Goal: Transaction & Acquisition: Purchase product/service

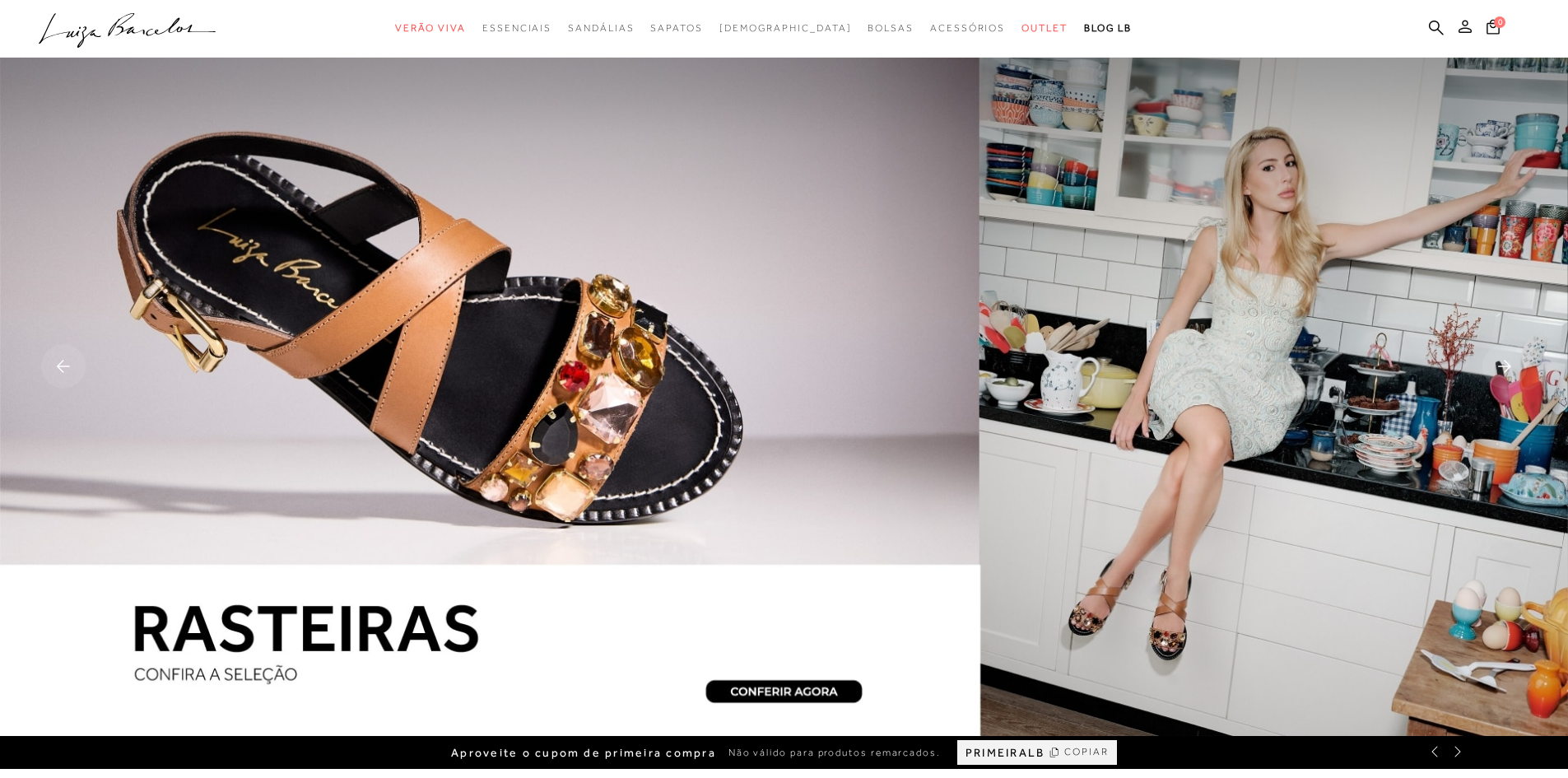
click at [1468, 24] on icon at bounding box center [1465, 27] width 13 height 13
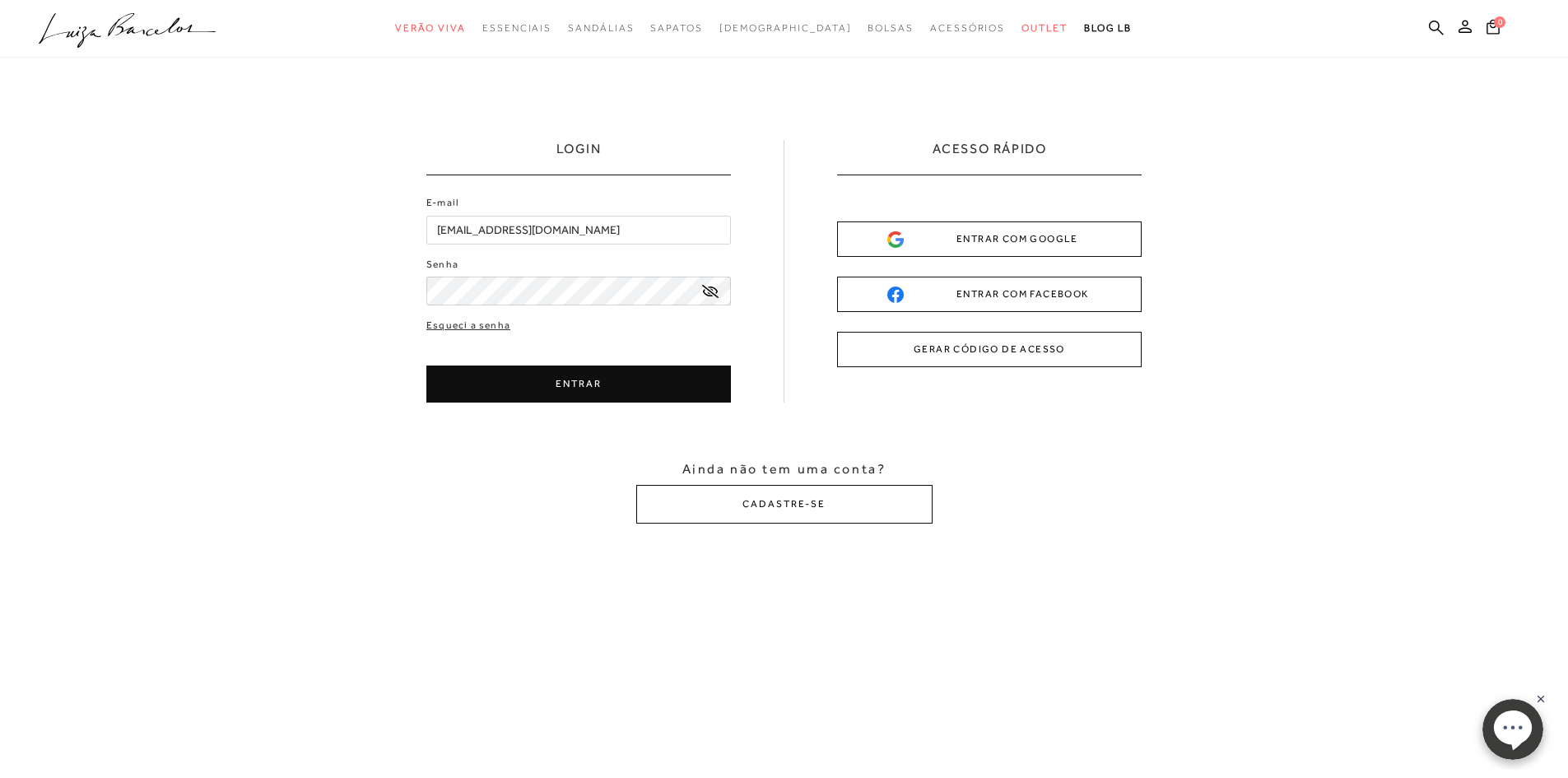
click at [710, 290] on icon at bounding box center [710, 291] width 17 height 13
click at [609, 397] on button "ENTRAR" at bounding box center [578, 384] width 305 height 37
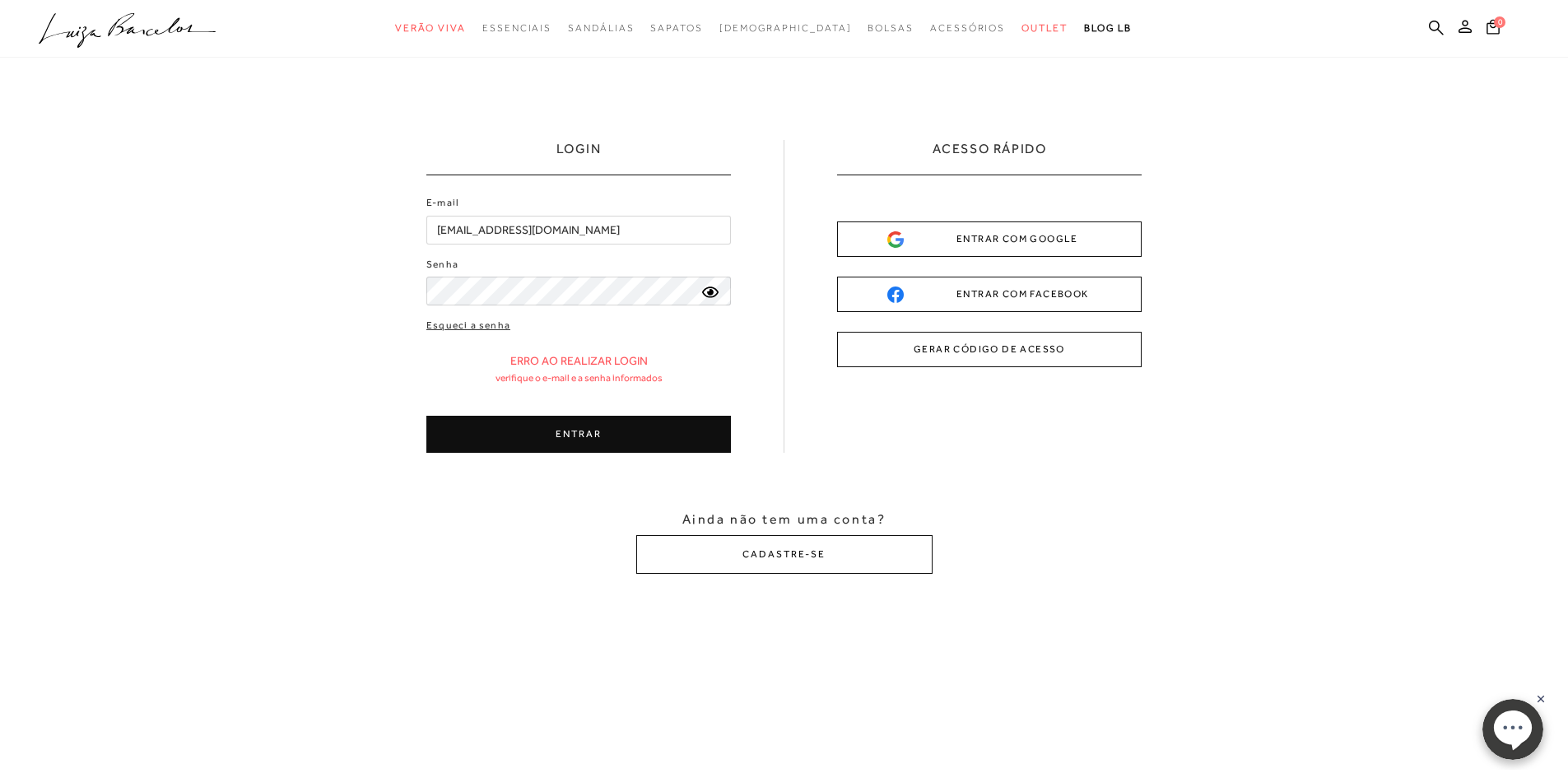
click at [572, 442] on button "ENTRAR" at bounding box center [578, 434] width 305 height 37
click at [976, 255] on button "ENTRAR COM GOOGLE" at bounding box center [989, 239] width 305 height 35
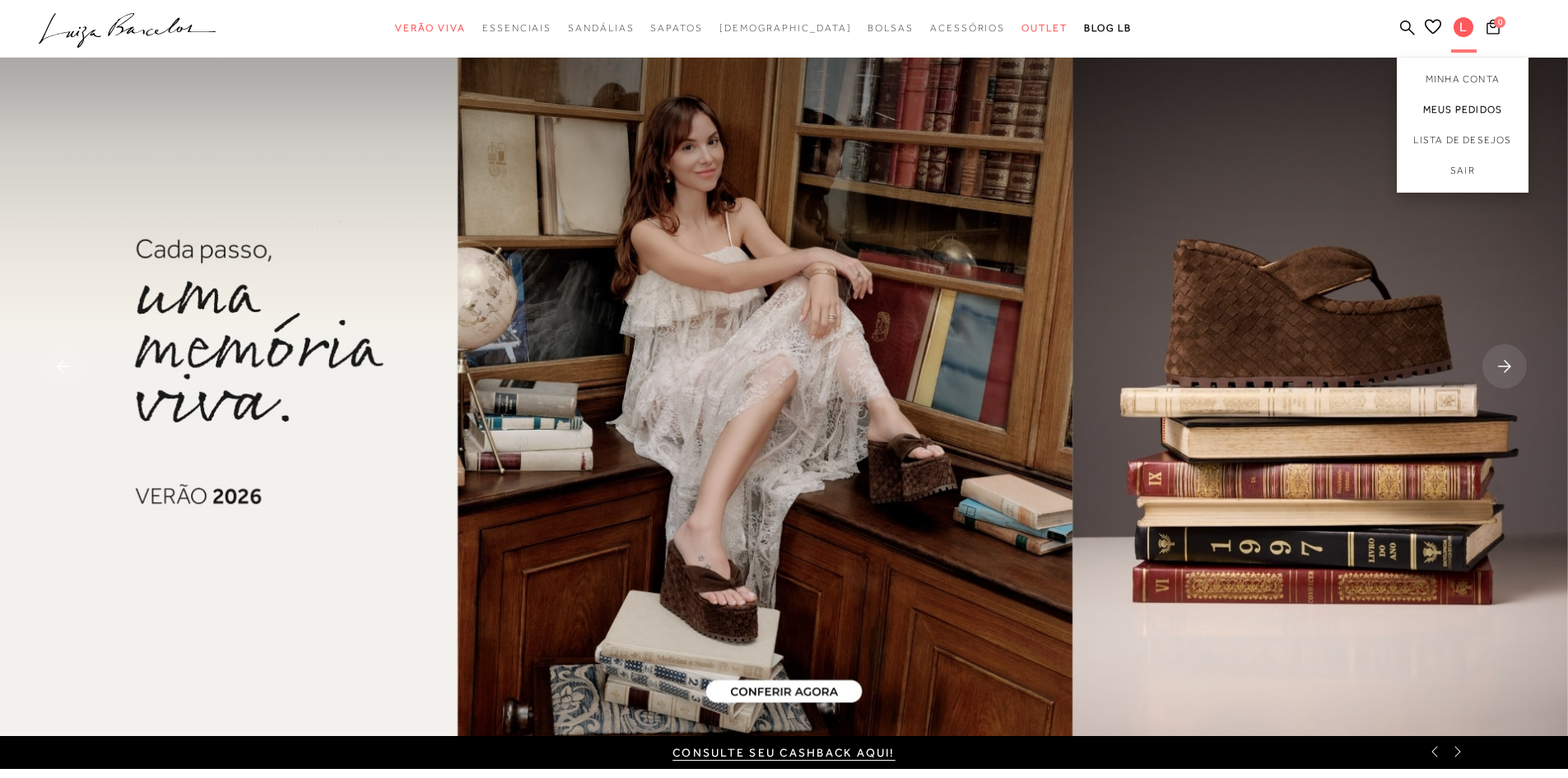
click at [1454, 109] on link "Meus Pedidos" at bounding box center [1463, 109] width 132 height 31
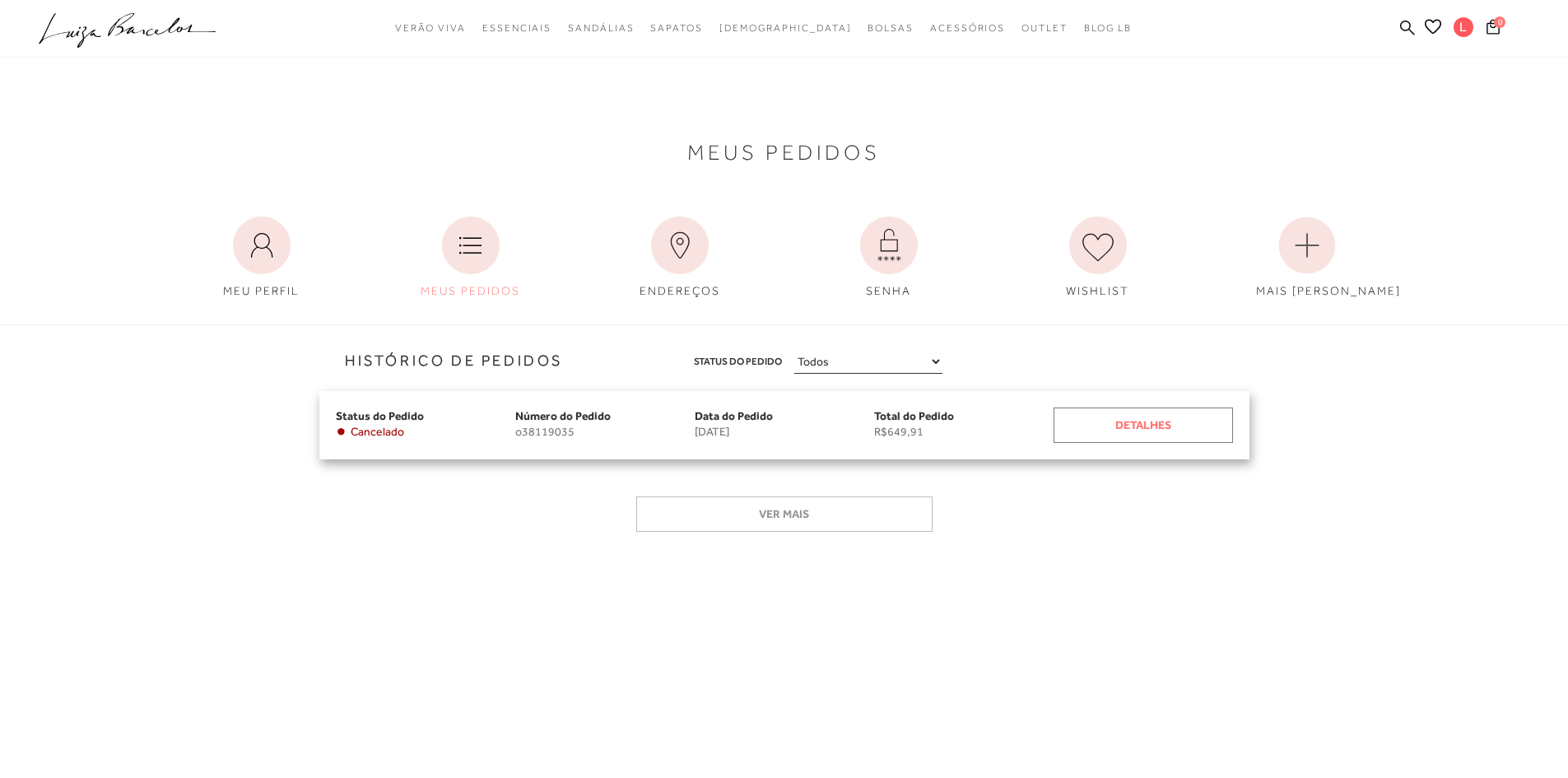
click at [1171, 420] on div "Detalhes" at bounding box center [1143, 425] width 179 height 35
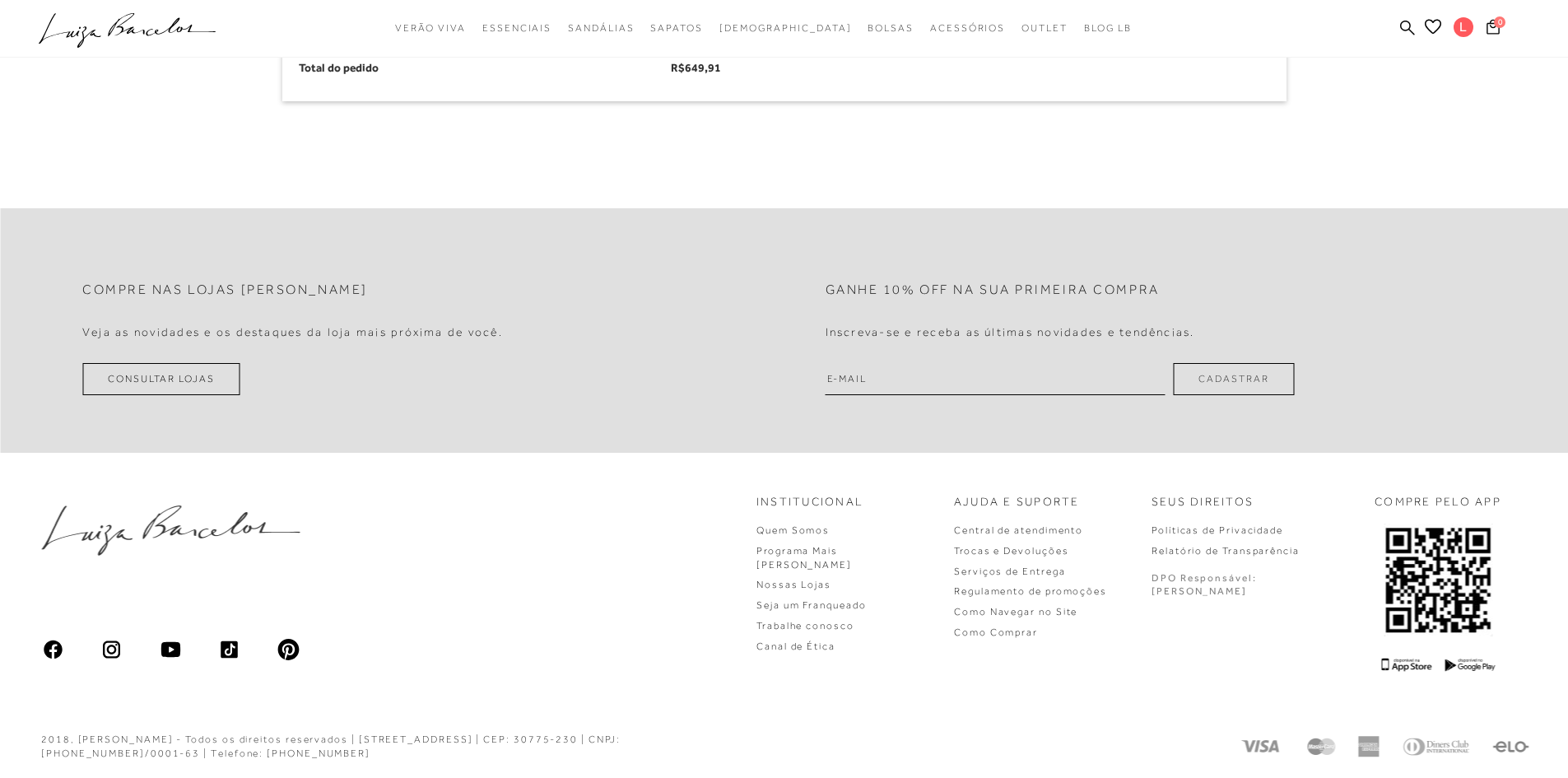
scroll to position [1081, 0]
click at [1083, 529] on link "Central de atendimento" at bounding box center [1018, 528] width 129 height 12
click at [1083, 524] on link "Central de atendimento" at bounding box center [1018, 528] width 129 height 12
click at [1083, 528] on link "Central de atendimento" at bounding box center [1018, 528] width 129 height 12
click at [1066, 524] on link "Central de atendimento" at bounding box center [1018, 528] width 129 height 12
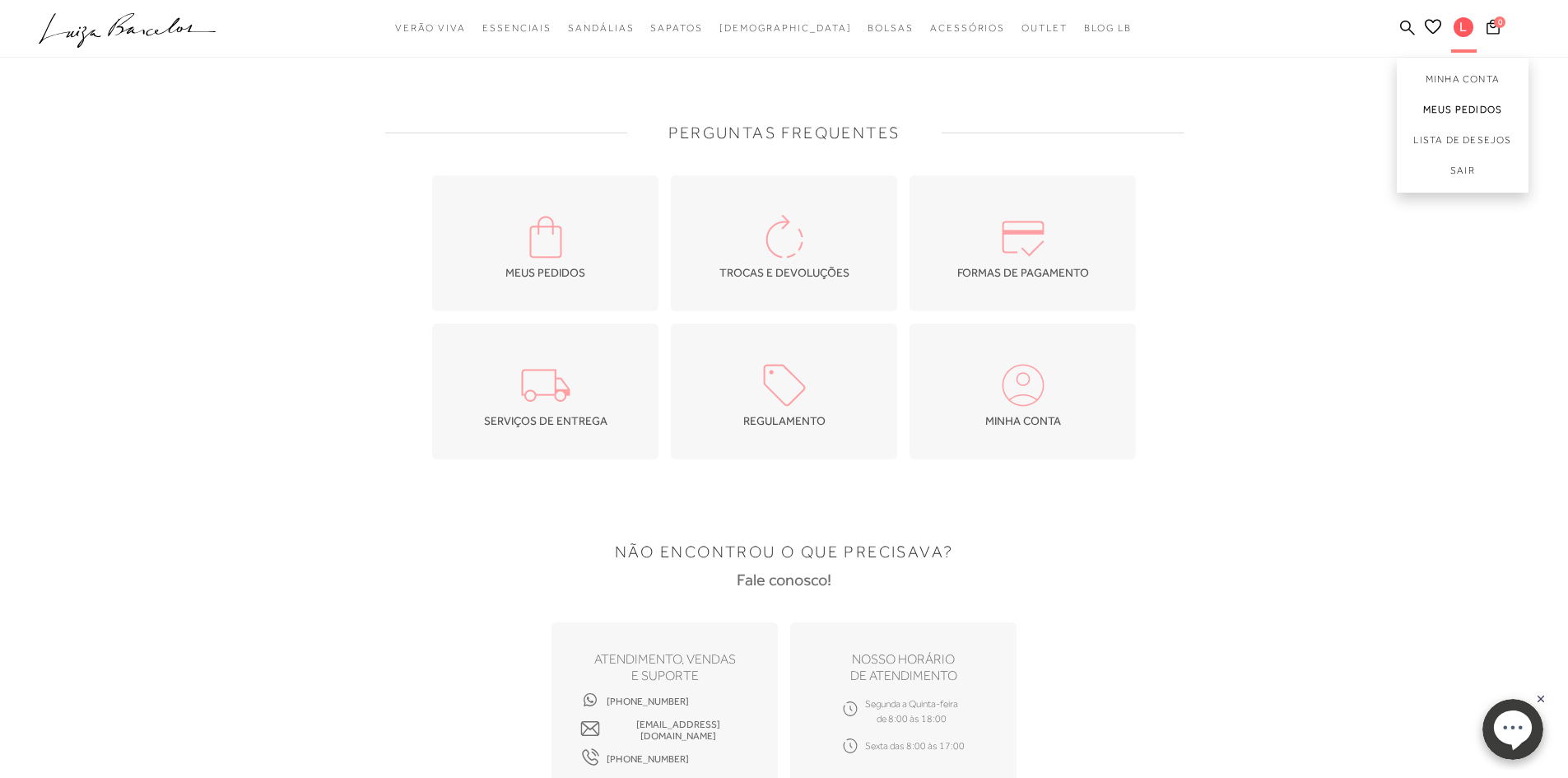
click at [1465, 114] on link "Meus Pedidos" at bounding box center [1463, 109] width 132 height 31
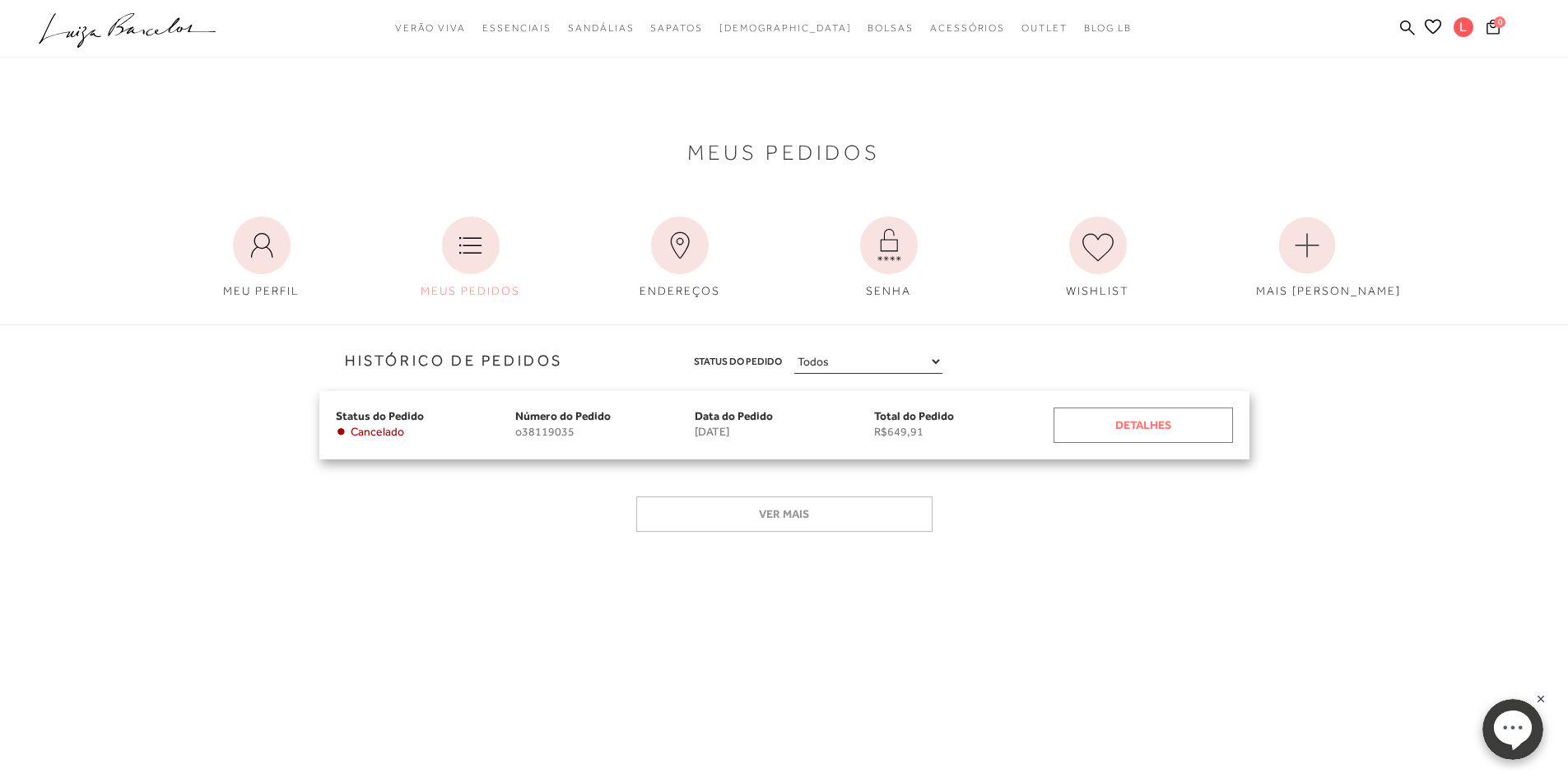
click at [1157, 420] on div "Detalhes" at bounding box center [1143, 425] width 179 height 35
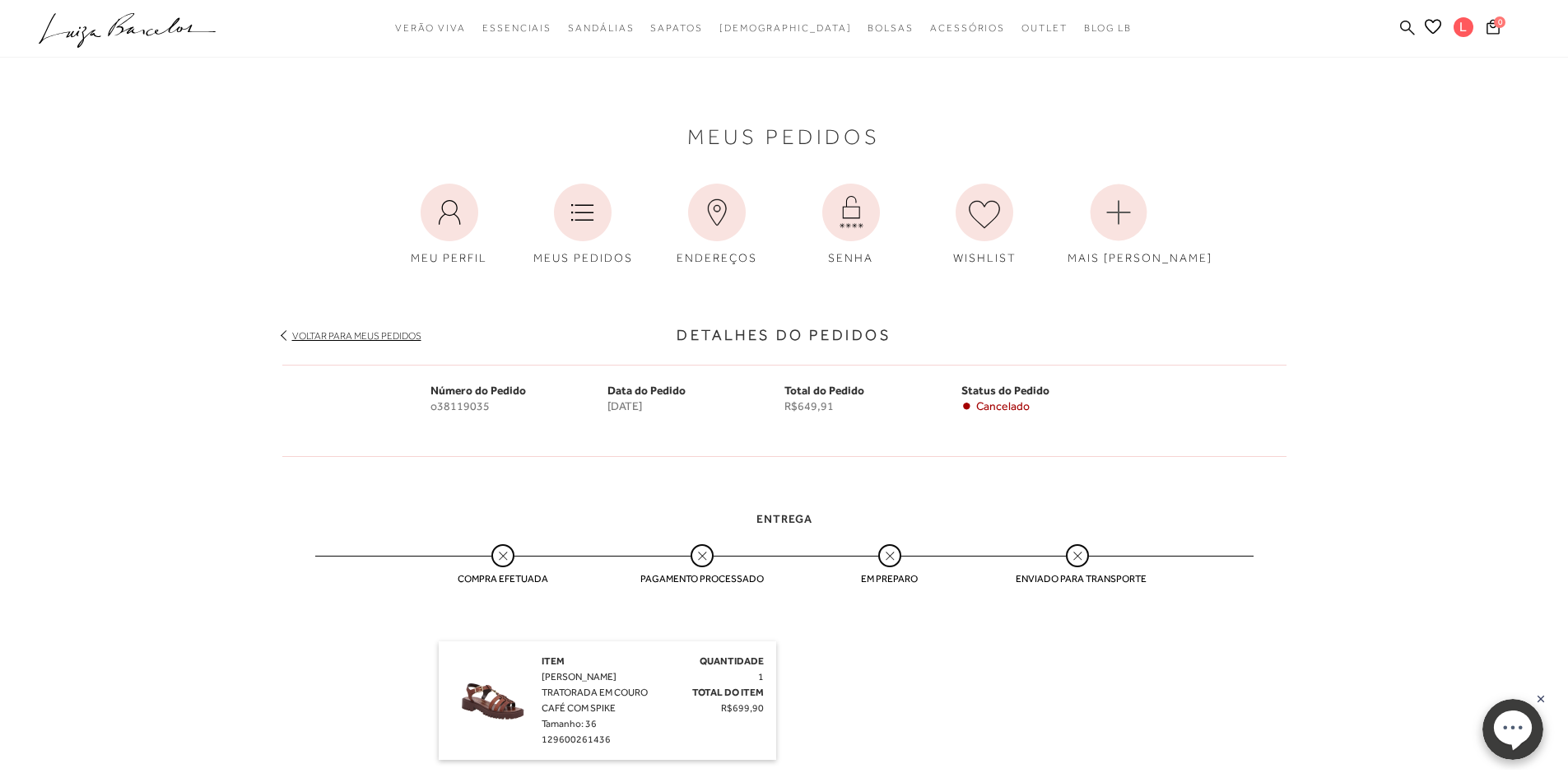
click at [1402, 31] on icon at bounding box center [1408, 28] width 15 height 16
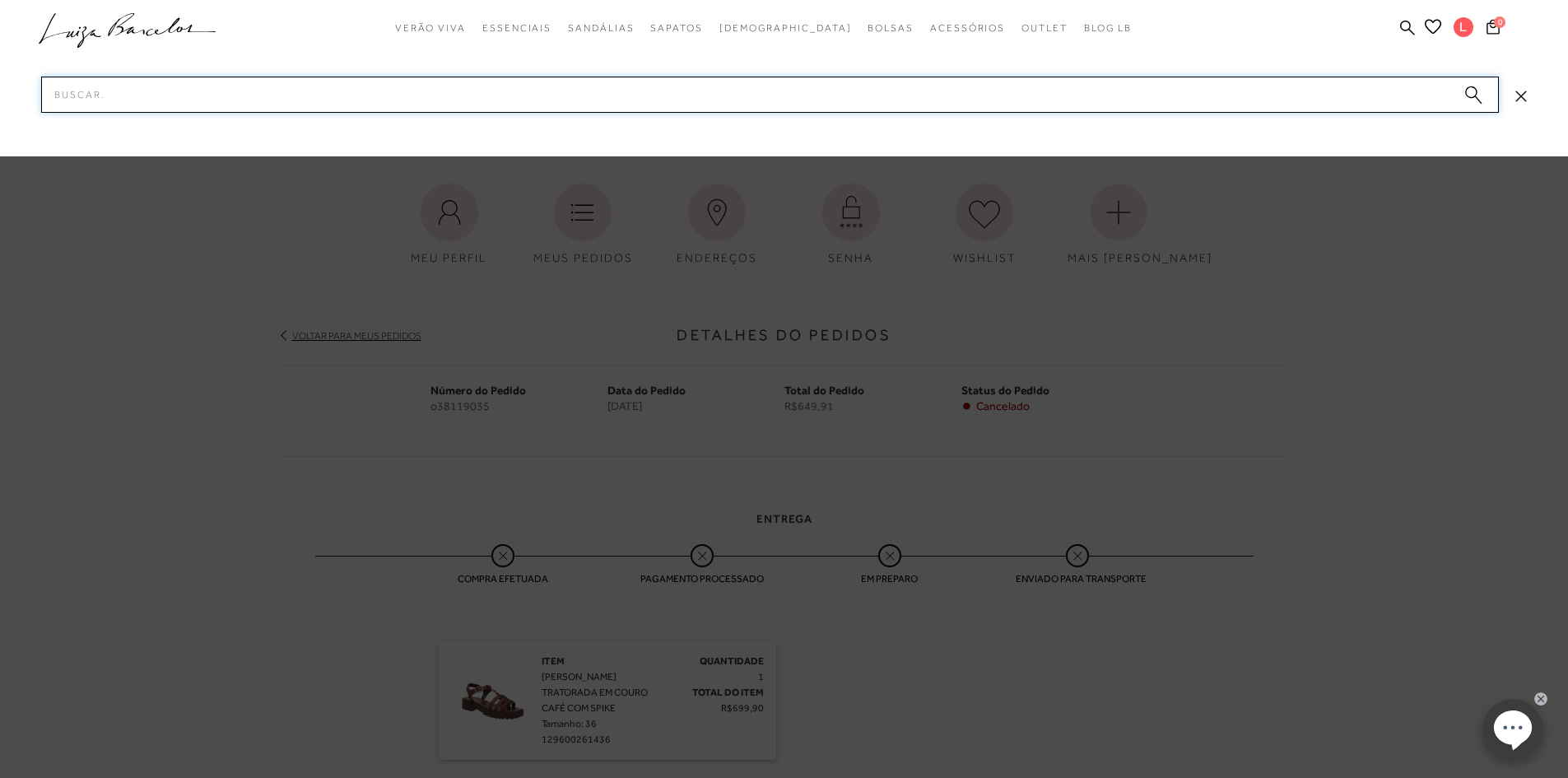
click at [155, 104] on input "Pesquisar" at bounding box center [769, 94] width 1458 height 36
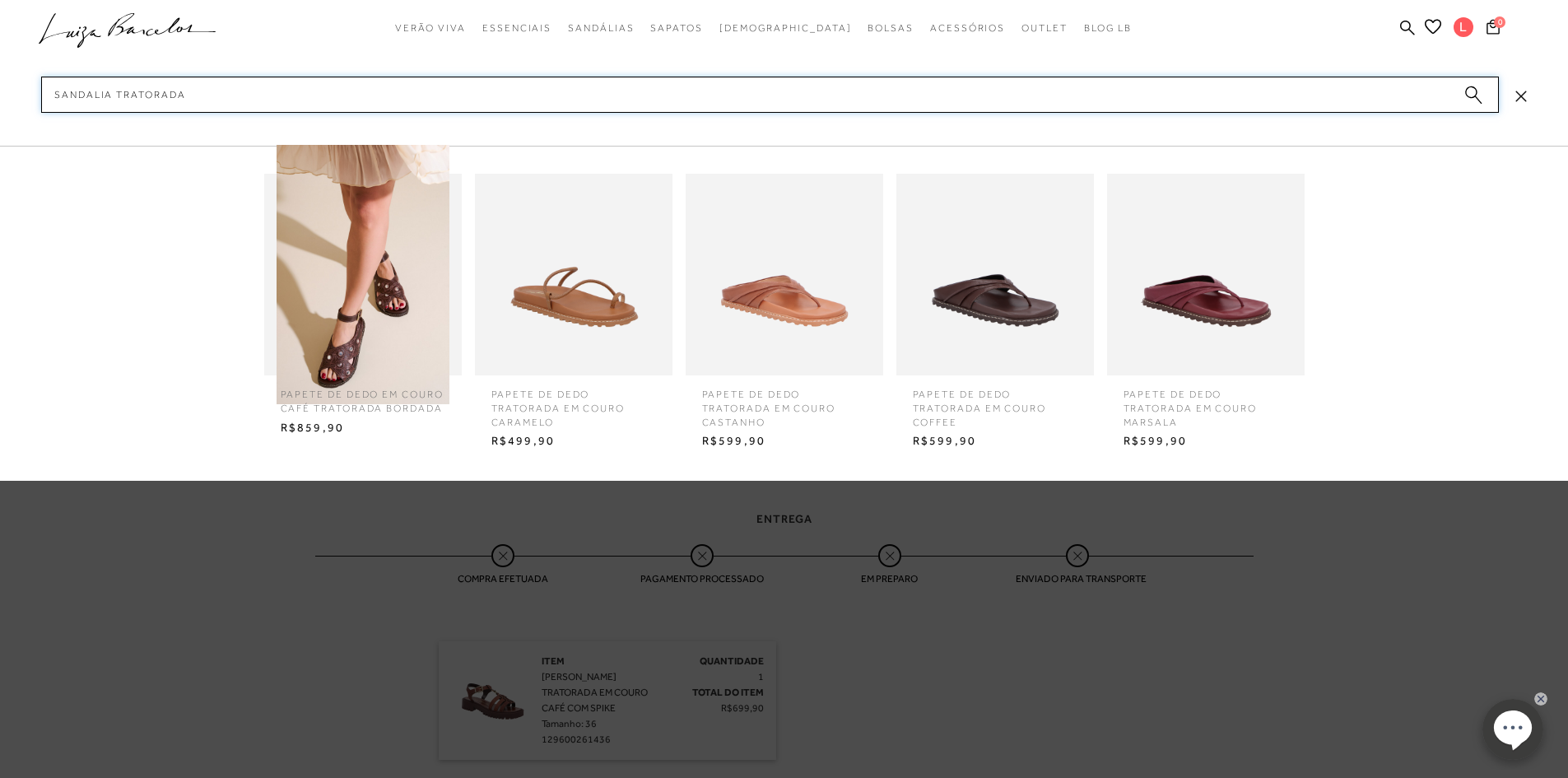
type input "sandalia tratorada"
click at [1475, 96] on icon "submit" at bounding box center [1474, 95] width 18 height 19
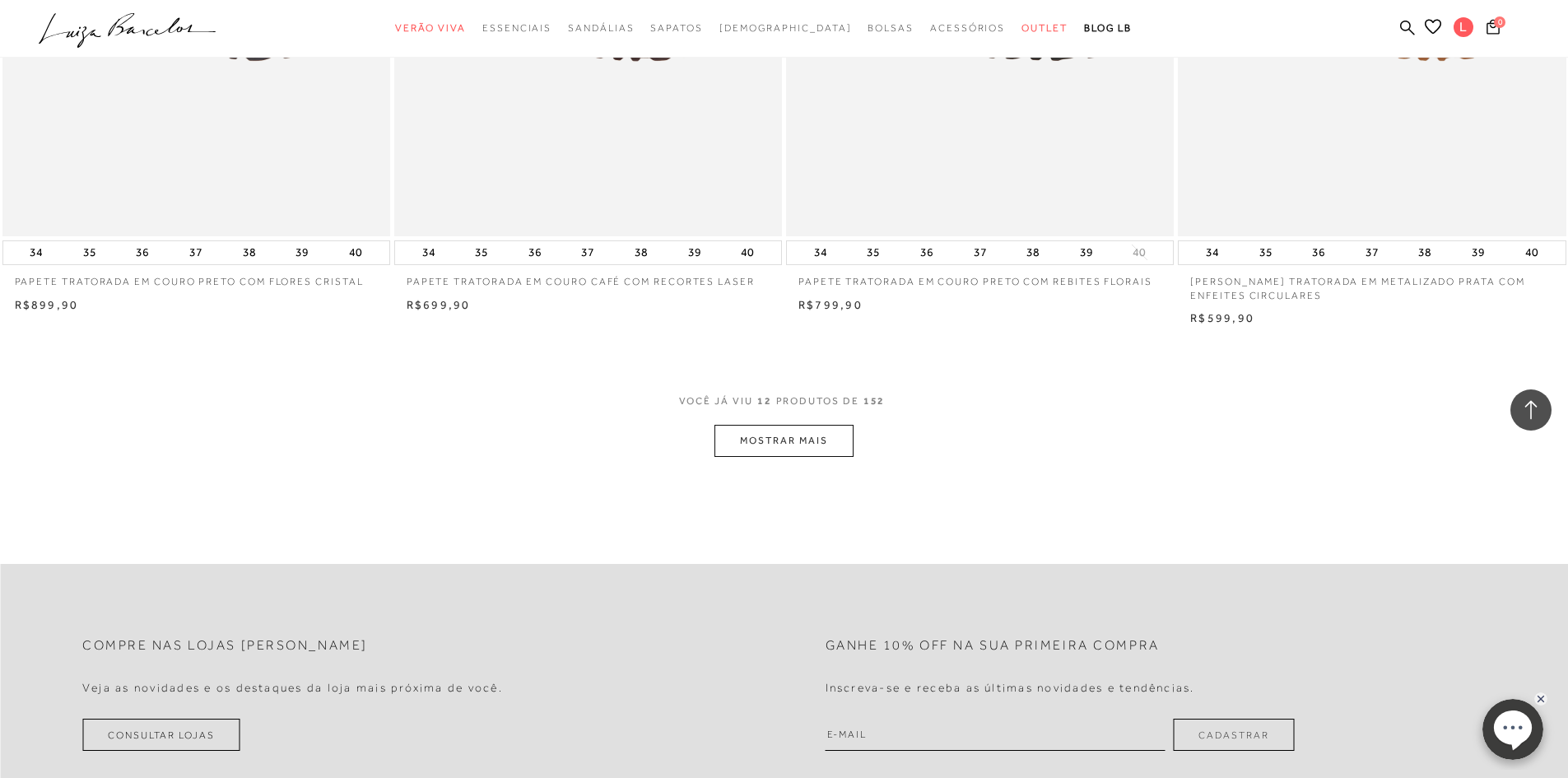
scroll to position [1894, 0]
click at [764, 446] on button "MOSTRAR MAIS" at bounding box center [784, 440] width 139 height 32
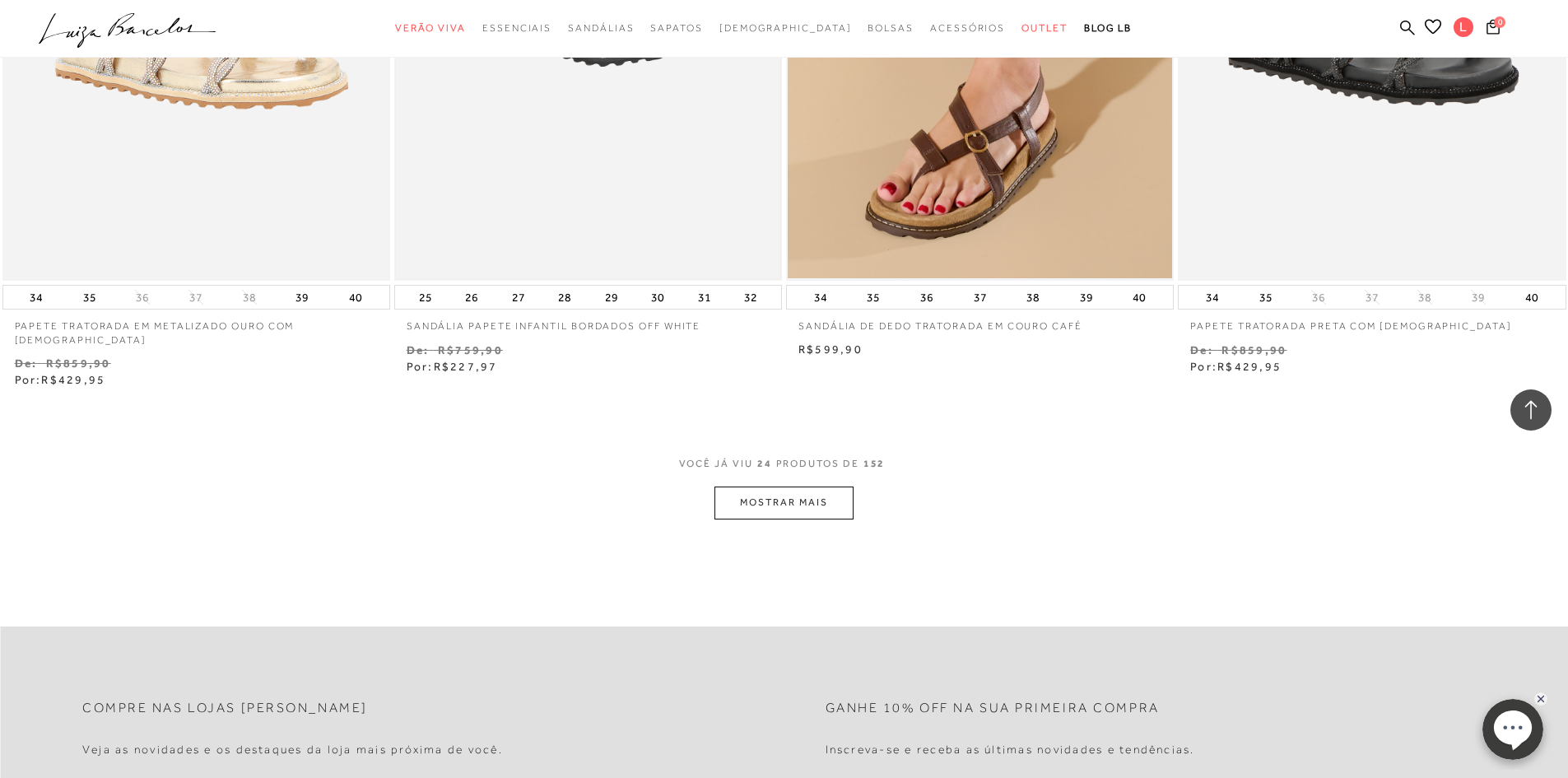
scroll to position [3953, 0]
click at [762, 488] on button "MOSTRAR MAIS" at bounding box center [784, 501] width 139 height 32
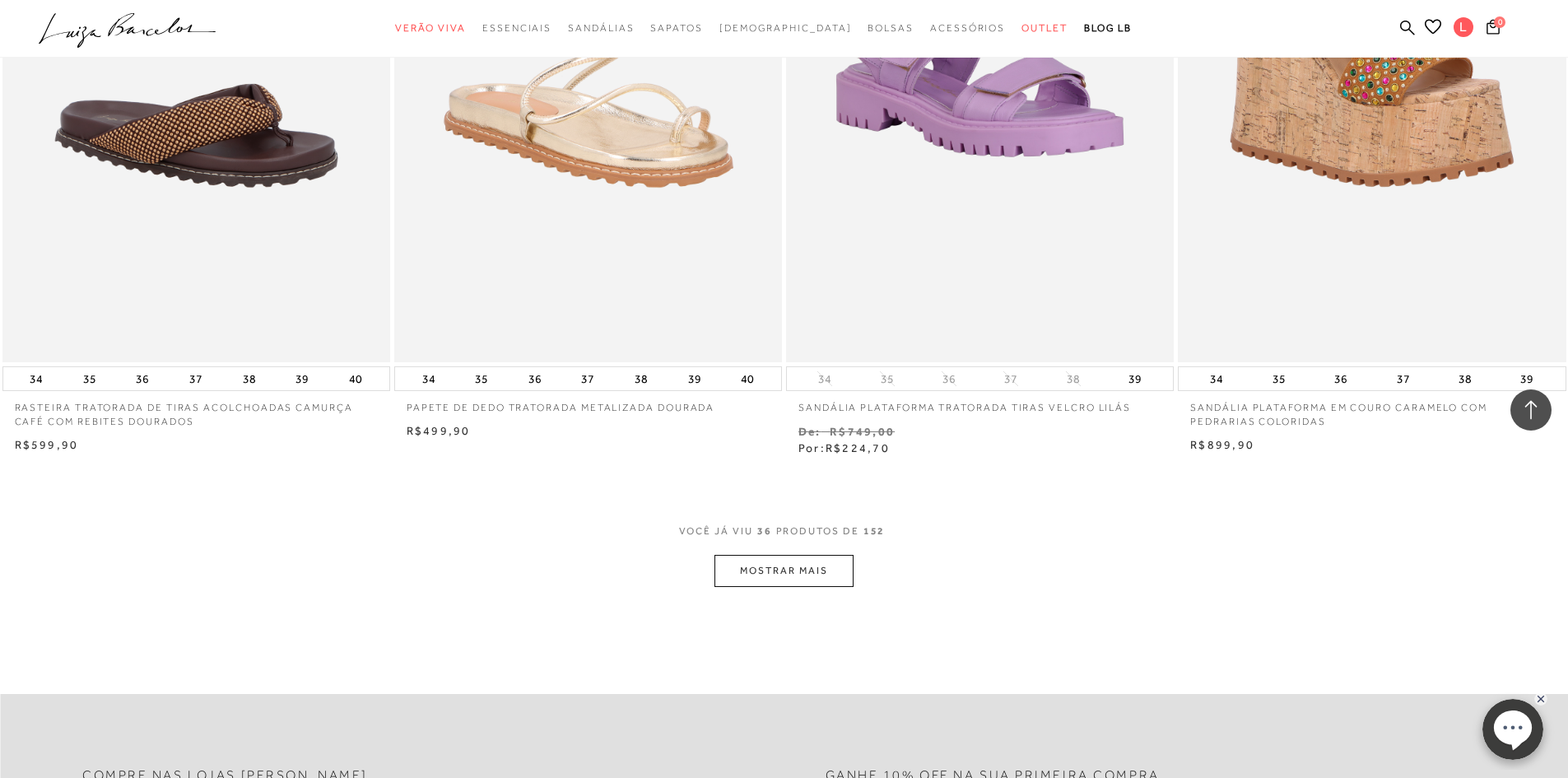
scroll to position [6011, 0]
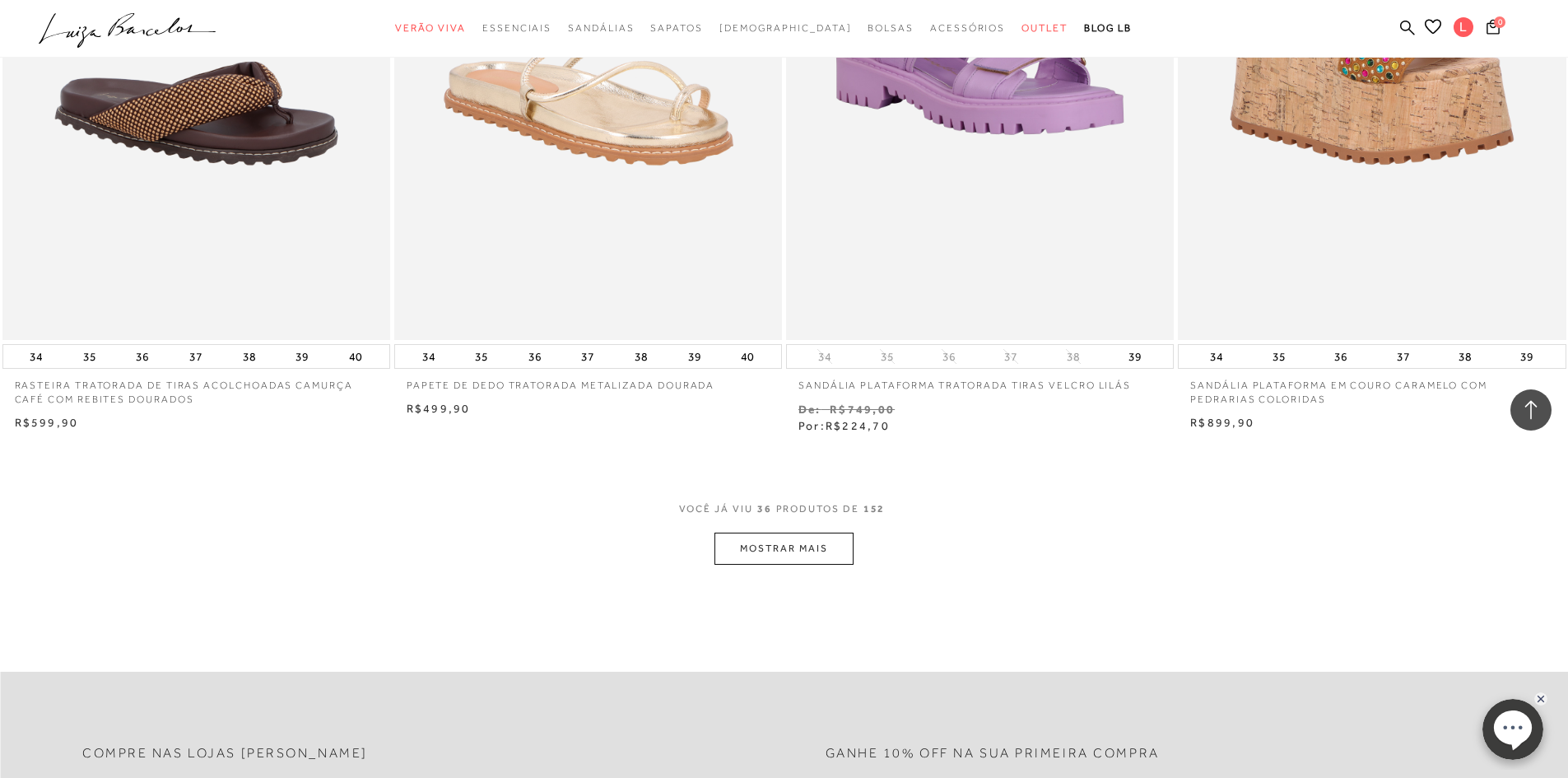
click at [791, 533] on button "MOSTRAR MAIS" at bounding box center [784, 548] width 139 height 32
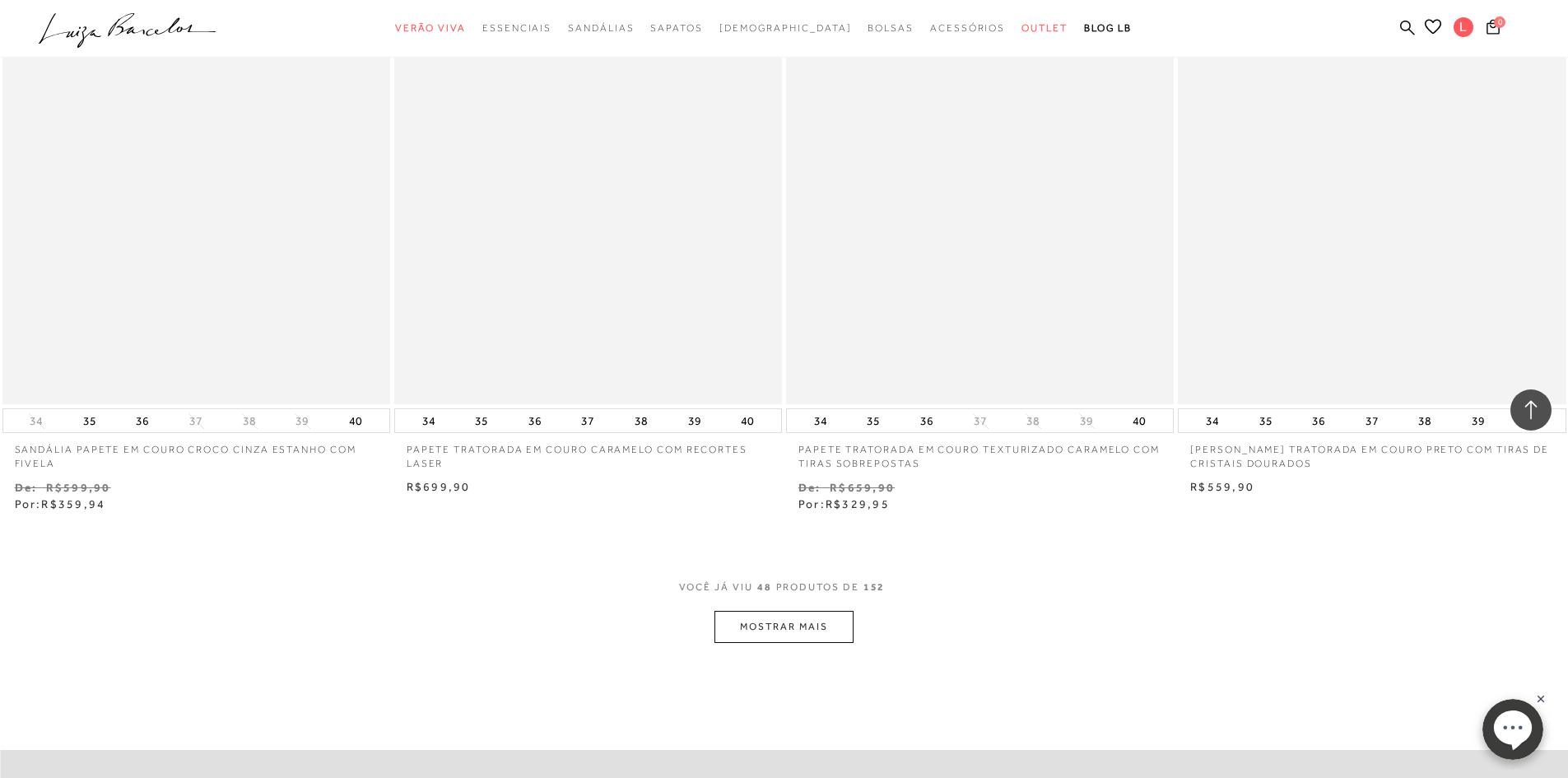
scroll to position [8070, 0]
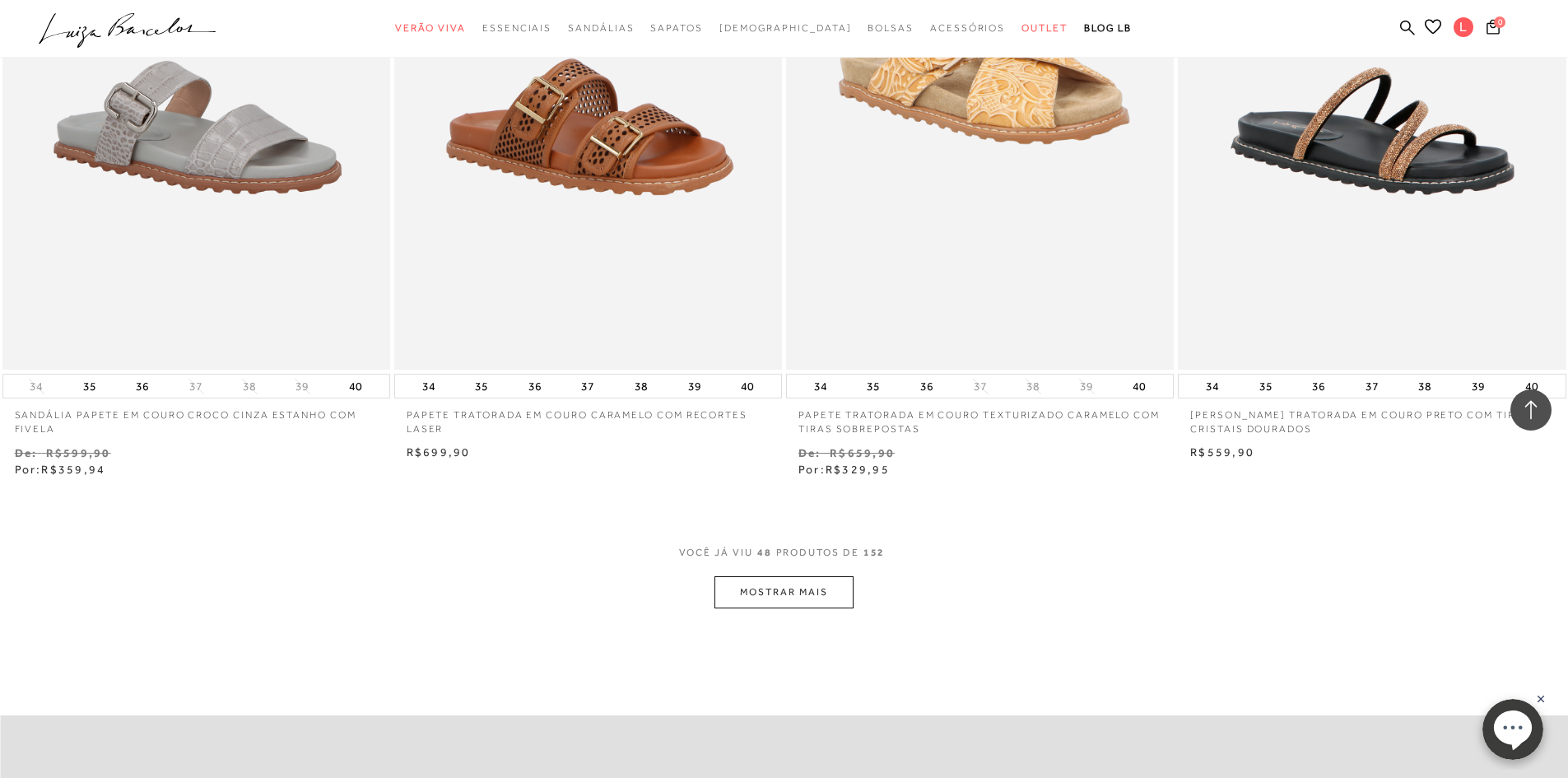
click at [758, 584] on button "MOSTRAR MAIS" at bounding box center [784, 593] width 139 height 32
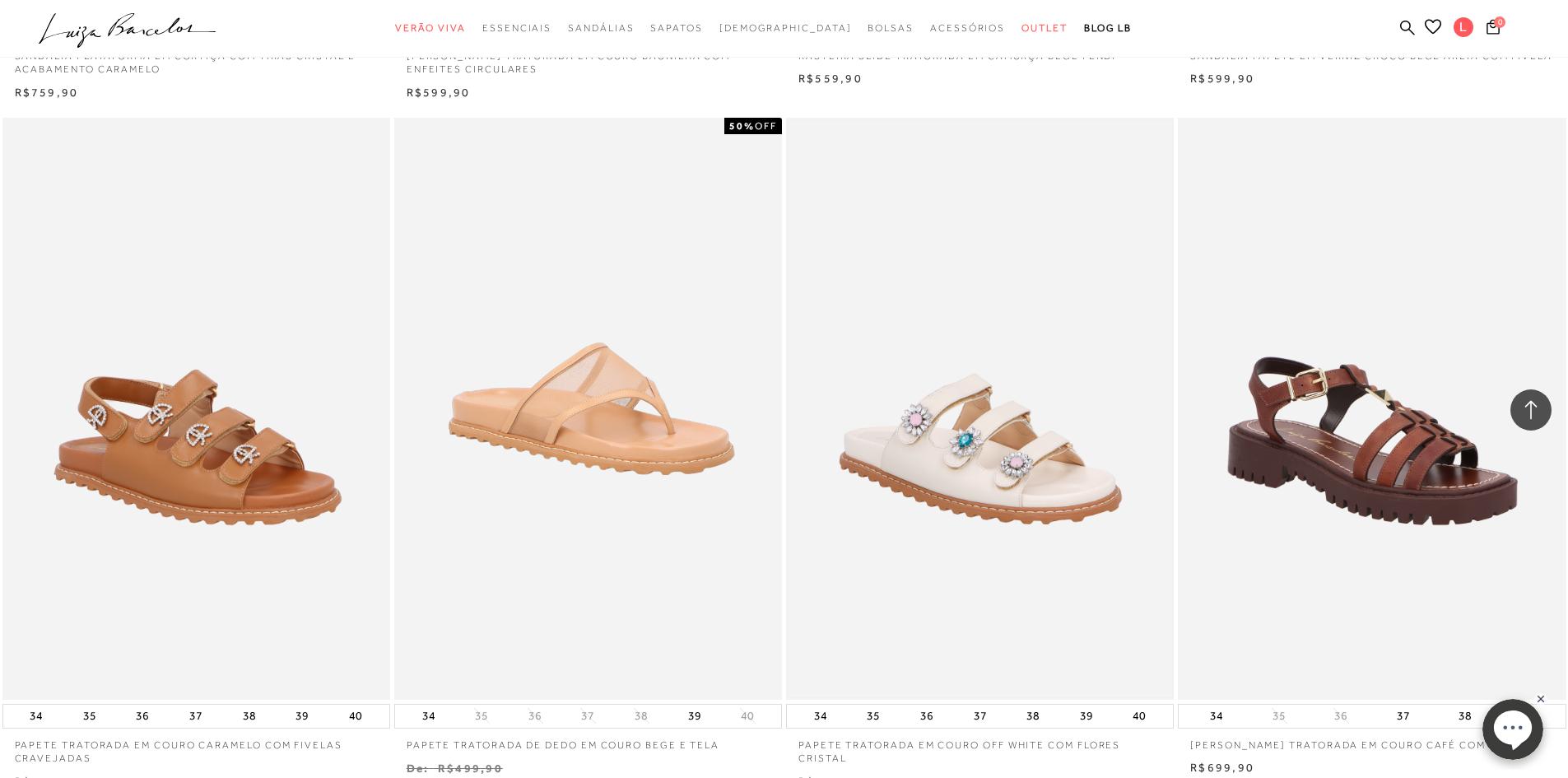
scroll to position [9305, 0]
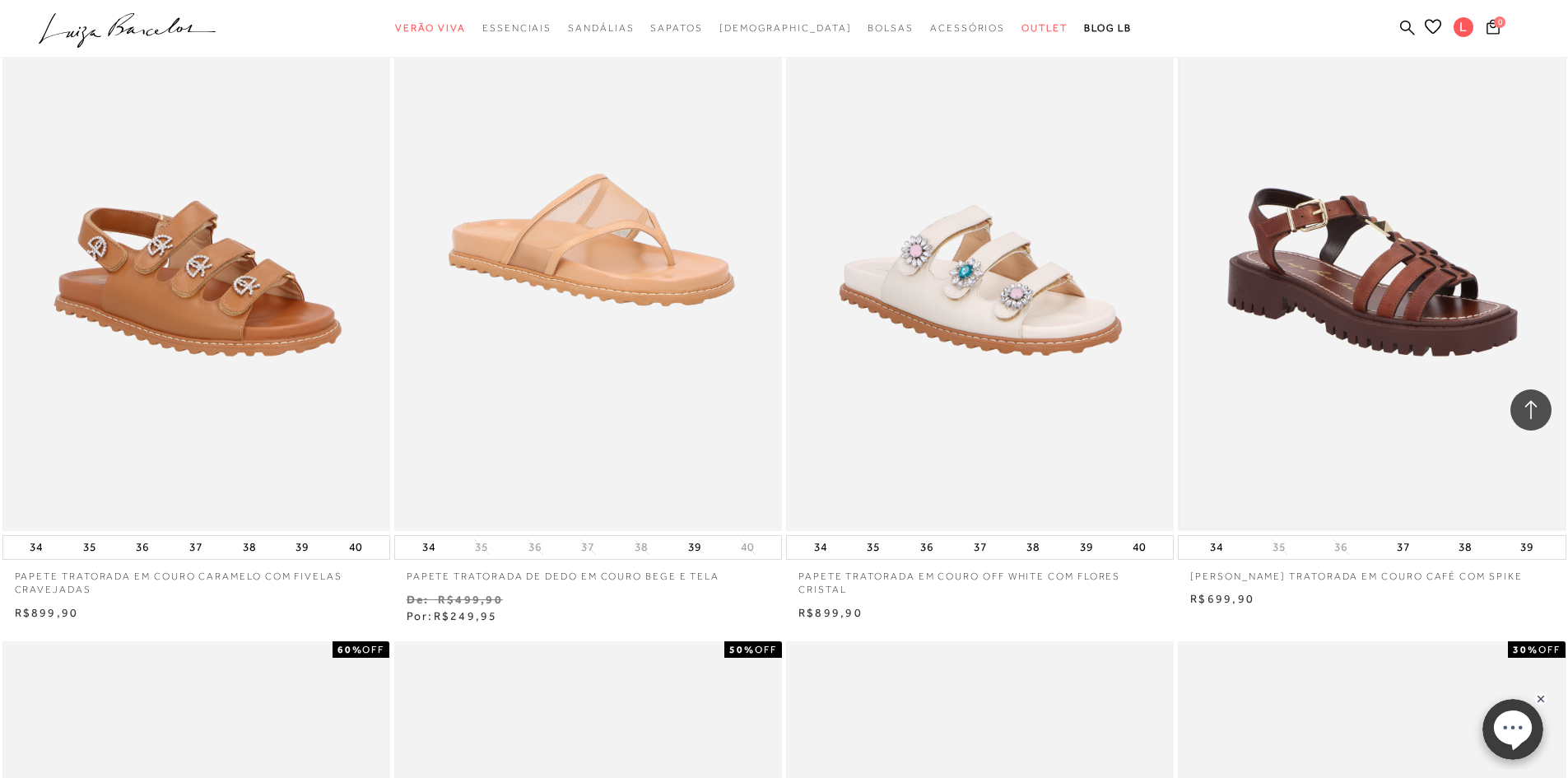
click at [1379, 292] on img at bounding box center [1372, 240] width 385 height 578
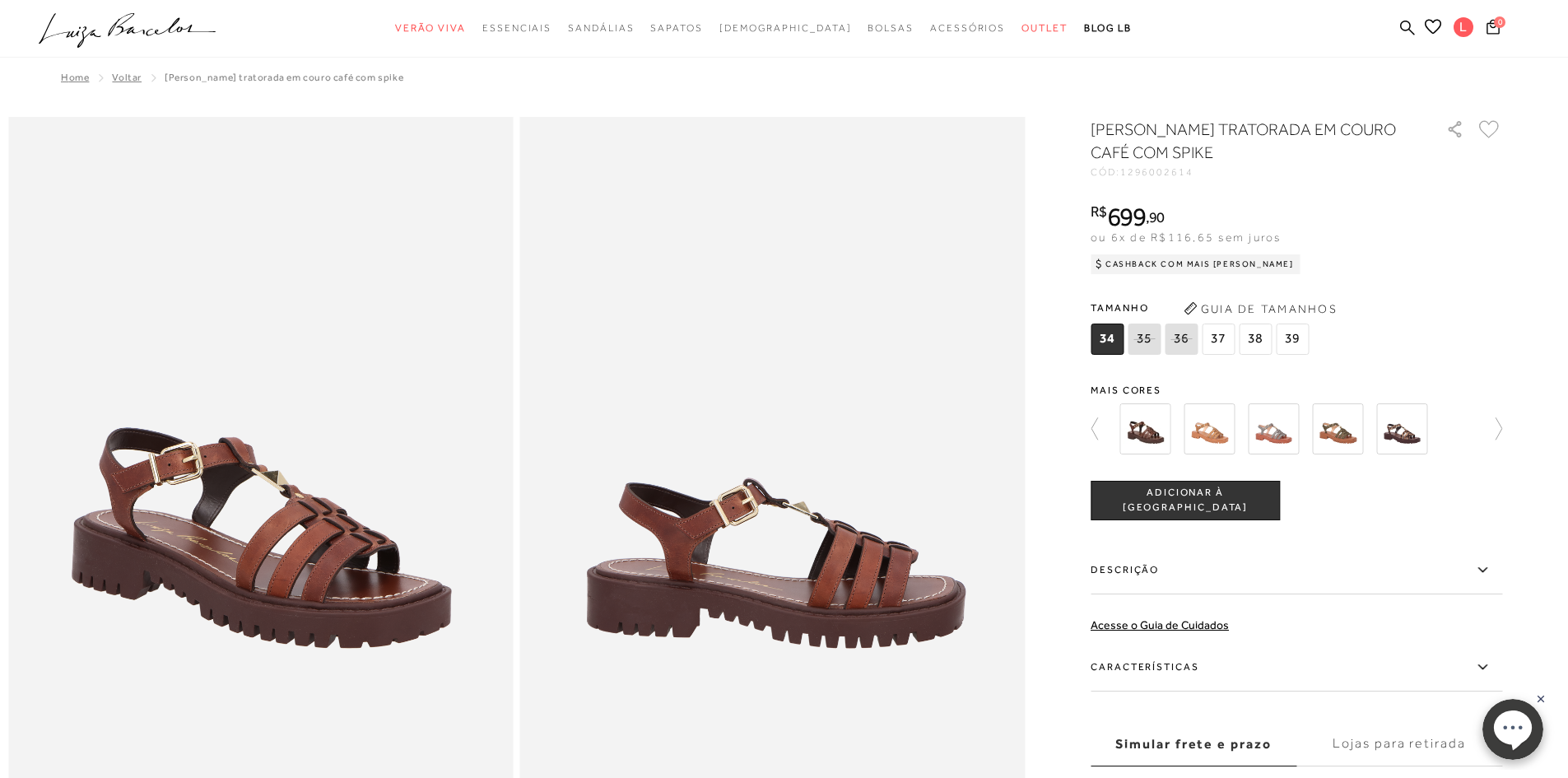
click at [1149, 427] on img at bounding box center [1145, 428] width 51 height 51
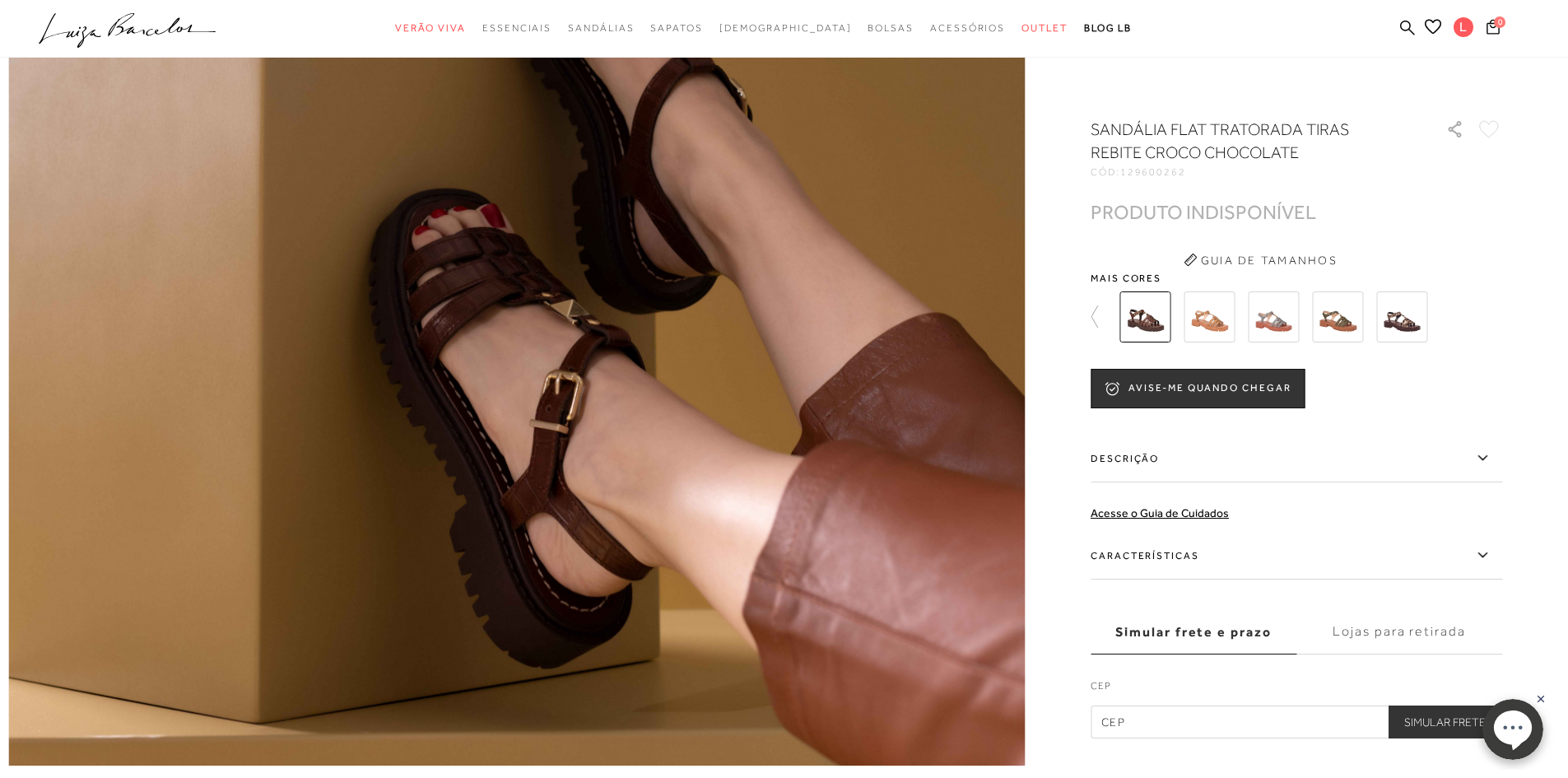
scroll to position [906, 0]
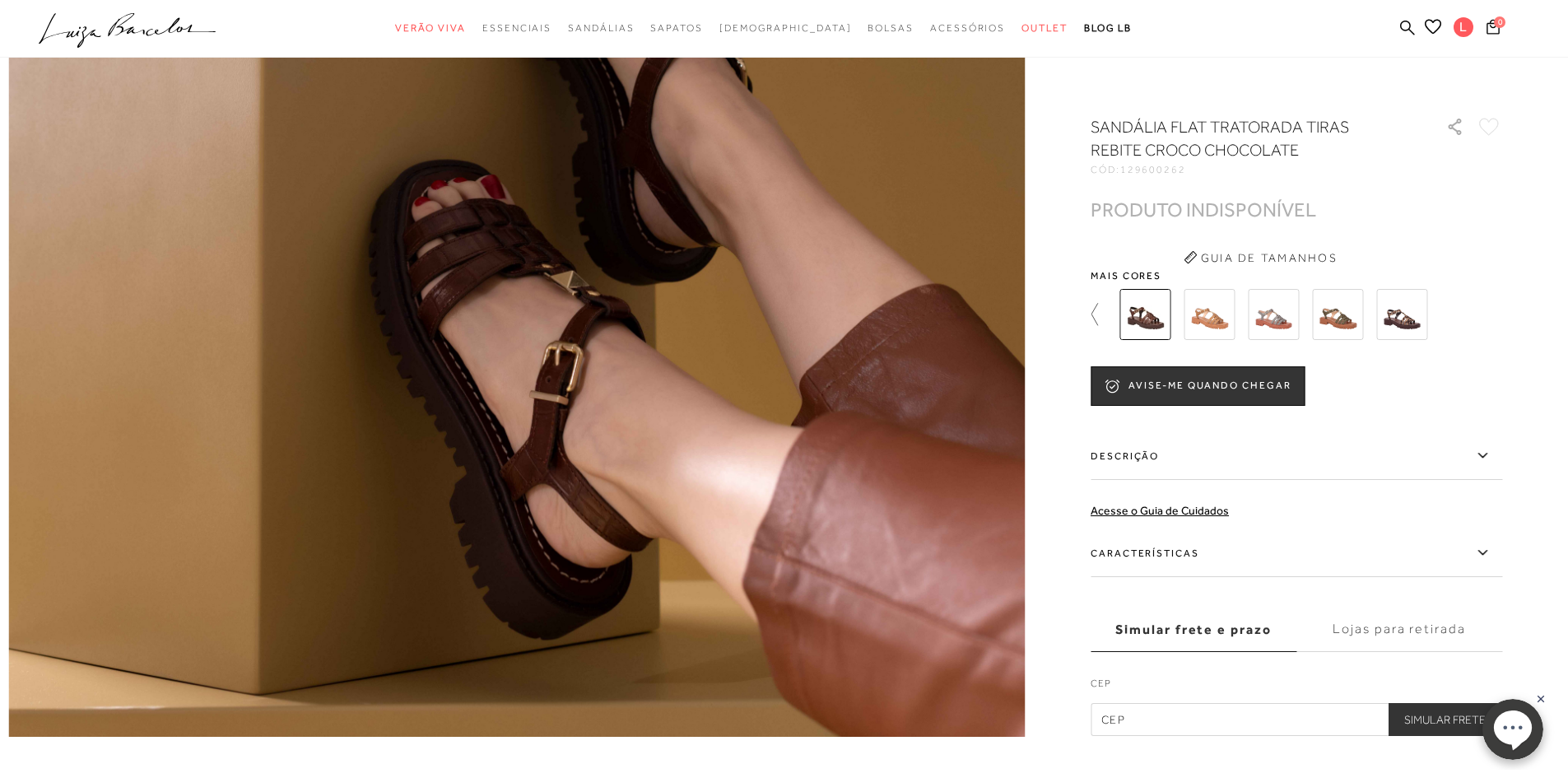
click at [1097, 307] on icon at bounding box center [1102, 315] width 23 height 23
click at [1148, 321] on img at bounding box center [1145, 314] width 51 height 51
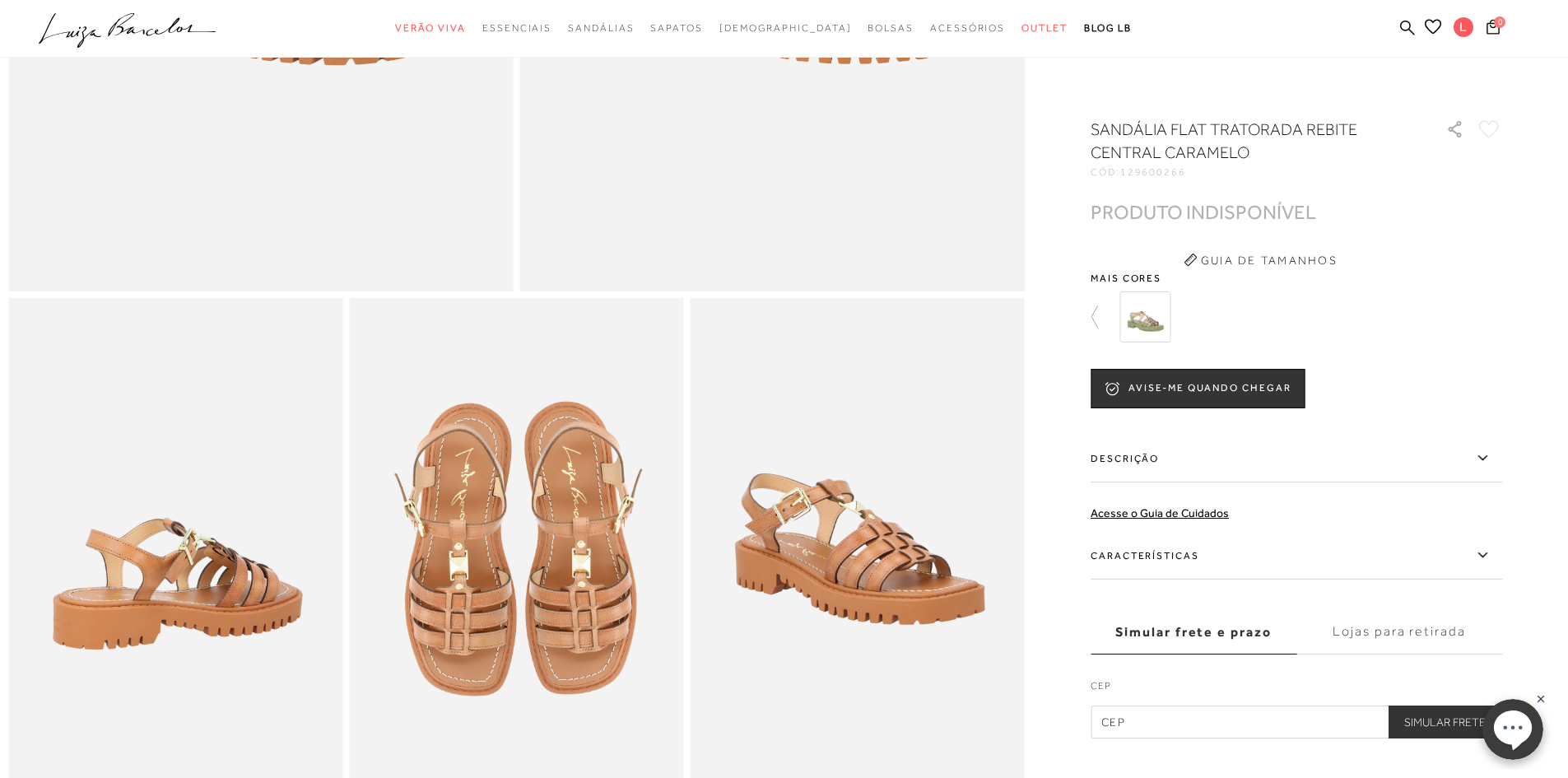
scroll to position [577, 0]
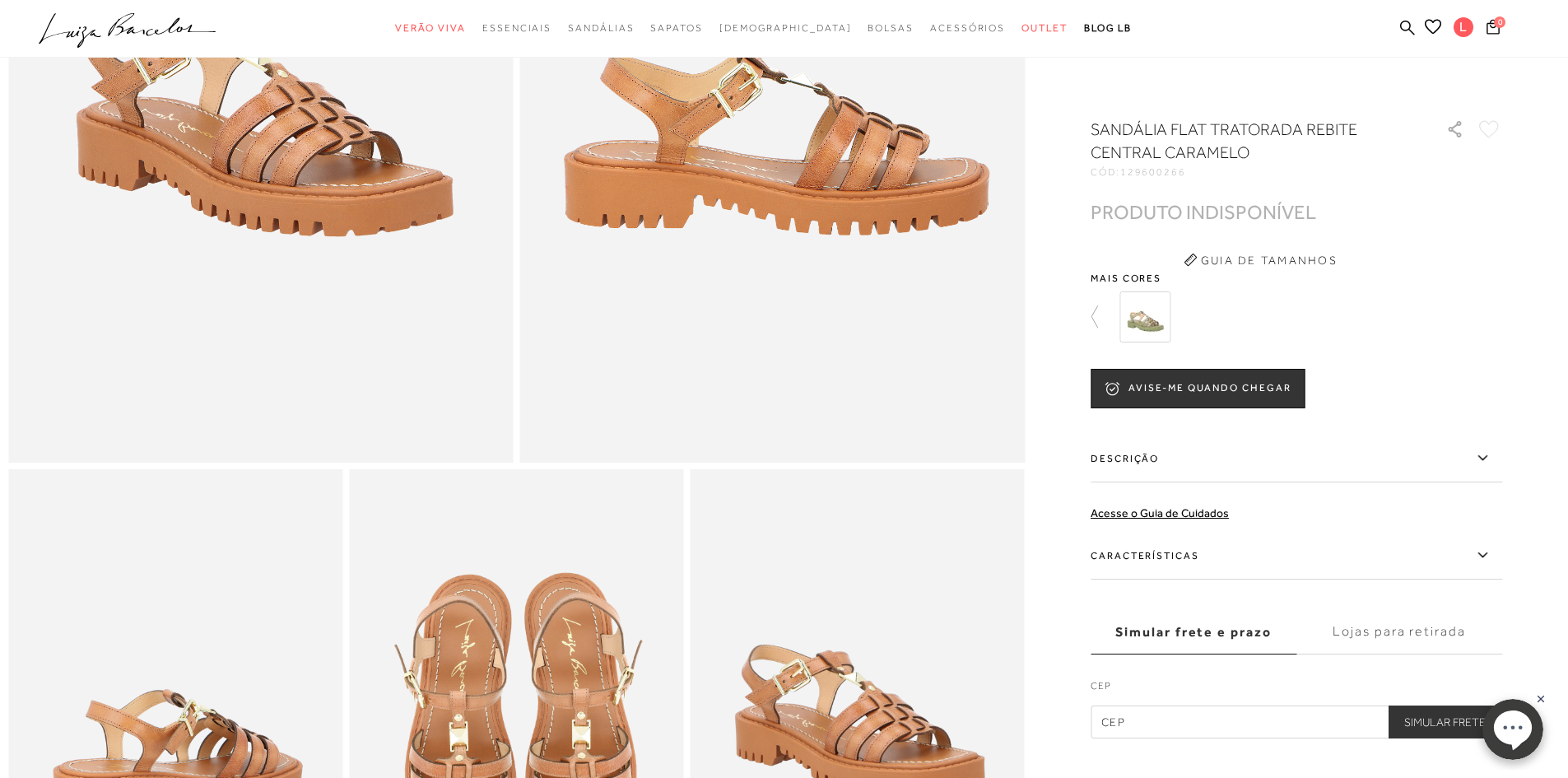
click at [1154, 311] on img at bounding box center [1145, 316] width 51 height 51
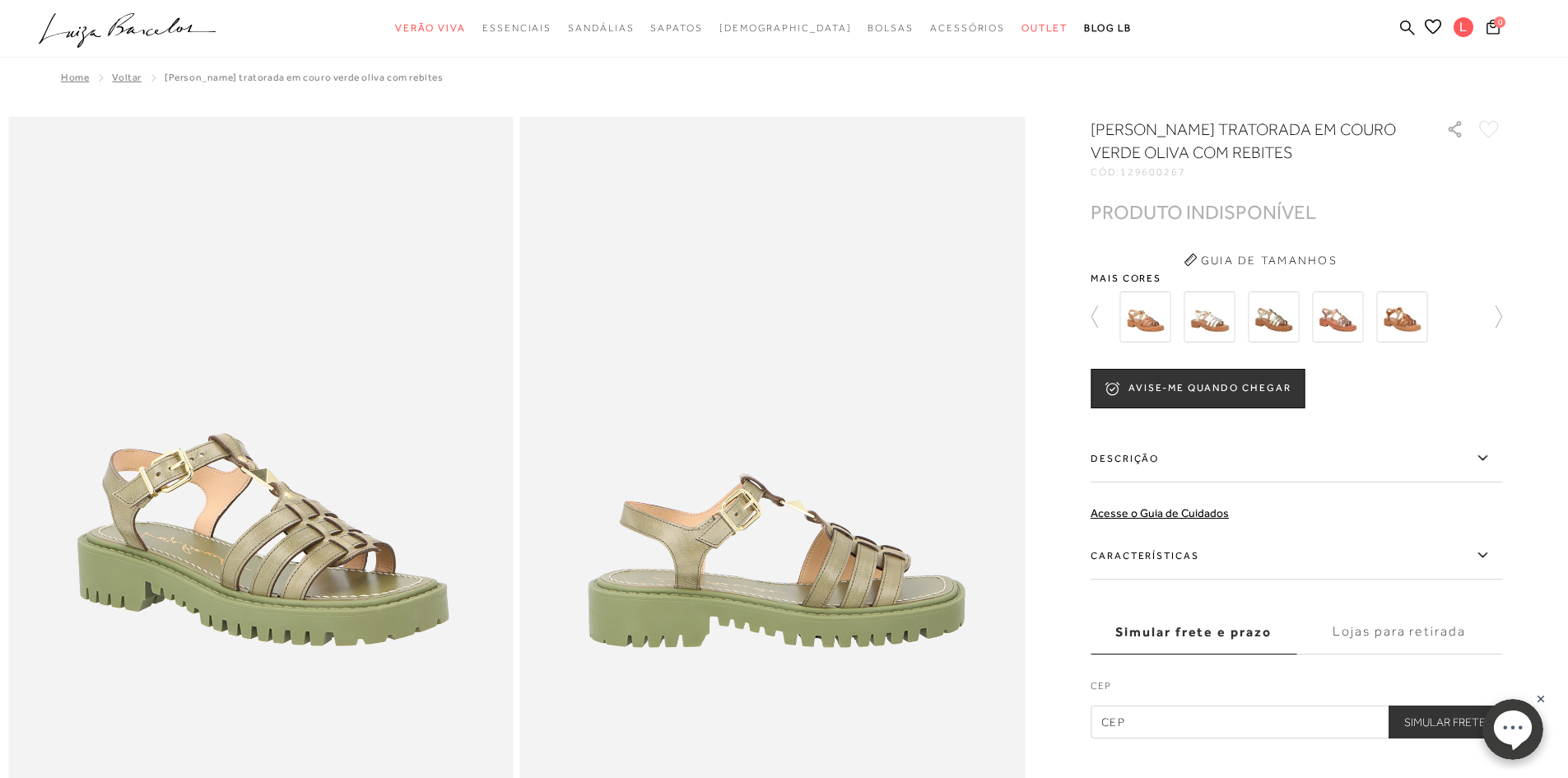
click at [1157, 326] on img at bounding box center [1145, 316] width 51 height 51
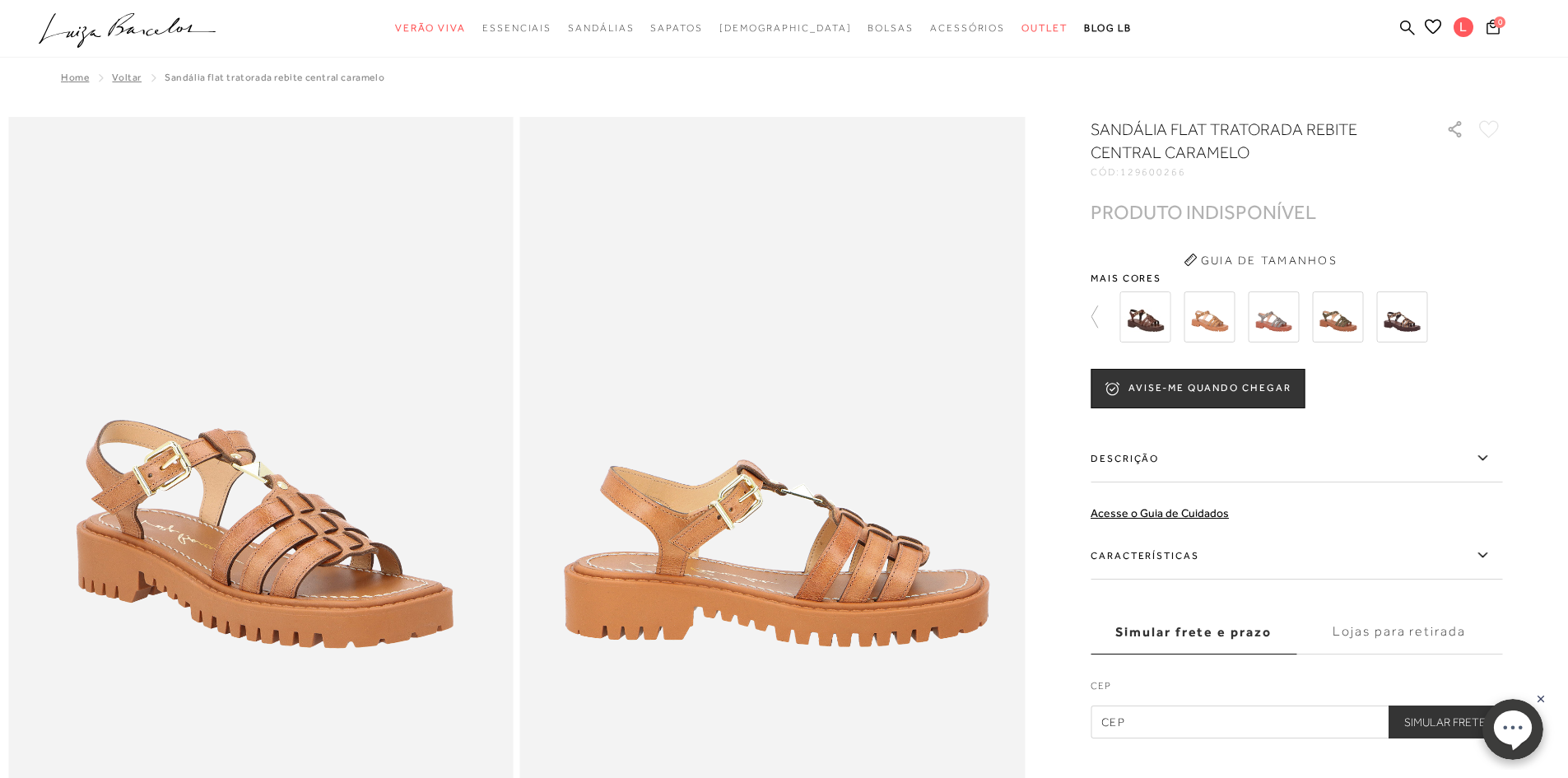
click at [1150, 311] on img at bounding box center [1145, 316] width 51 height 51
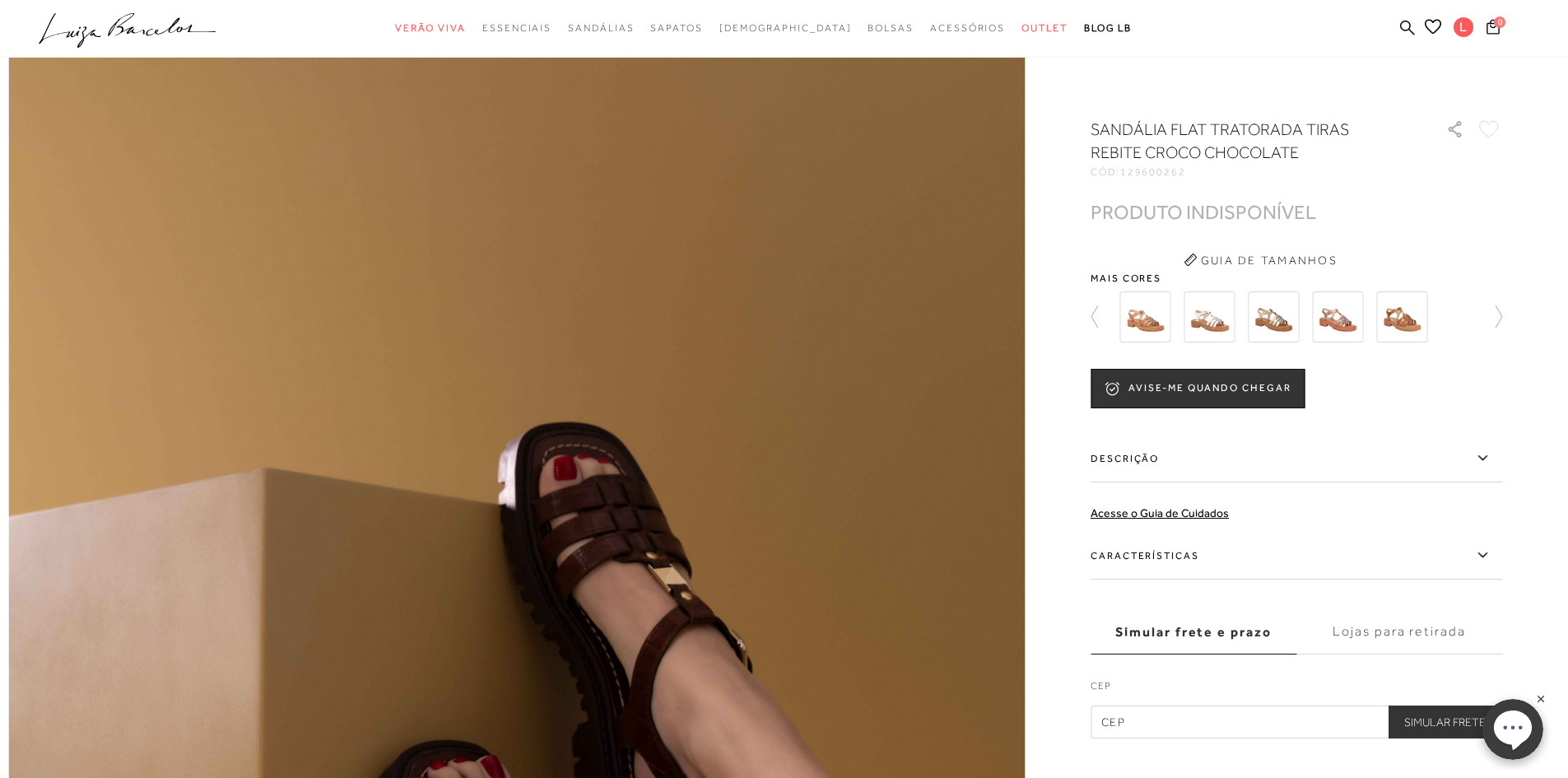
scroll to position [330, 0]
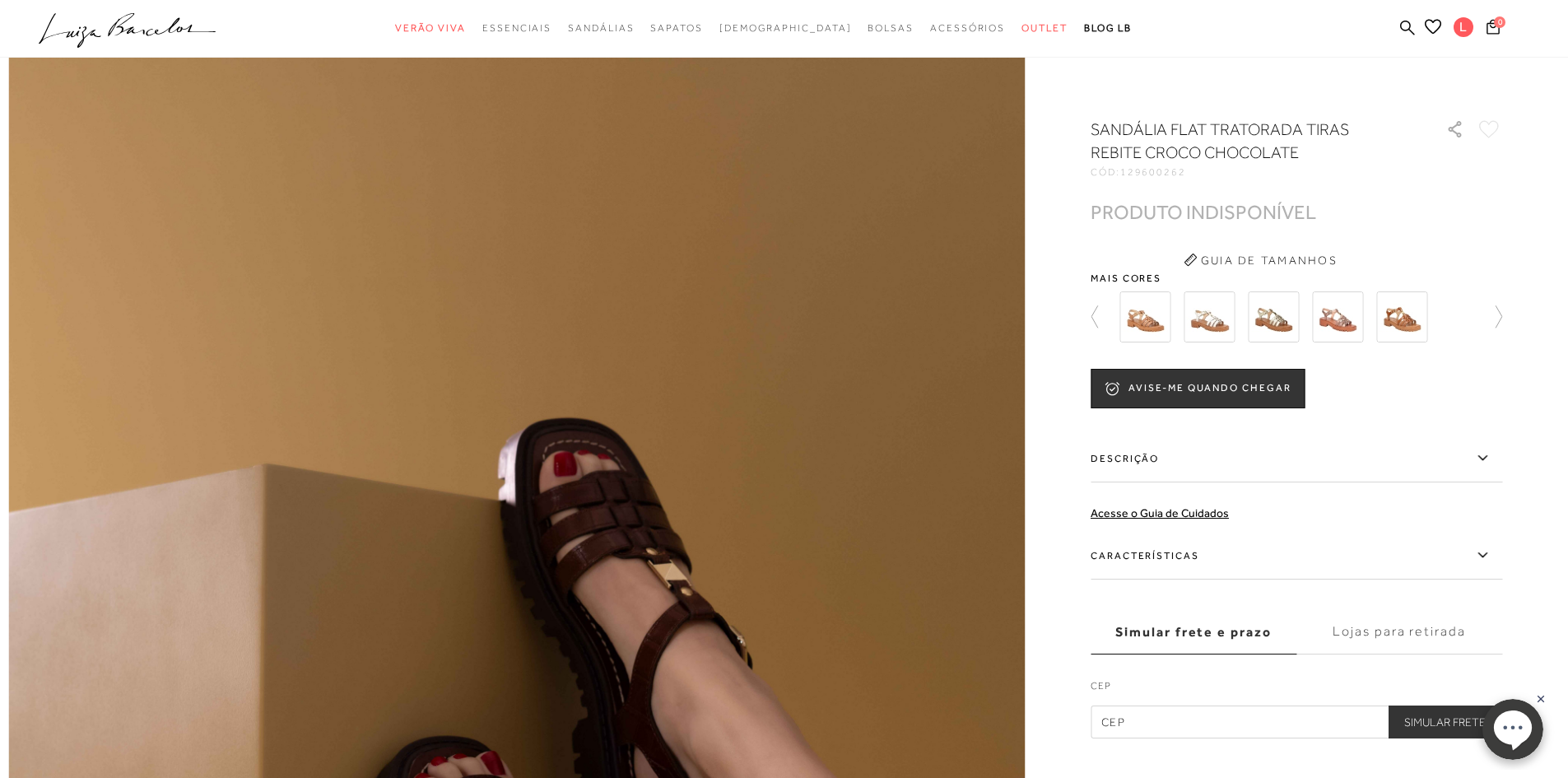
click at [1218, 315] on img at bounding box center [1209, 316] width 51 height 51
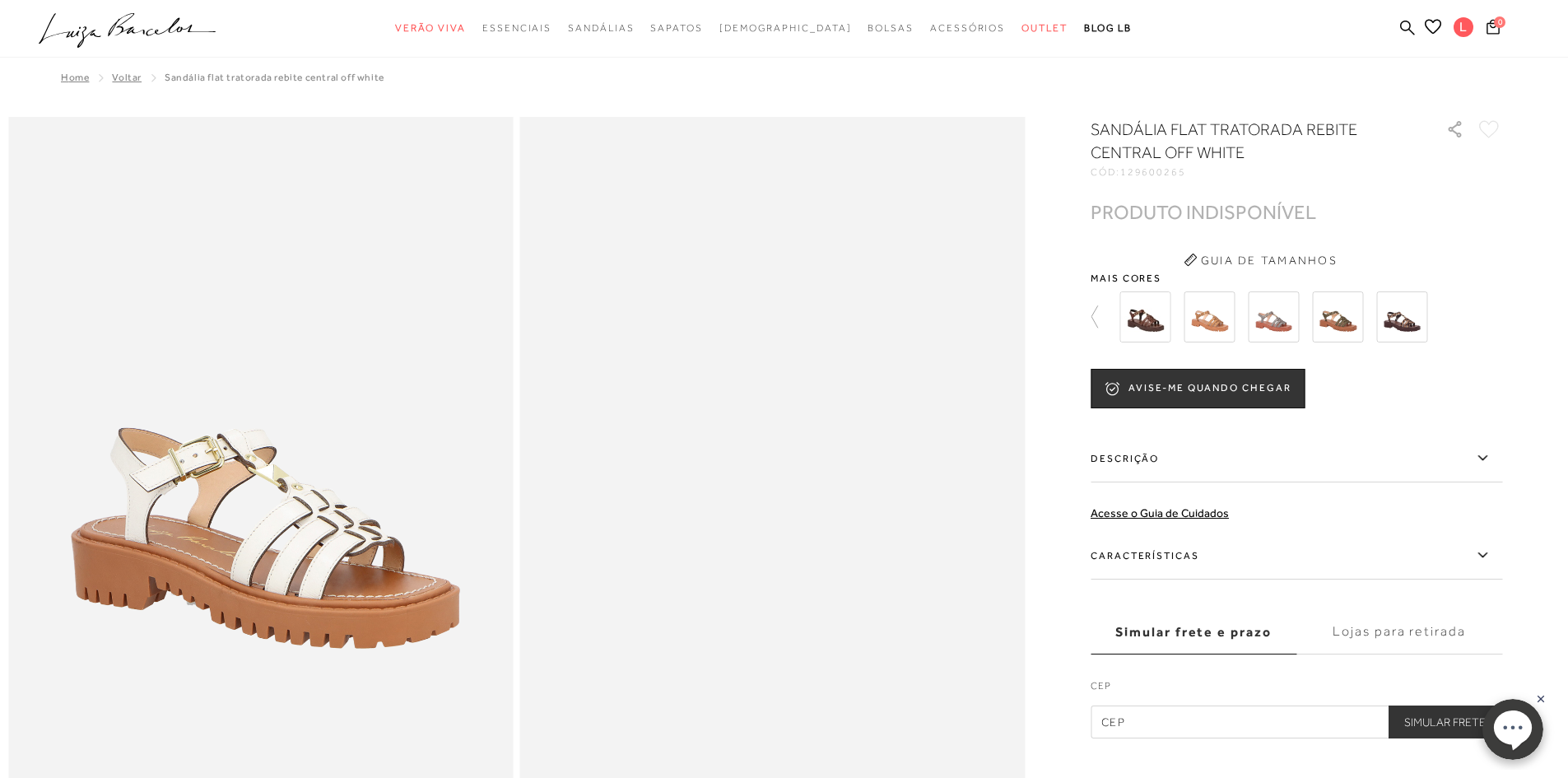
scroll to position [83, 0]
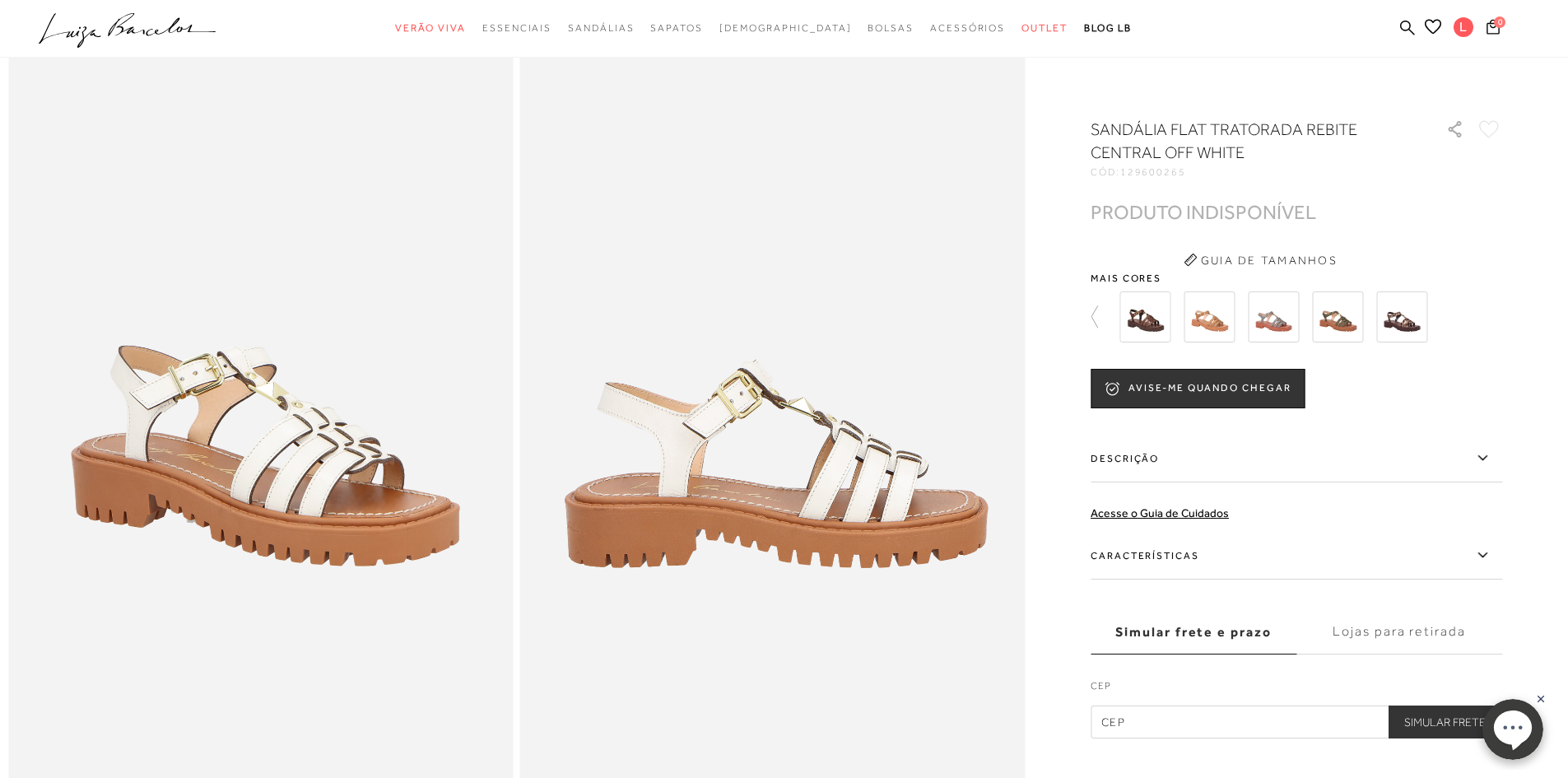
click at [1264, 318] on img at bounding box center [1273, 316] width 51 height 51
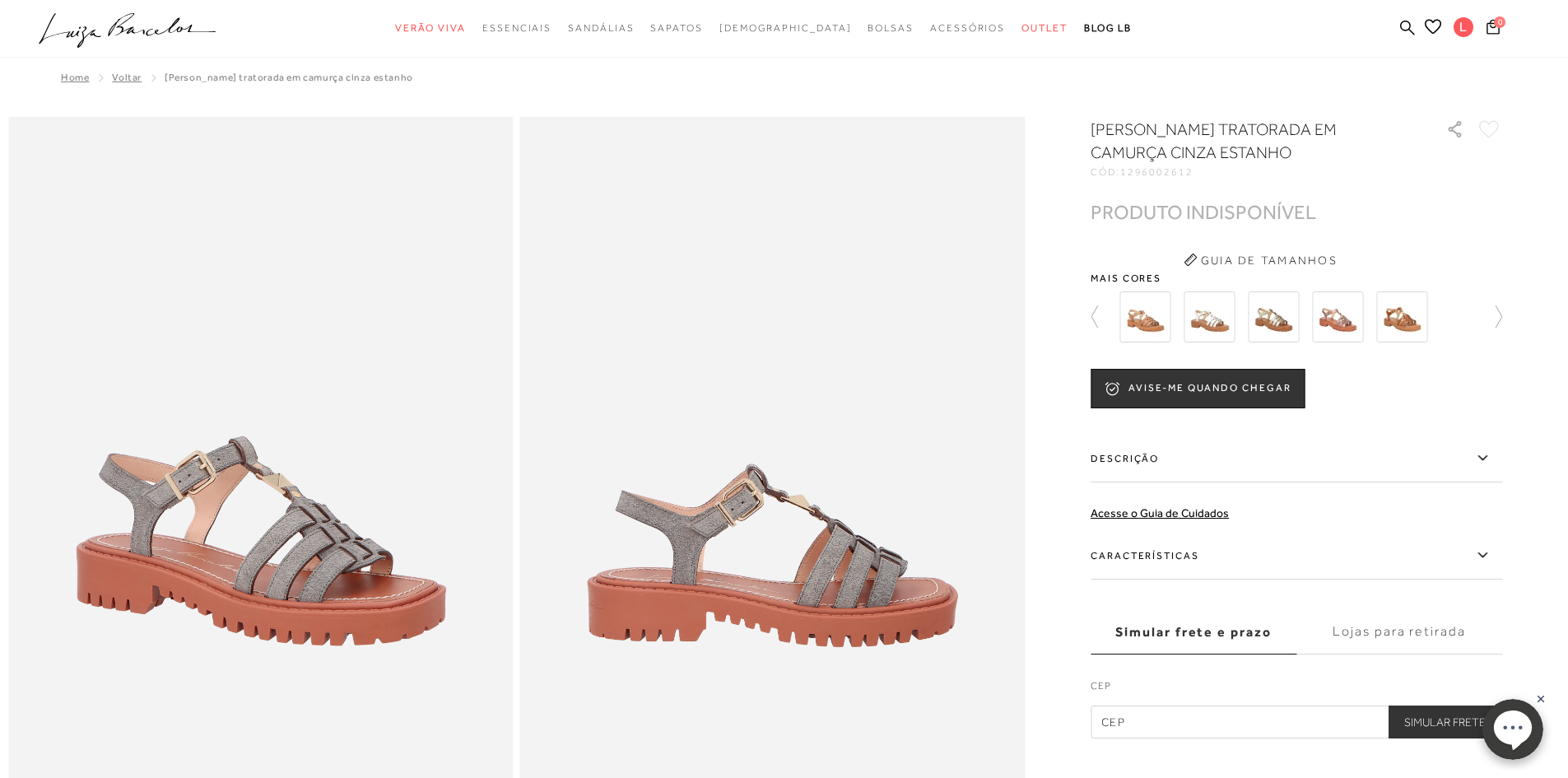
drag, startPoint x: 1343, startPoint y: 320, endPoint x: 1329, endPoint y: 319, distance: 14.0
click at [1341, 320] on img at bounding box center [1337, 316] width 51 height 51
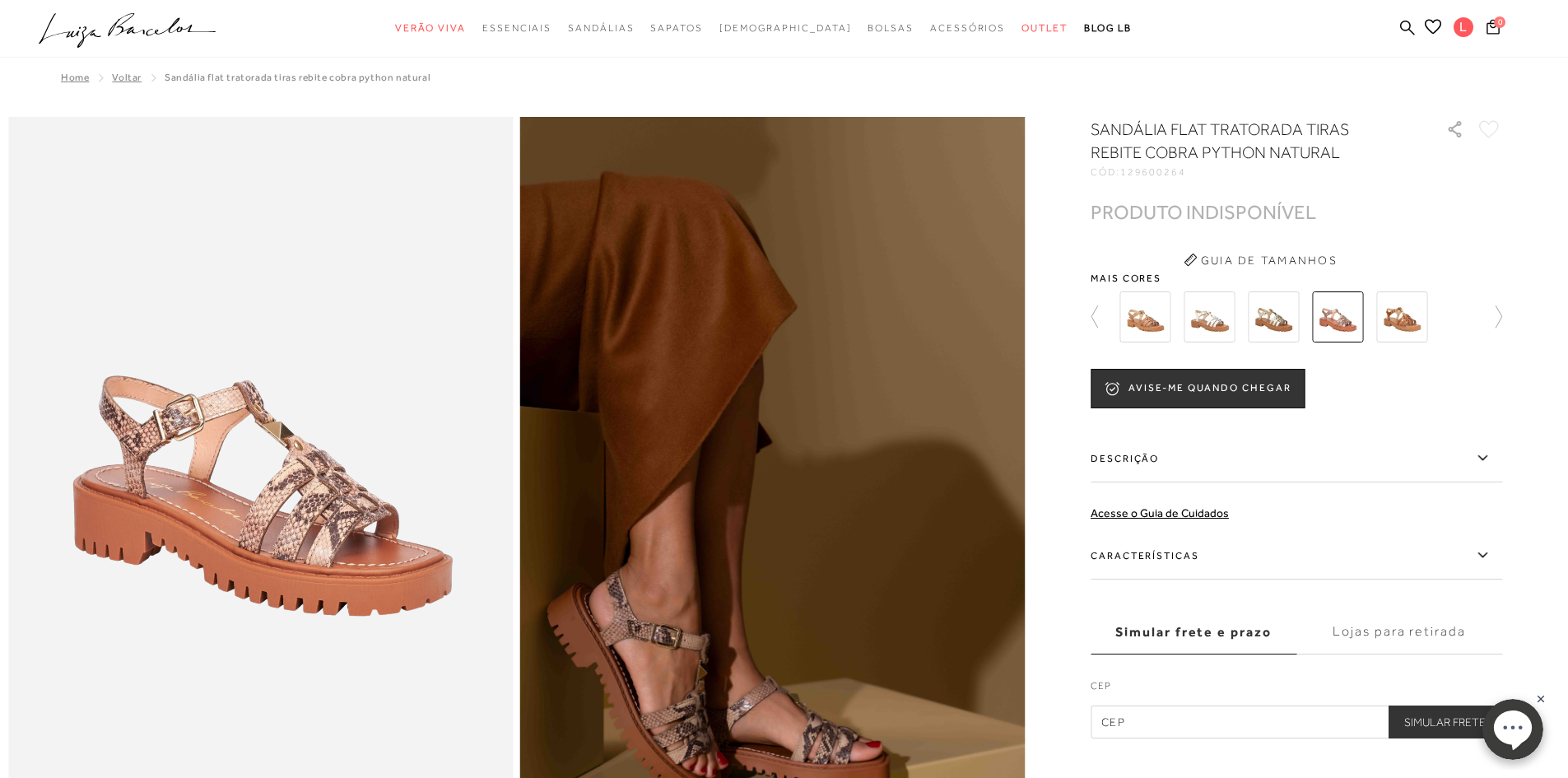
click at [1424, 318] on img at bounding box center [1401, 316] width 51 height 51
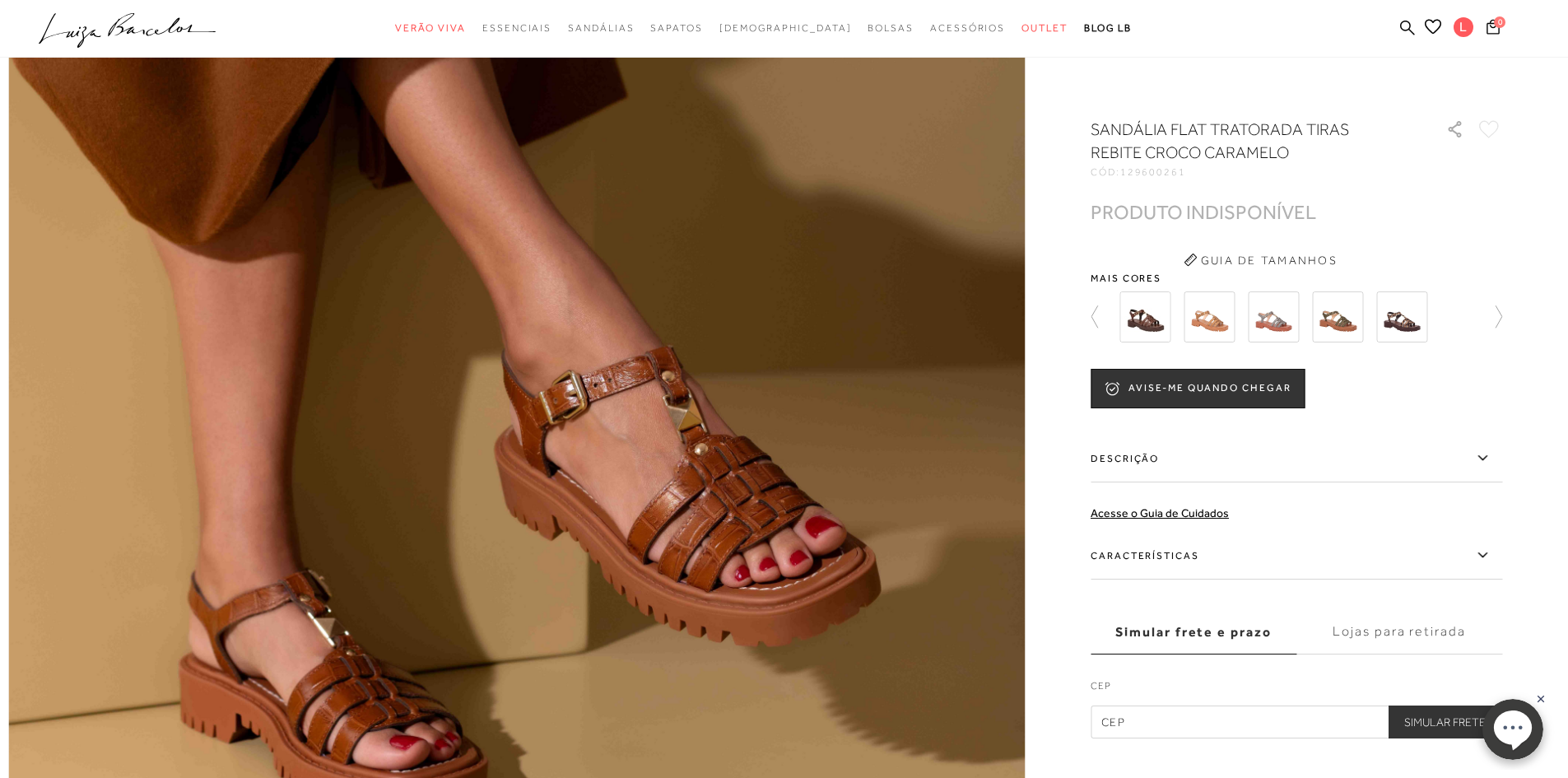
scroll to position [577, 0]
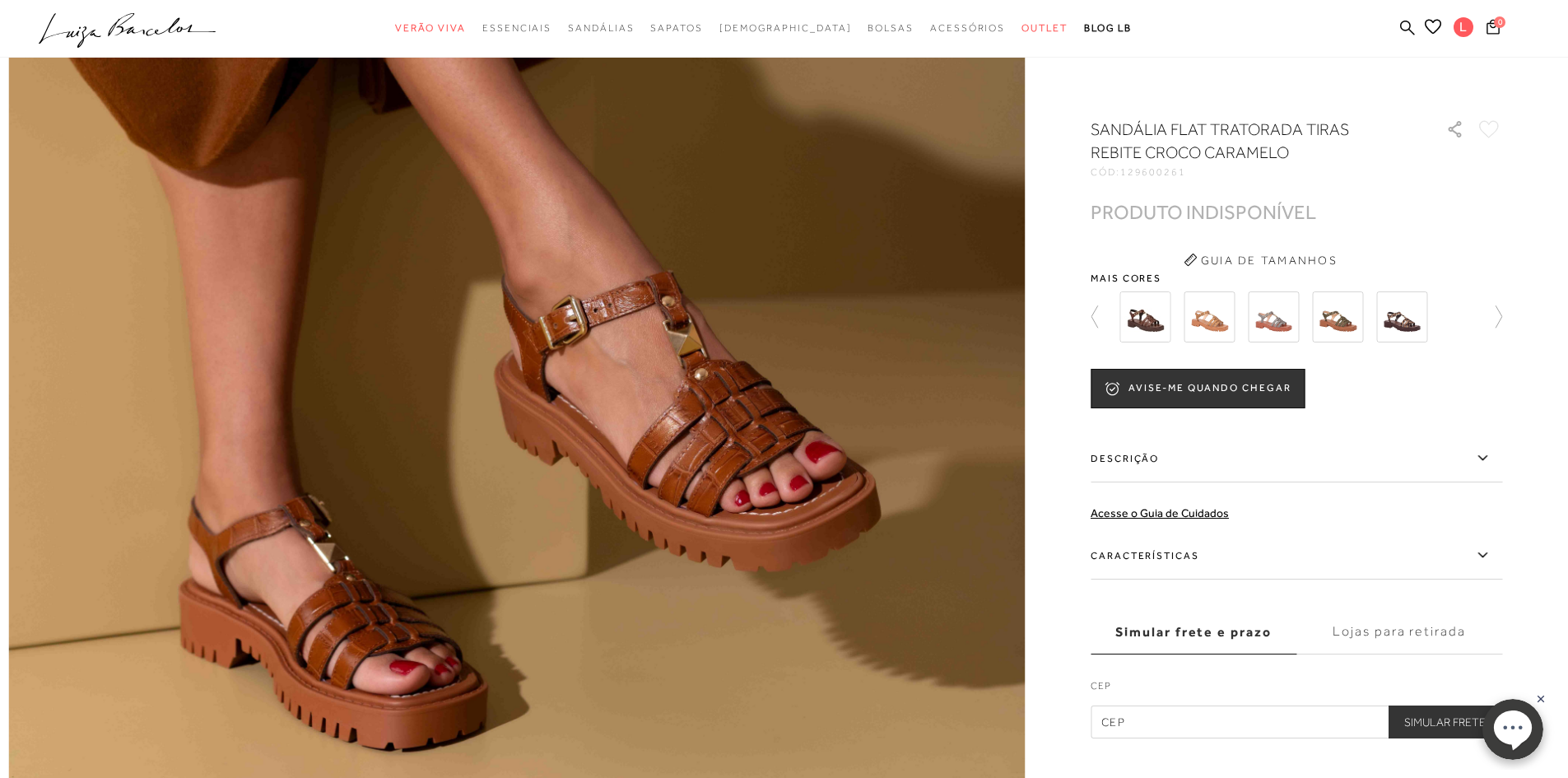
click at [1416, 311] on img at bounding box center [1401, 316] width 51 height 51
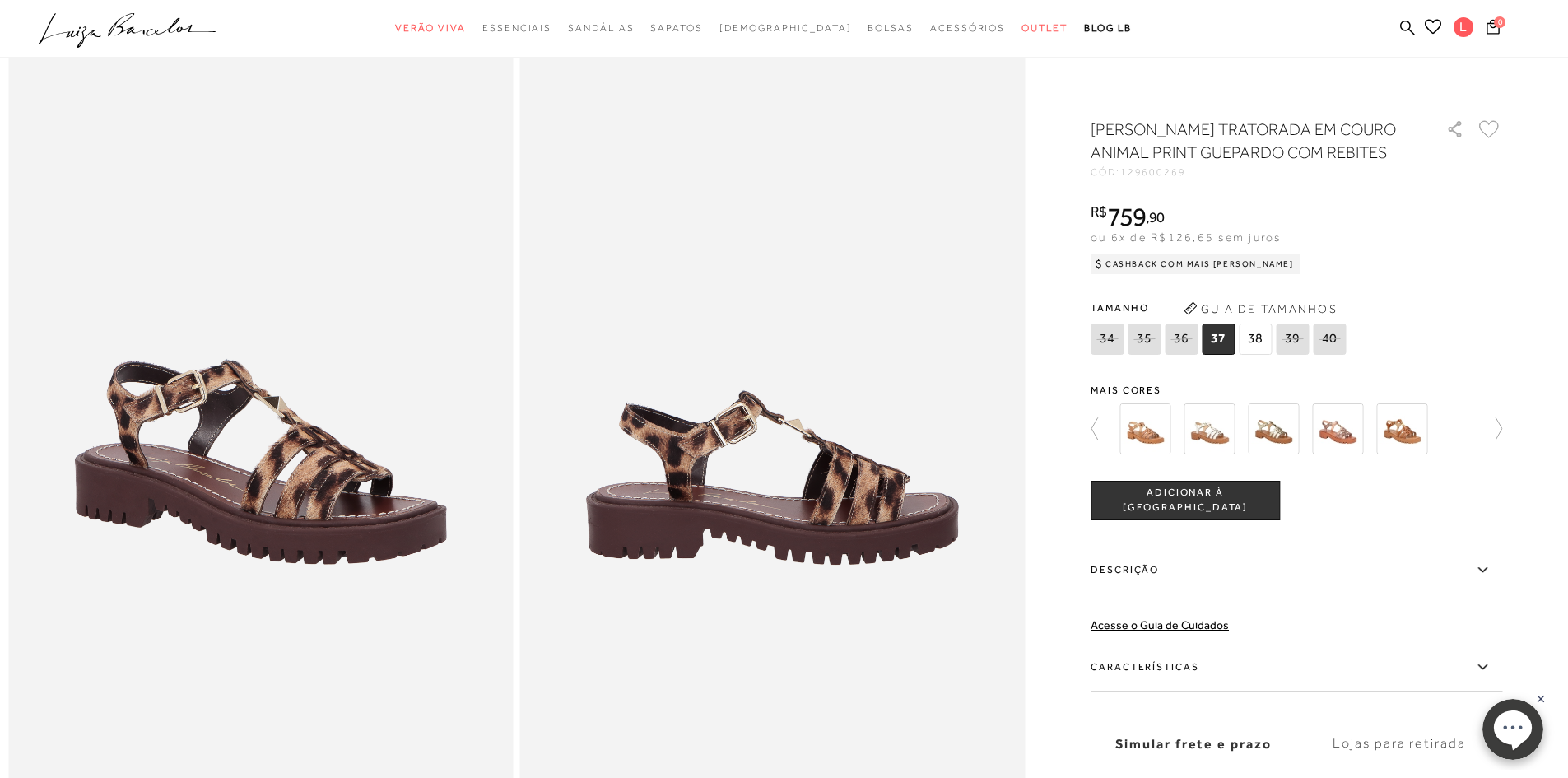
click at [1422, 433] on img at bounding box center [1401, 428] width 51 height 51
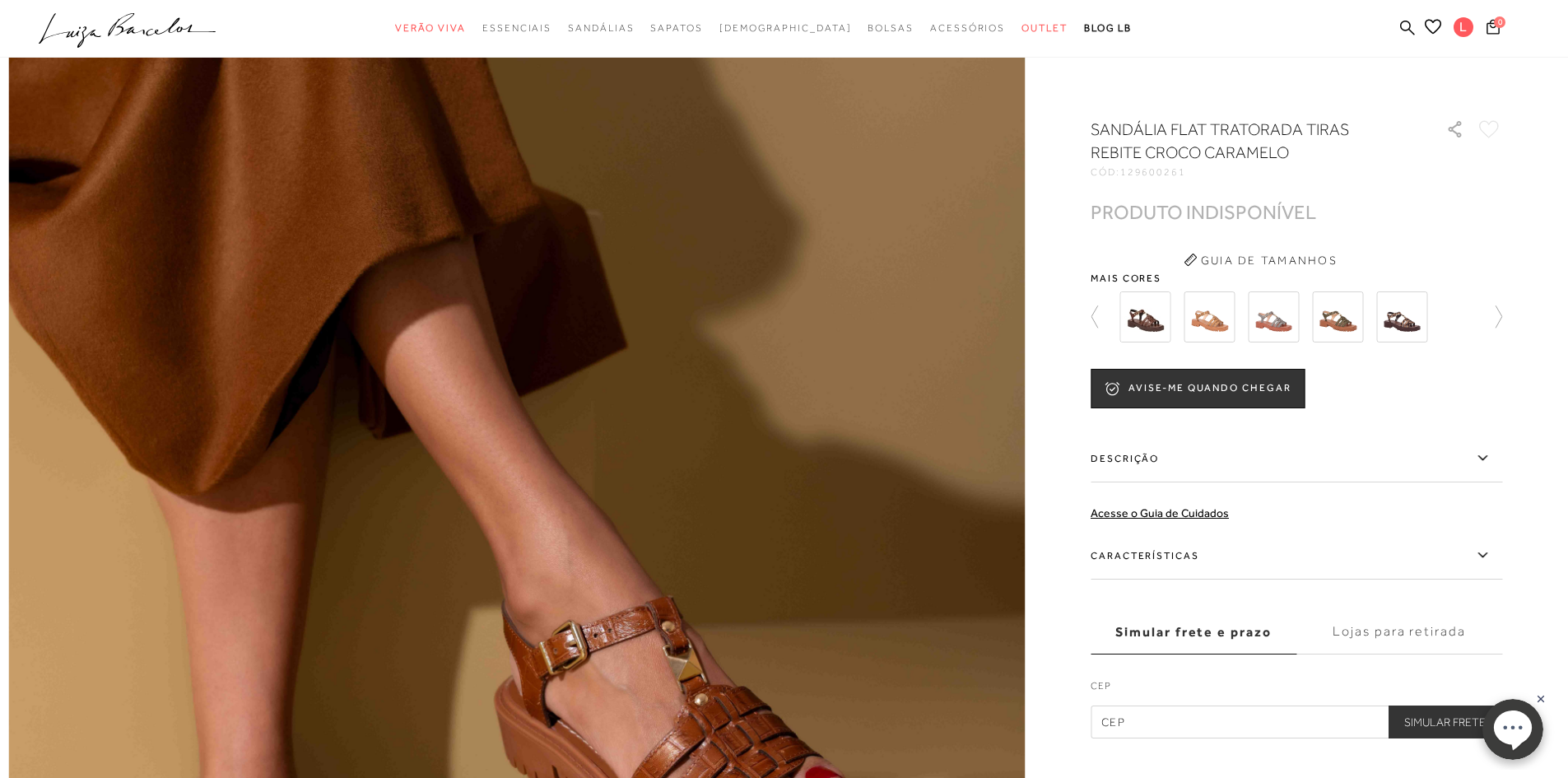
scroll to position [330, 0]
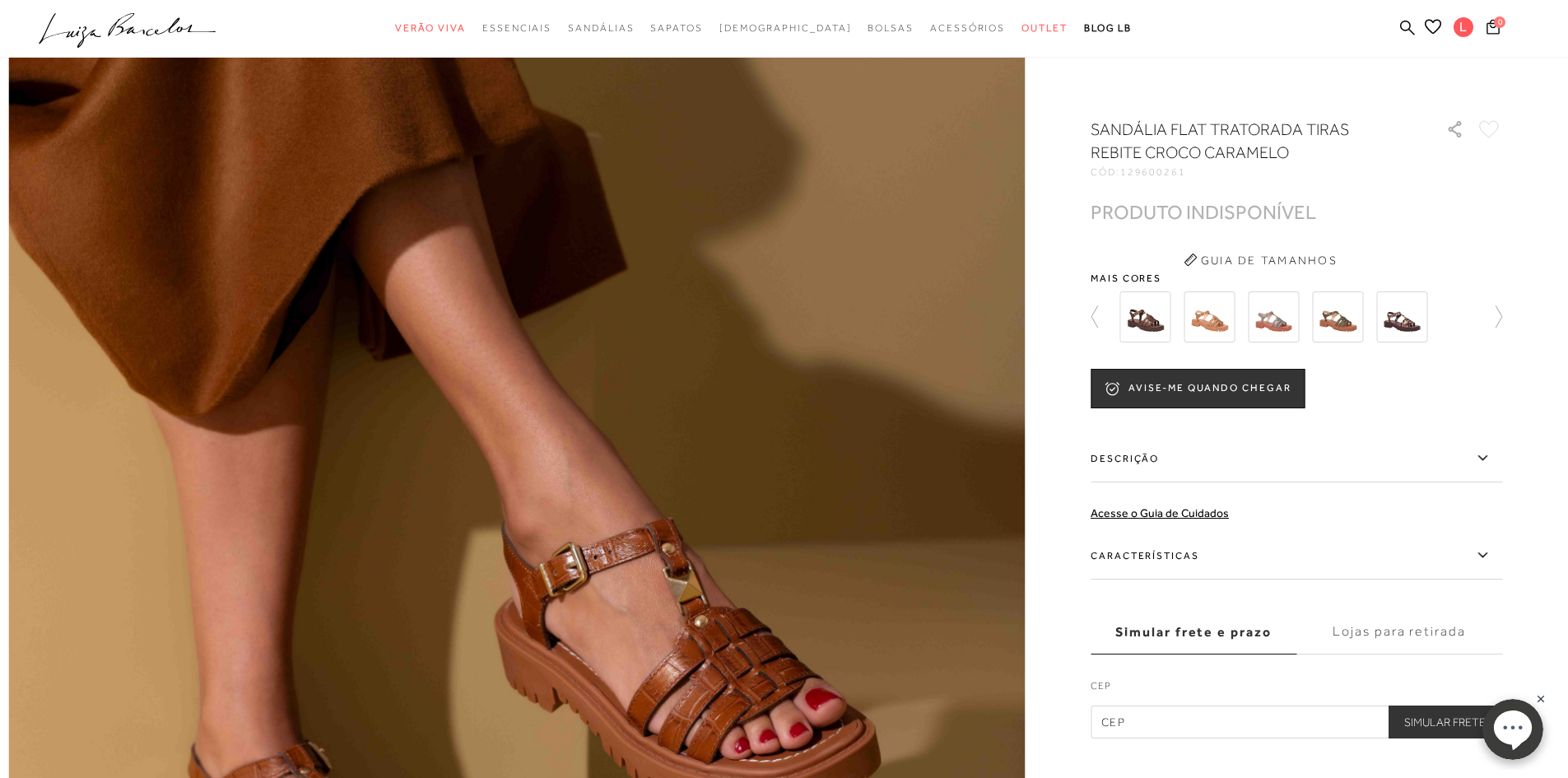
click at [1414, 308] on img at bounding box center [1401, 316] width 51 height 51
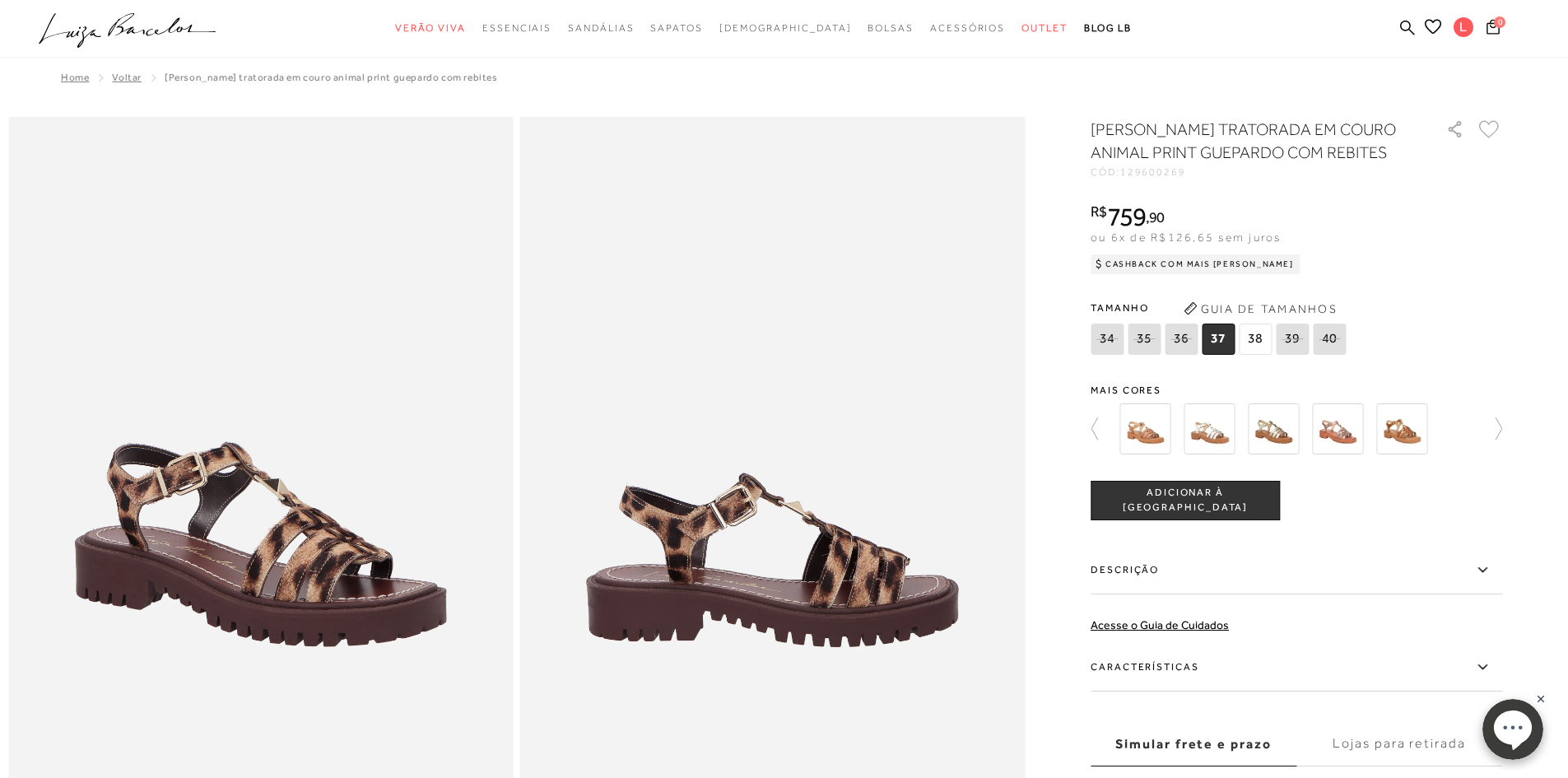
click at [1349, 428] on img at bounding box center [1337, 428] width 51 height 51
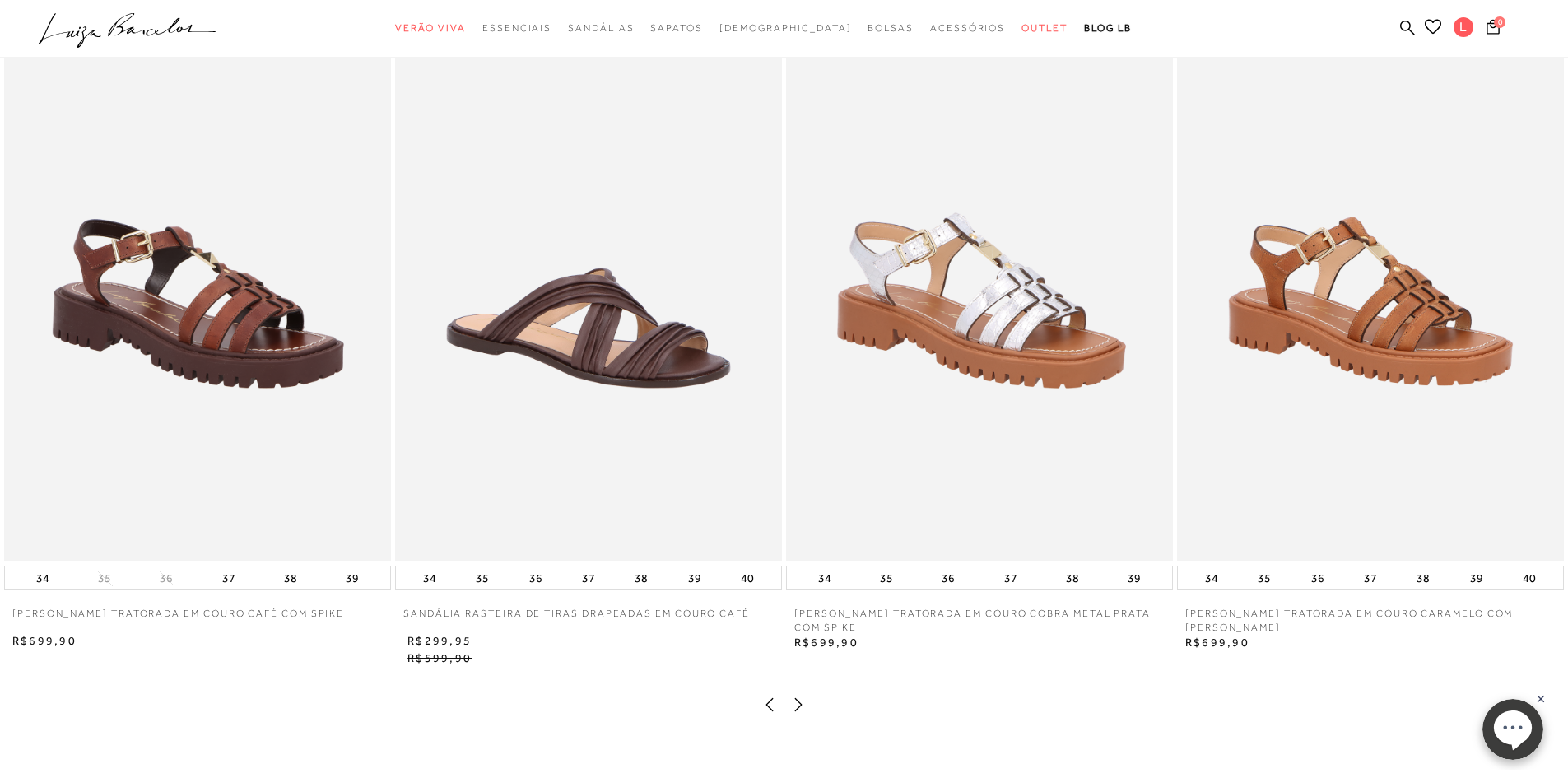
click at [1349, 343] on img at bounding box center [1371, 270] width 387 height 580
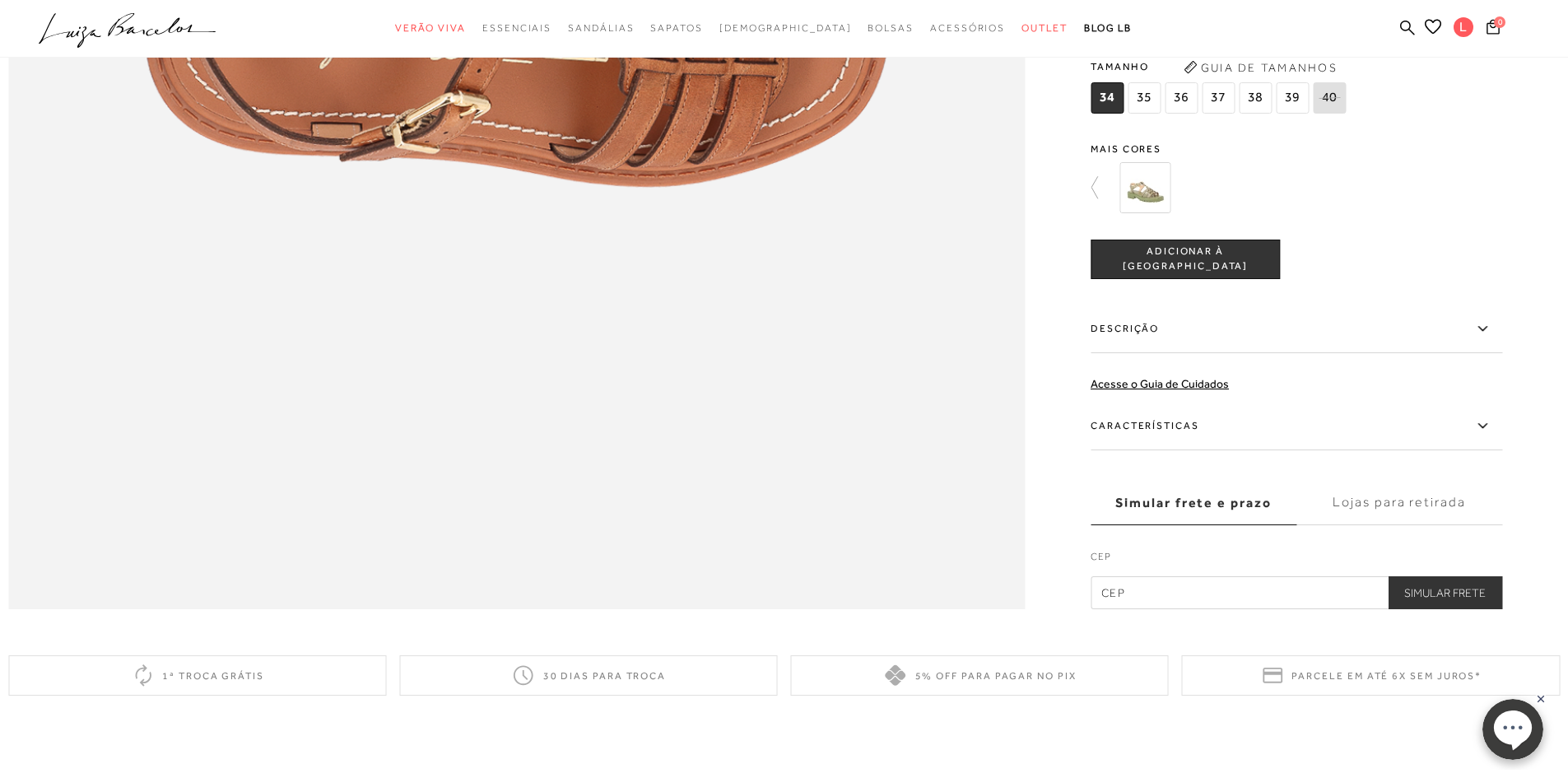
scroll to position [1894, 0]
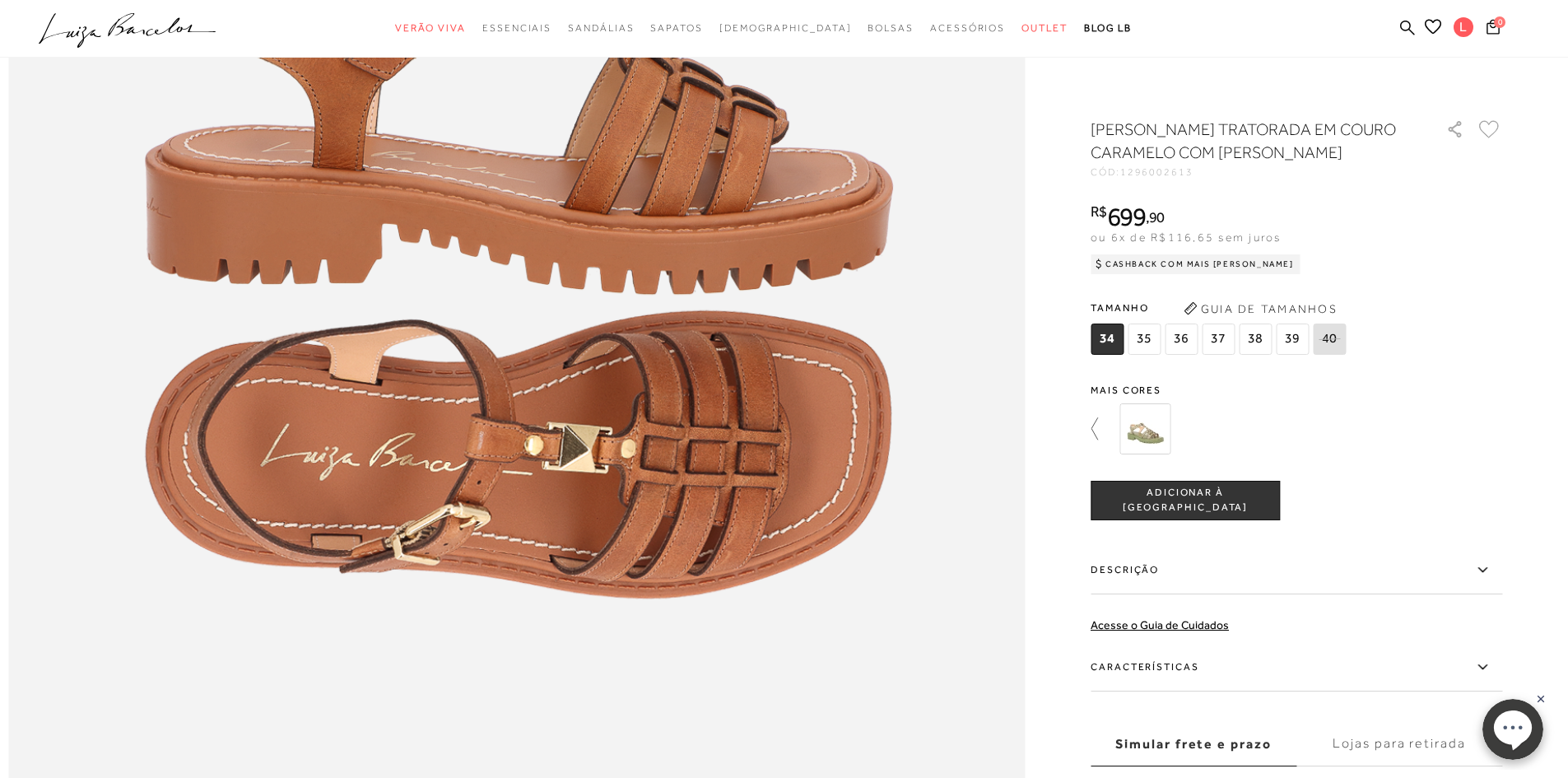
click at [1098, 423] on icon at bounding box center [1095, 428] width 7 height 23
click at [1218, 437] on img at bounding box center [1209, 428] width 51 height 51
click at [1142, 434] on img at bounding box center [1145, 428] width 51 height 51
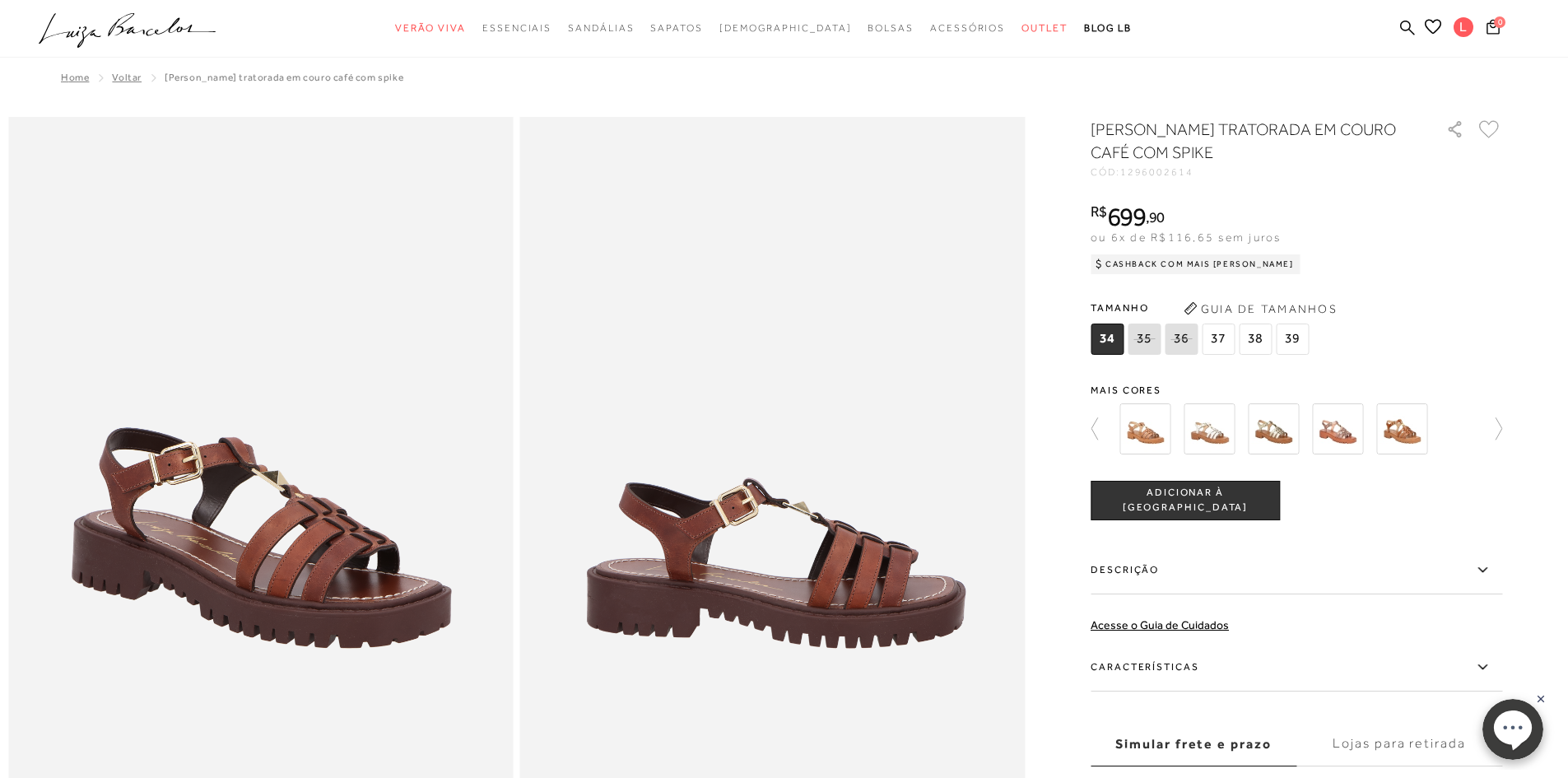
click at [1147, 423] on img at bounding box center [1145, 428] width 51 height 51
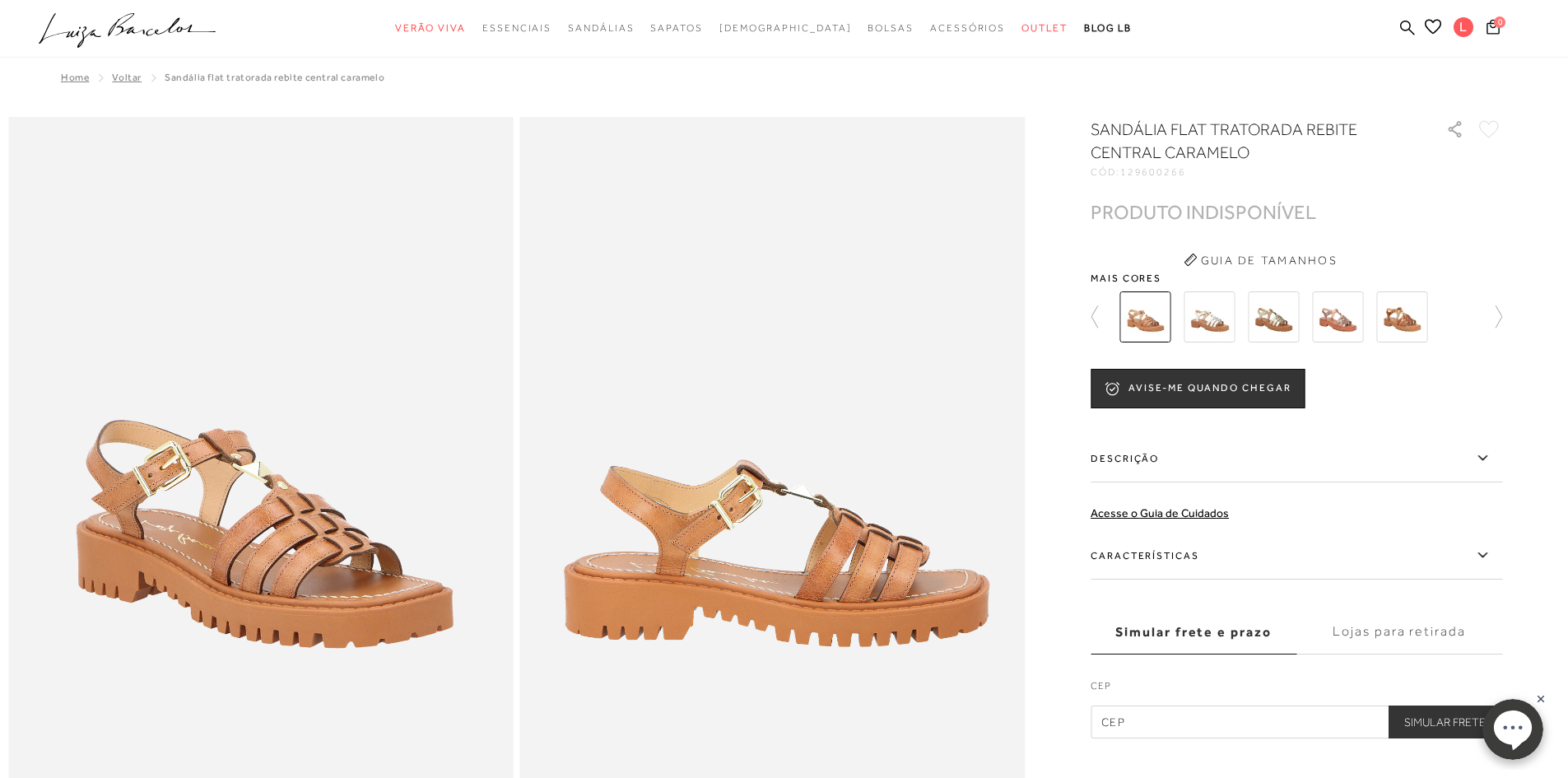
click at [1225, 315] on img at bounding box center [1209, 316] width 51 height 51
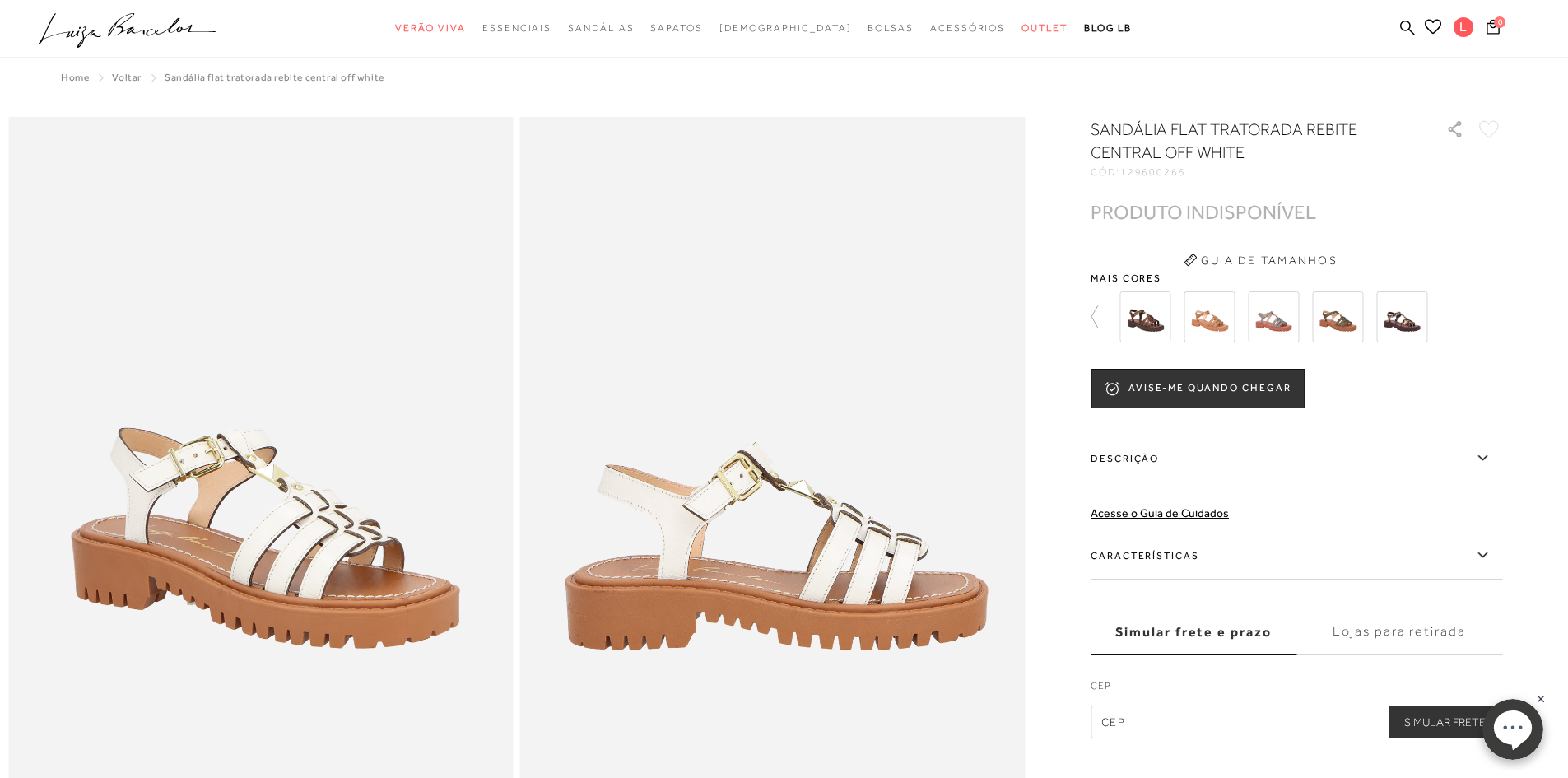
click at [916, 321] on img at bounding box center [890, 316] width 51 height 51
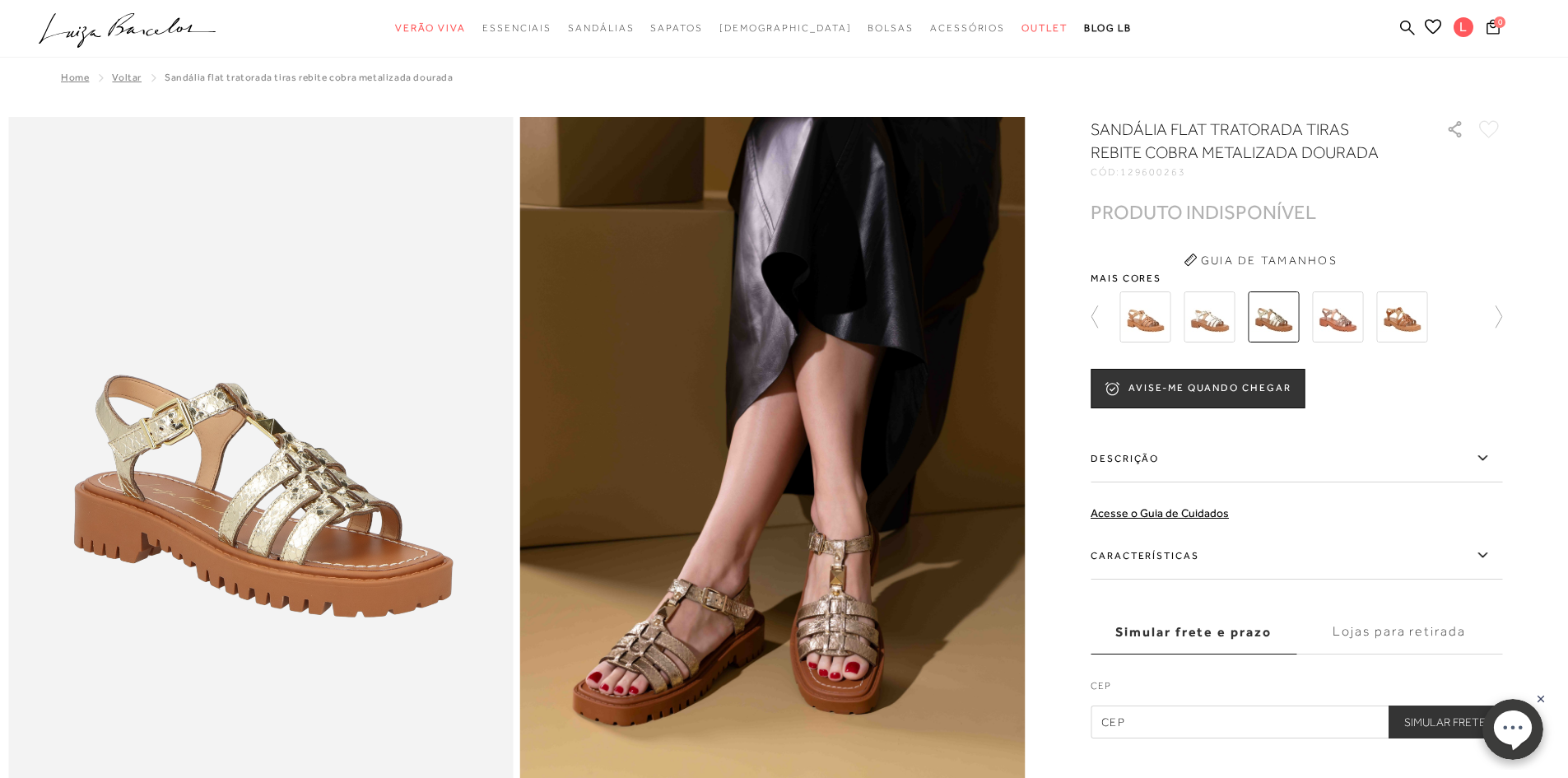
click at [1352, 330] on img at bounding box center [1337, 316] width 51 height 51
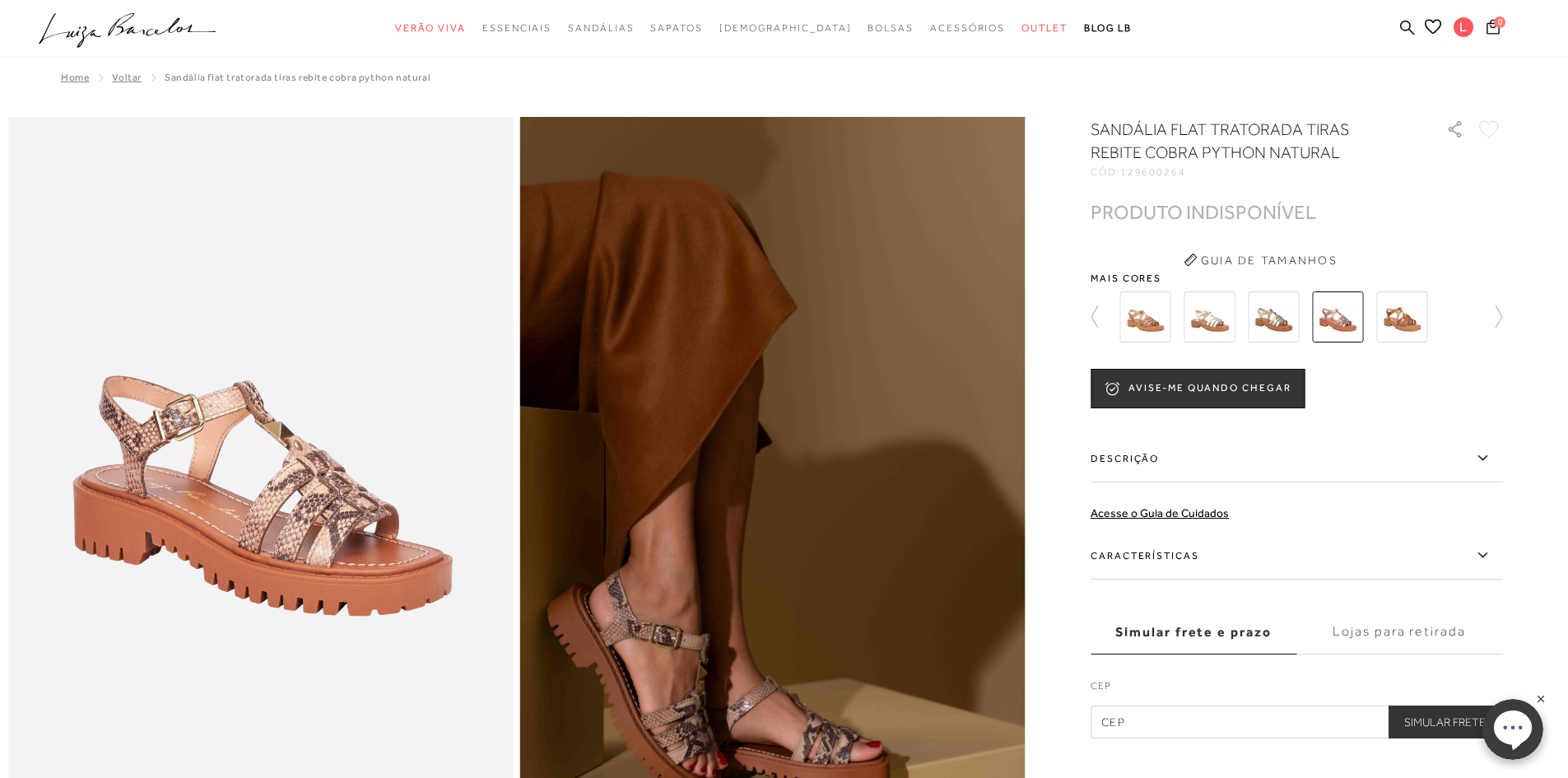
click at [1414, 318] on img at bounding box center [1401, 316] width 51 height 51
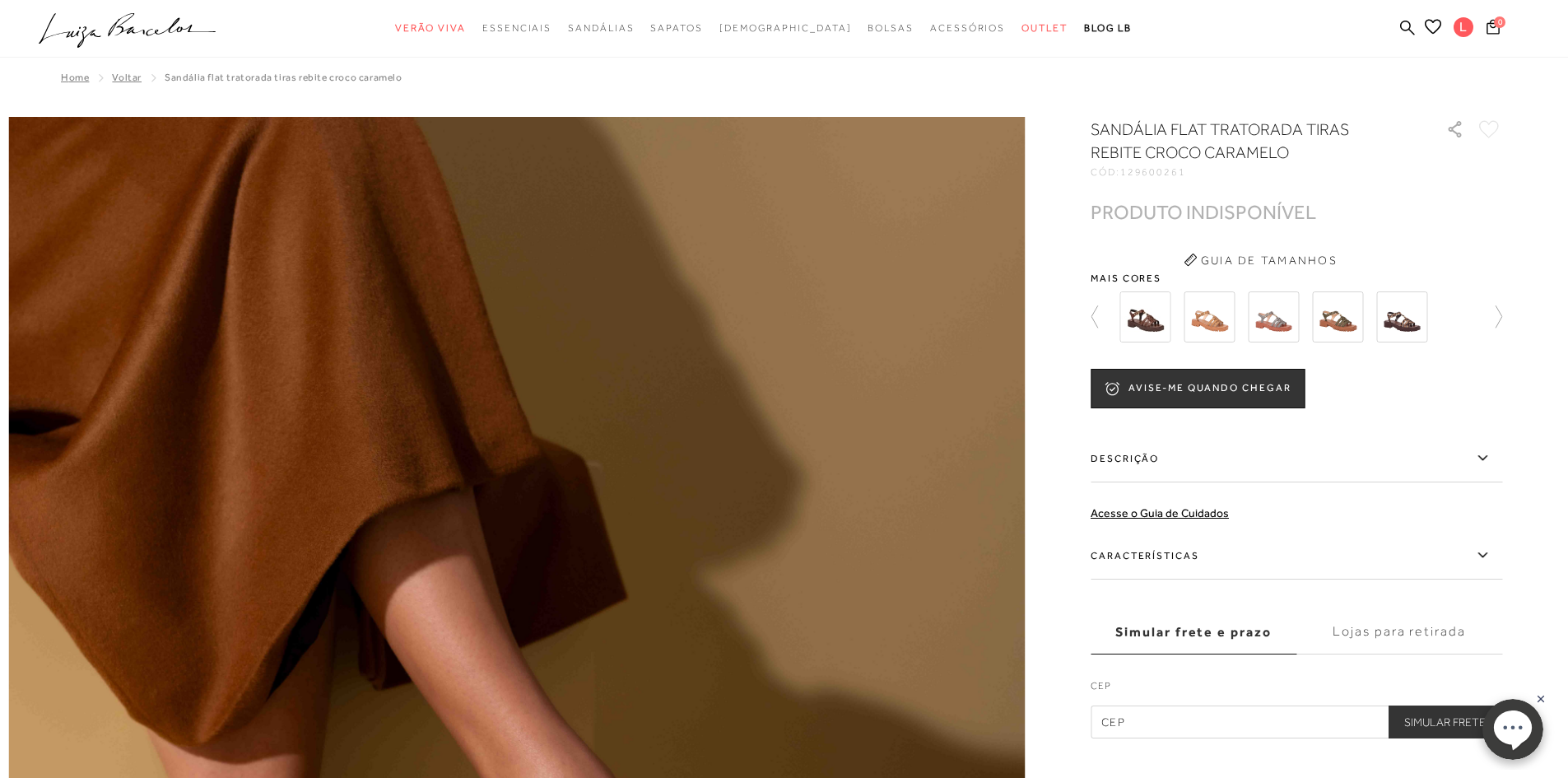
click at [1209, 321] on img at bounding box center [1209, 316] width 51 height 51
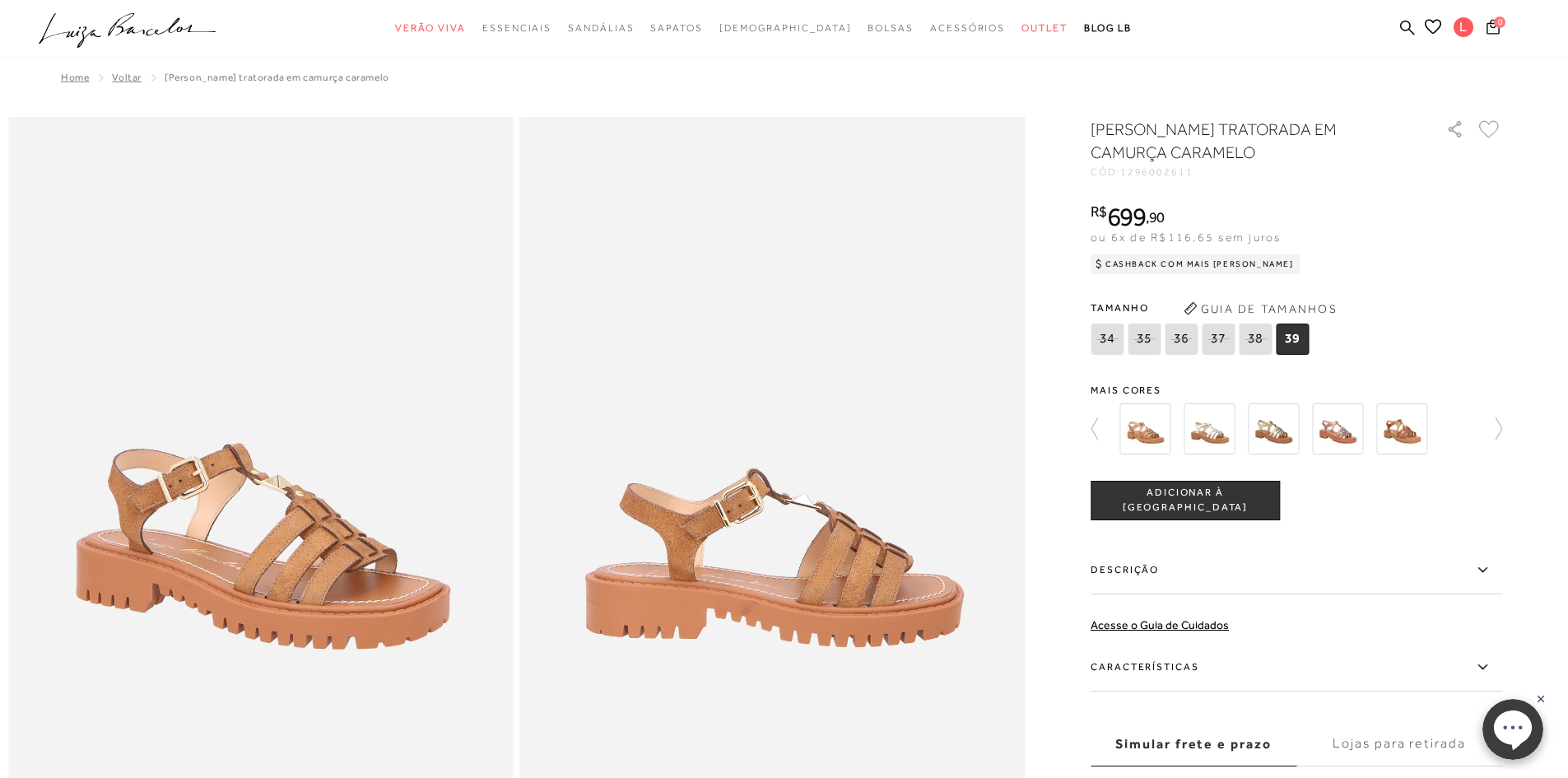
click at [1419, 422] on img at bounding box center [1401, 428] width 51 height 51
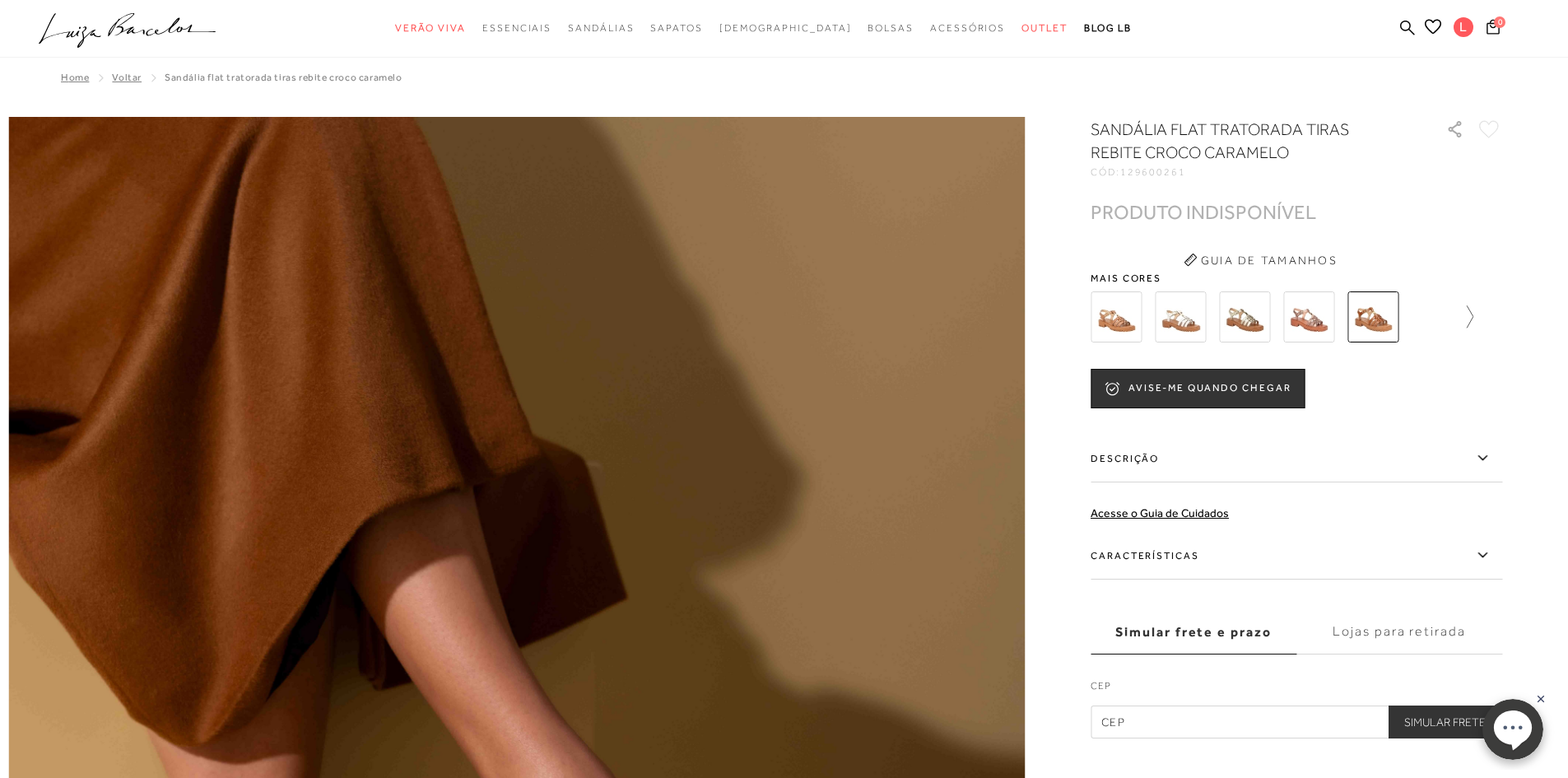
click at [1474, 315] on icon at bounding box center [1462, 317] width 23 height 23
click at [1226, 322] on img at bounding box center [1209, 316] width 51 height 51
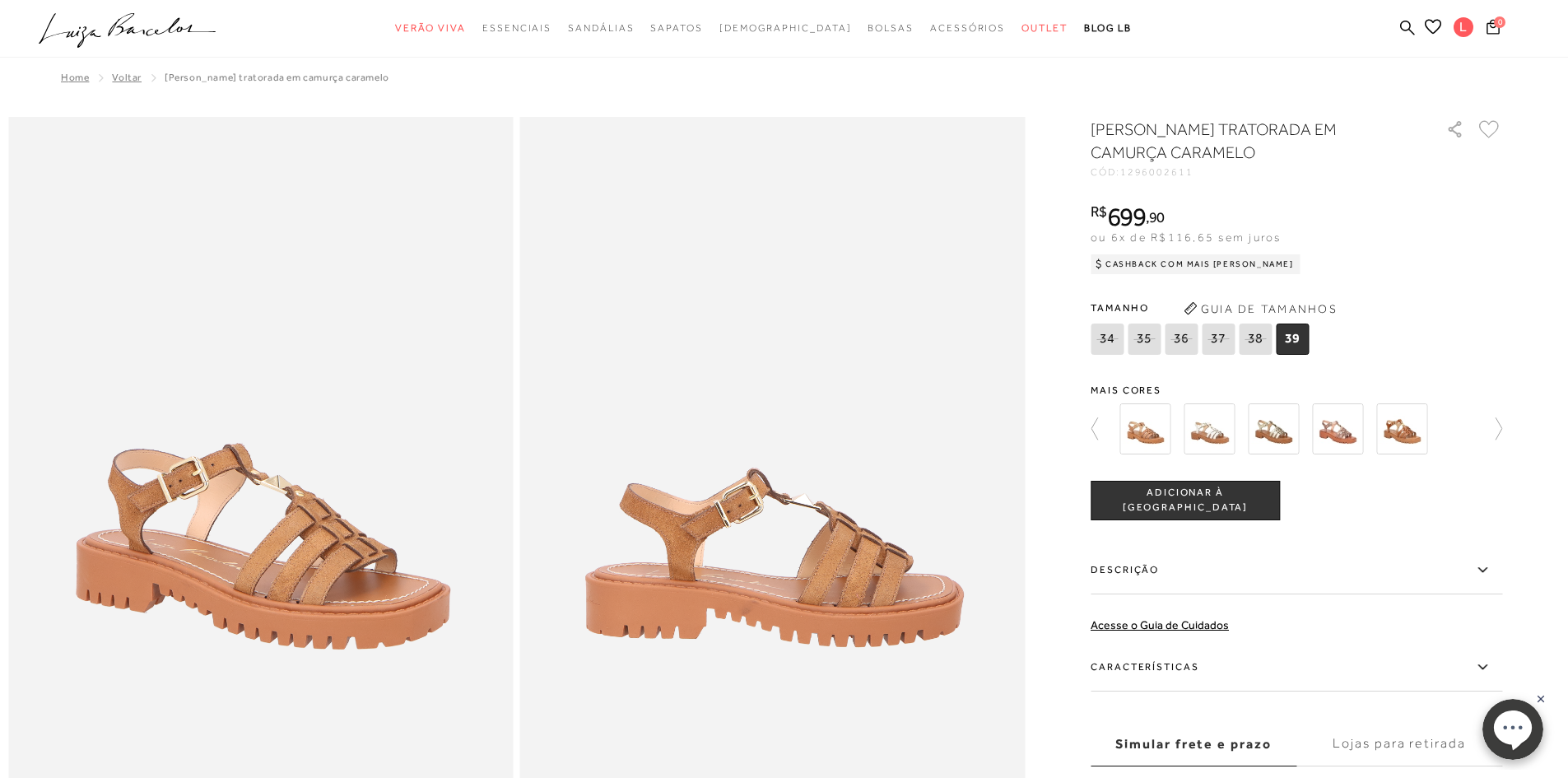
click at [1410, 435] on img at bounding box center [1401, 428] width 51 height 51
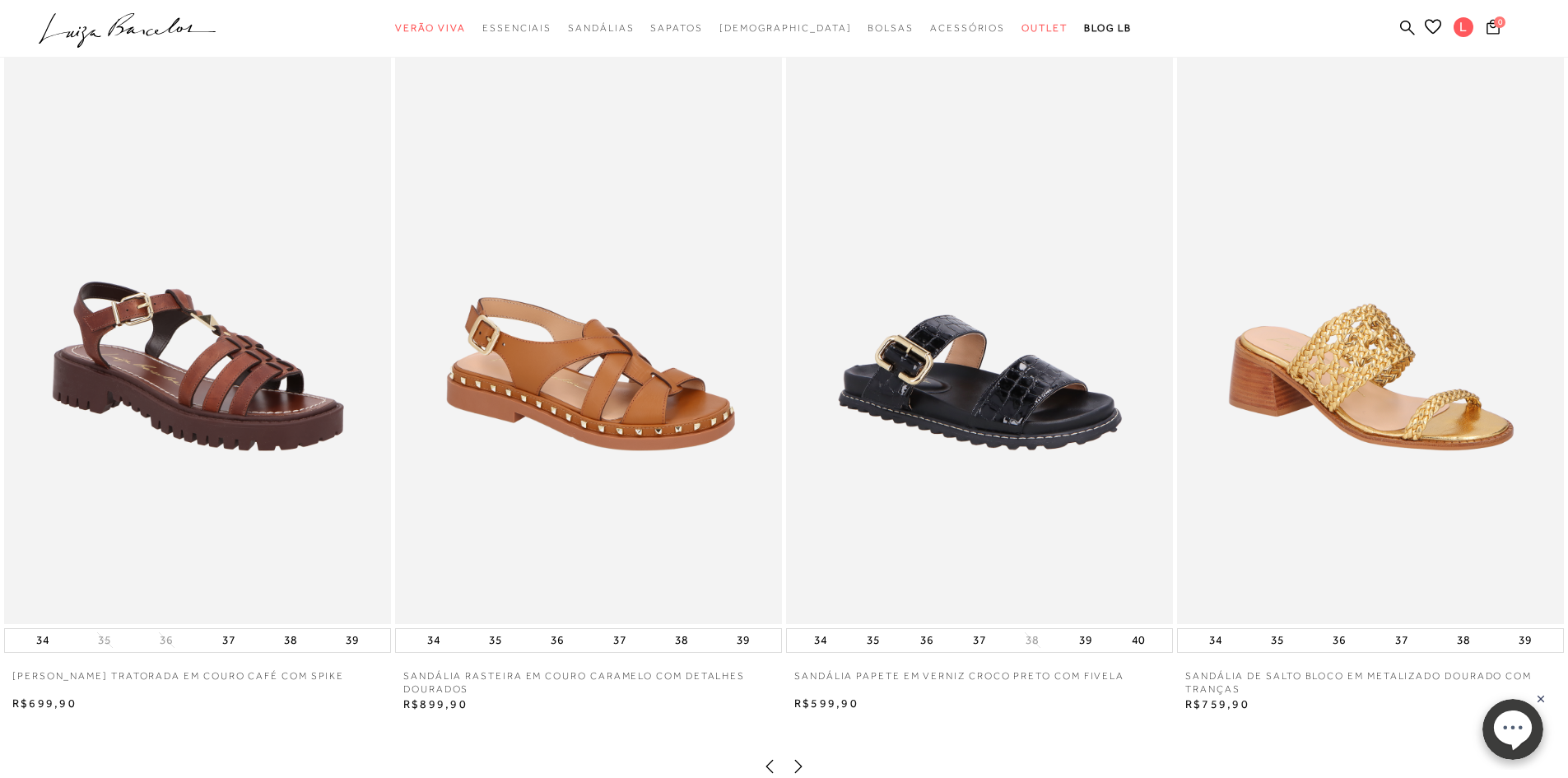
scroll to position [1894, 0]
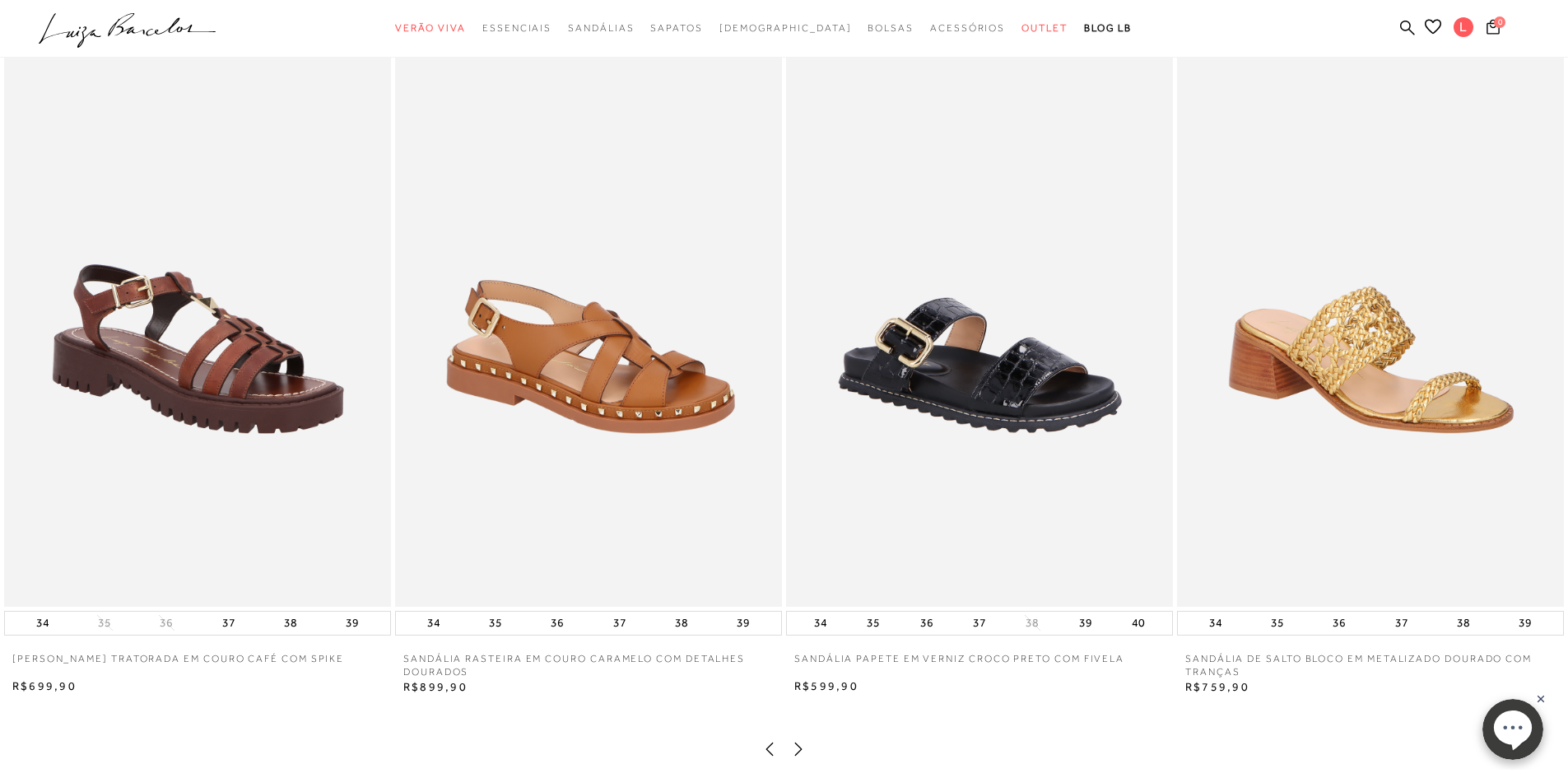
click at [23, 355] on img at bounding box center [198, 316] width 387 height 580
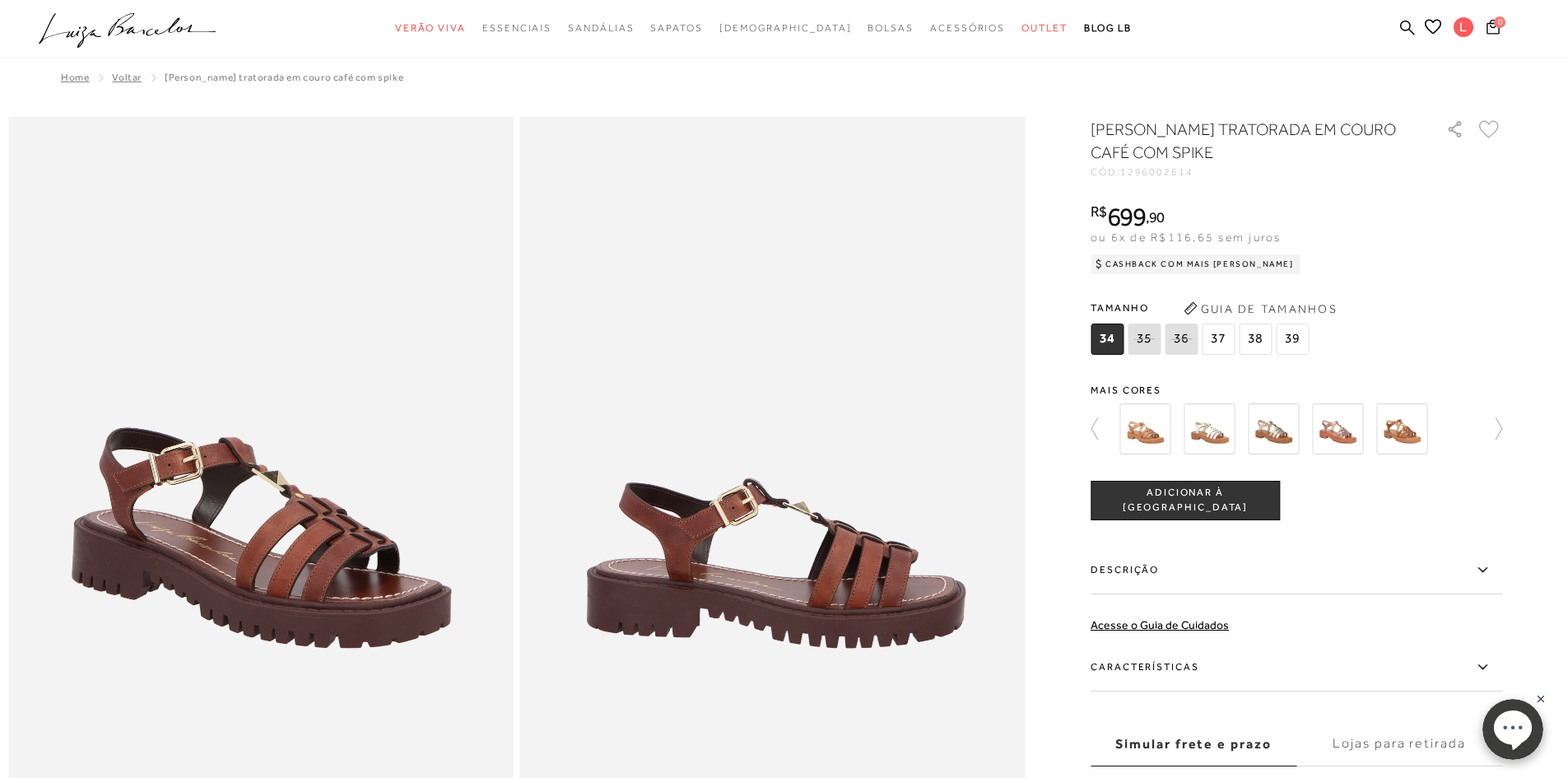
click at [1219, 348] on span "37" at bounding box center [1218, 339] width 33 height 31
click at [1227, 422] on img at bounding box center [1209, 428] width 51 height 51
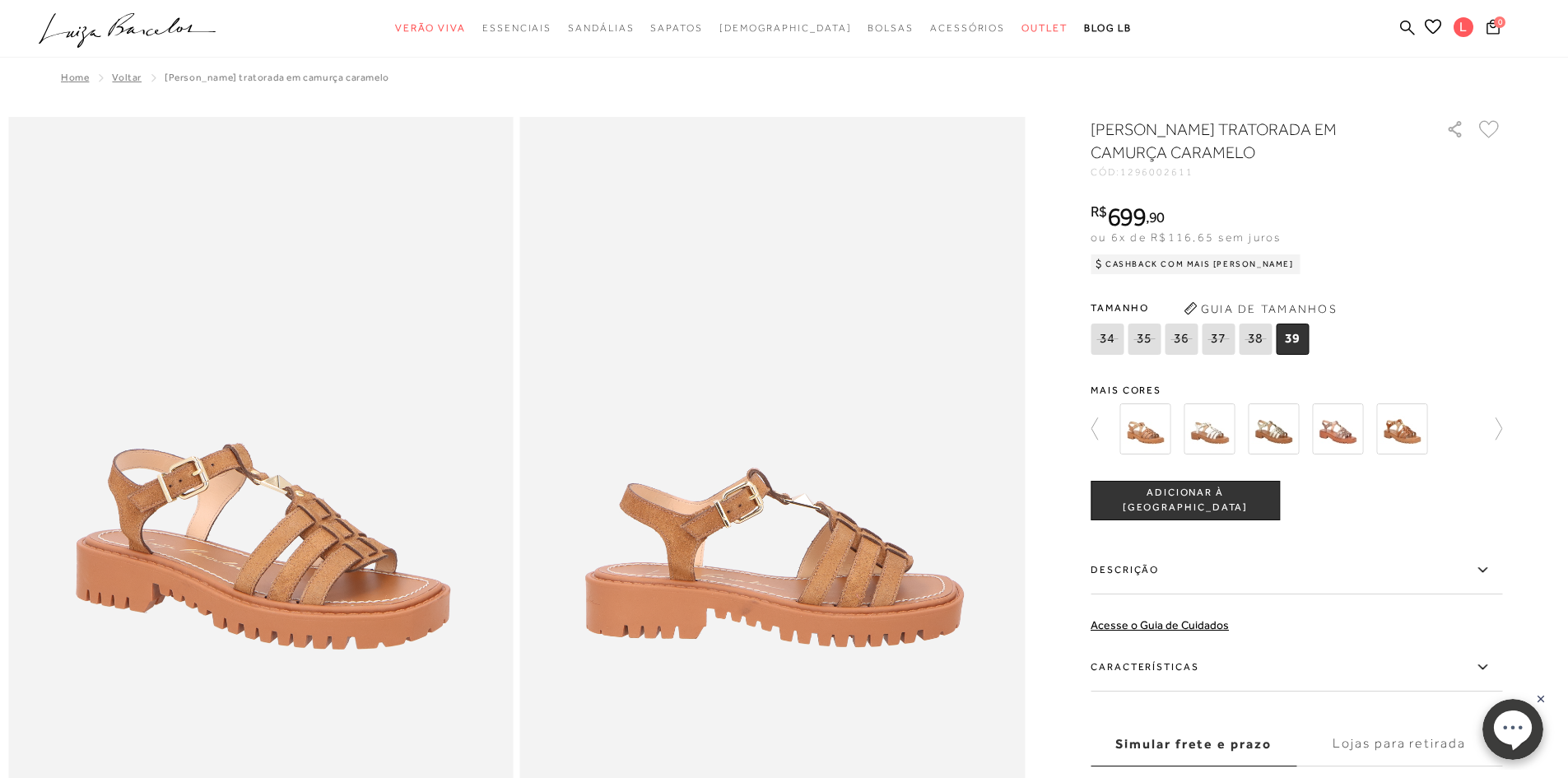
click at [1147, 434] on img at bounding box center [1145, 428] width 51 height 51
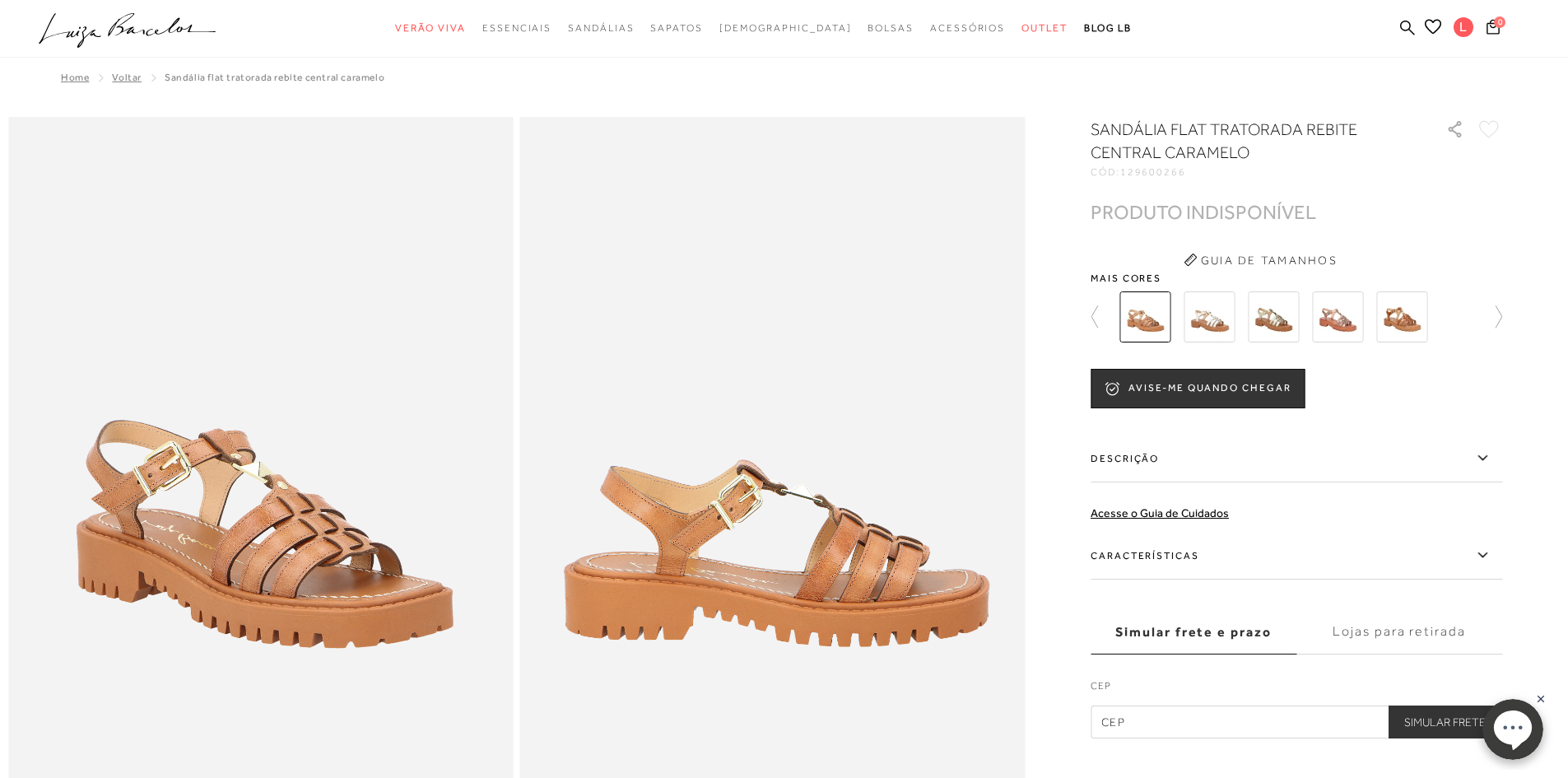
click at [1226, 323] on img at bounding box center [1209, 316] width 51 height 51
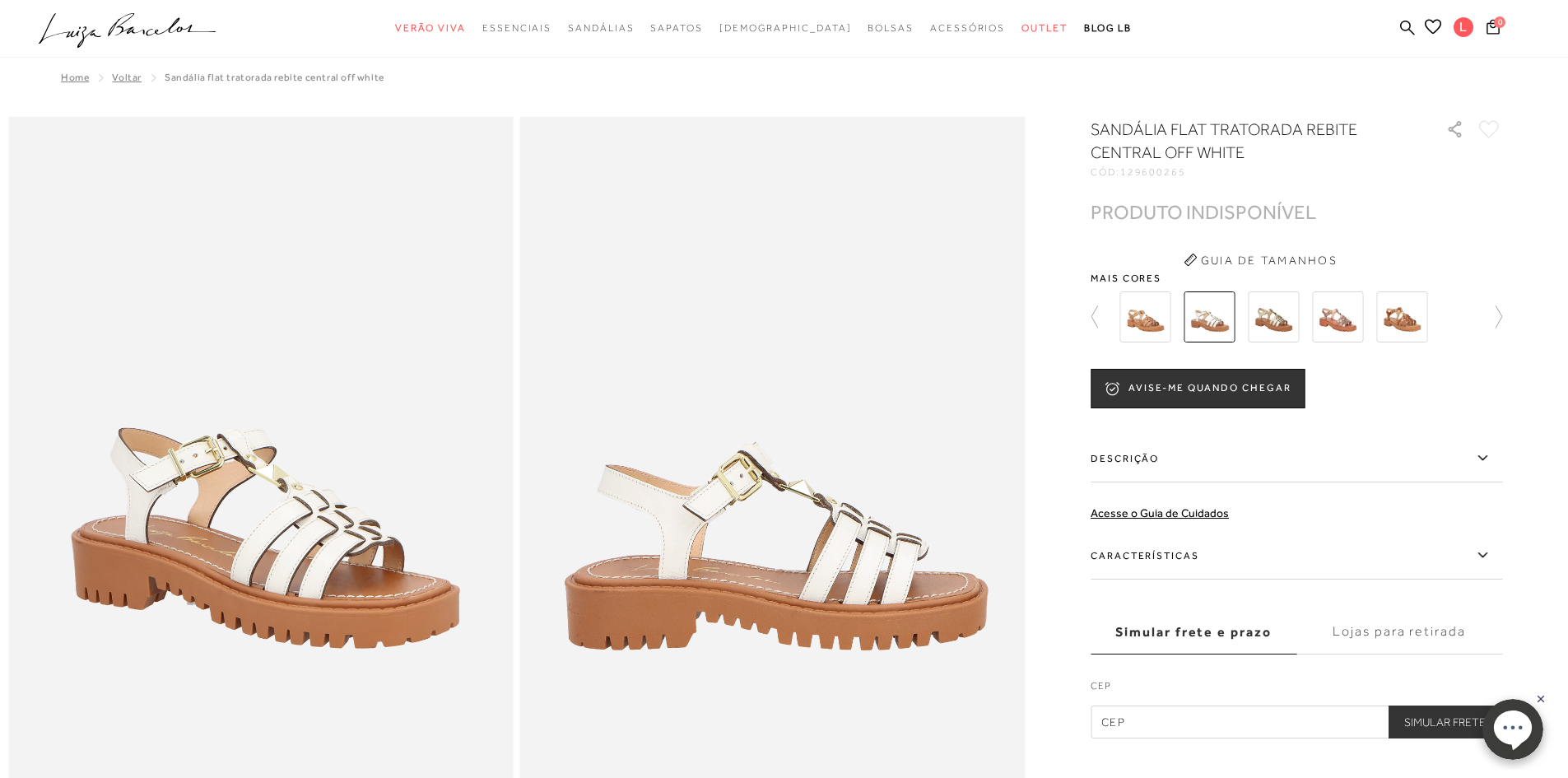
click at [1274, 321] on img at bounding box center [1273, 316] width 51 height 51
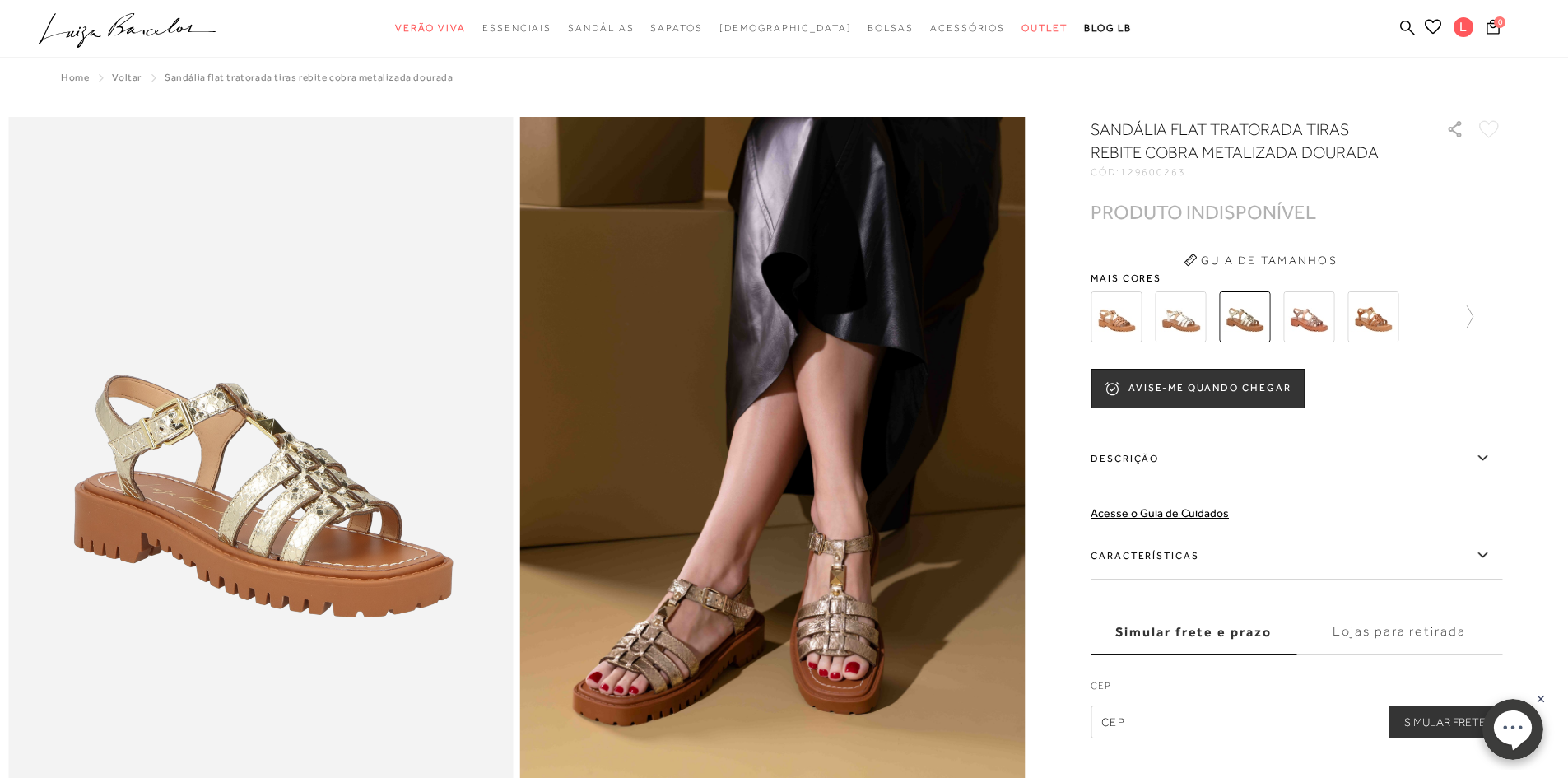
click at [1311, 299] on img at bounding box center [1308, 316] width 51 height 51
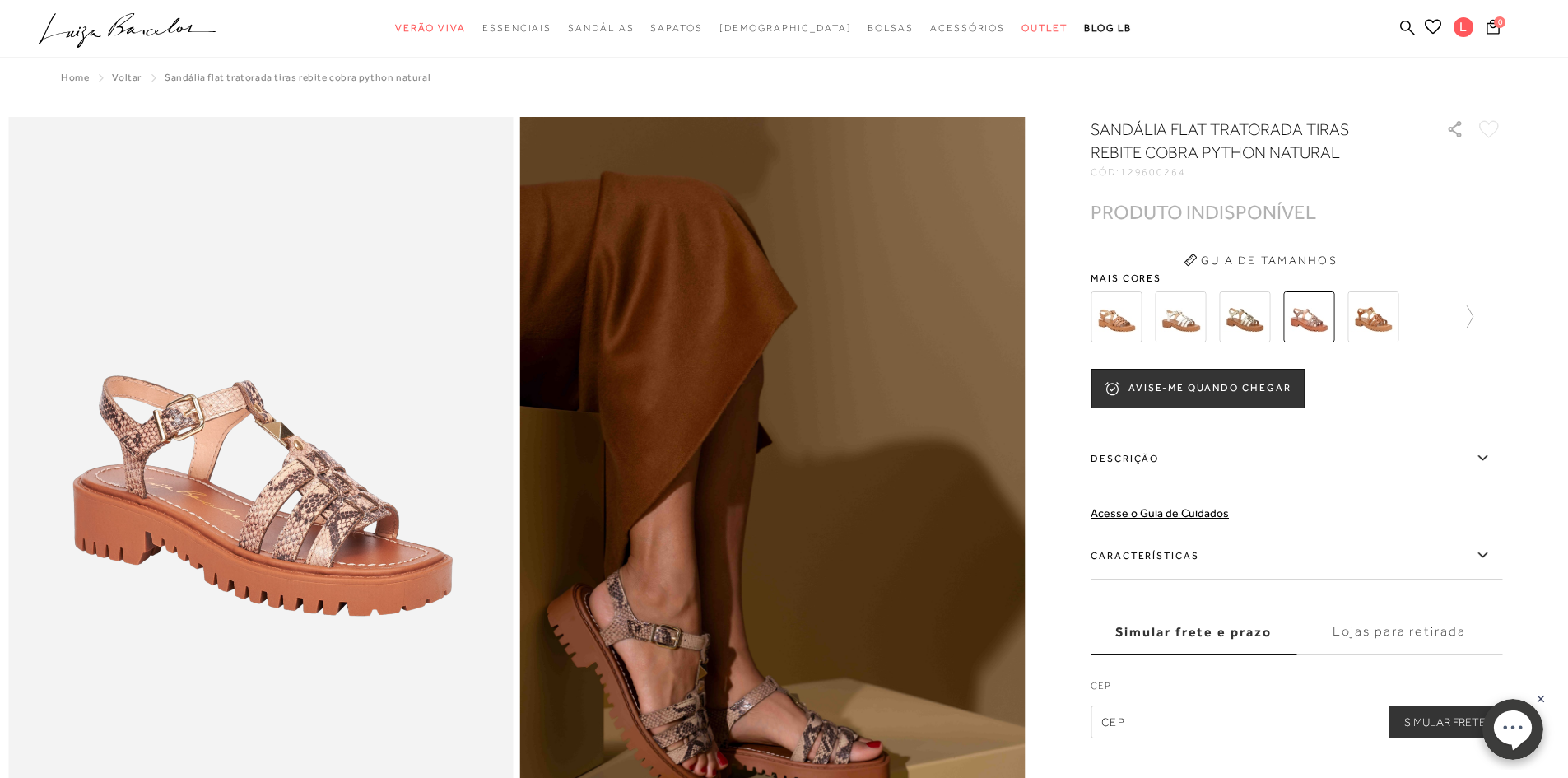
click at [1387, 318] on img at bounding box center [1373, 316] width 51 height 51
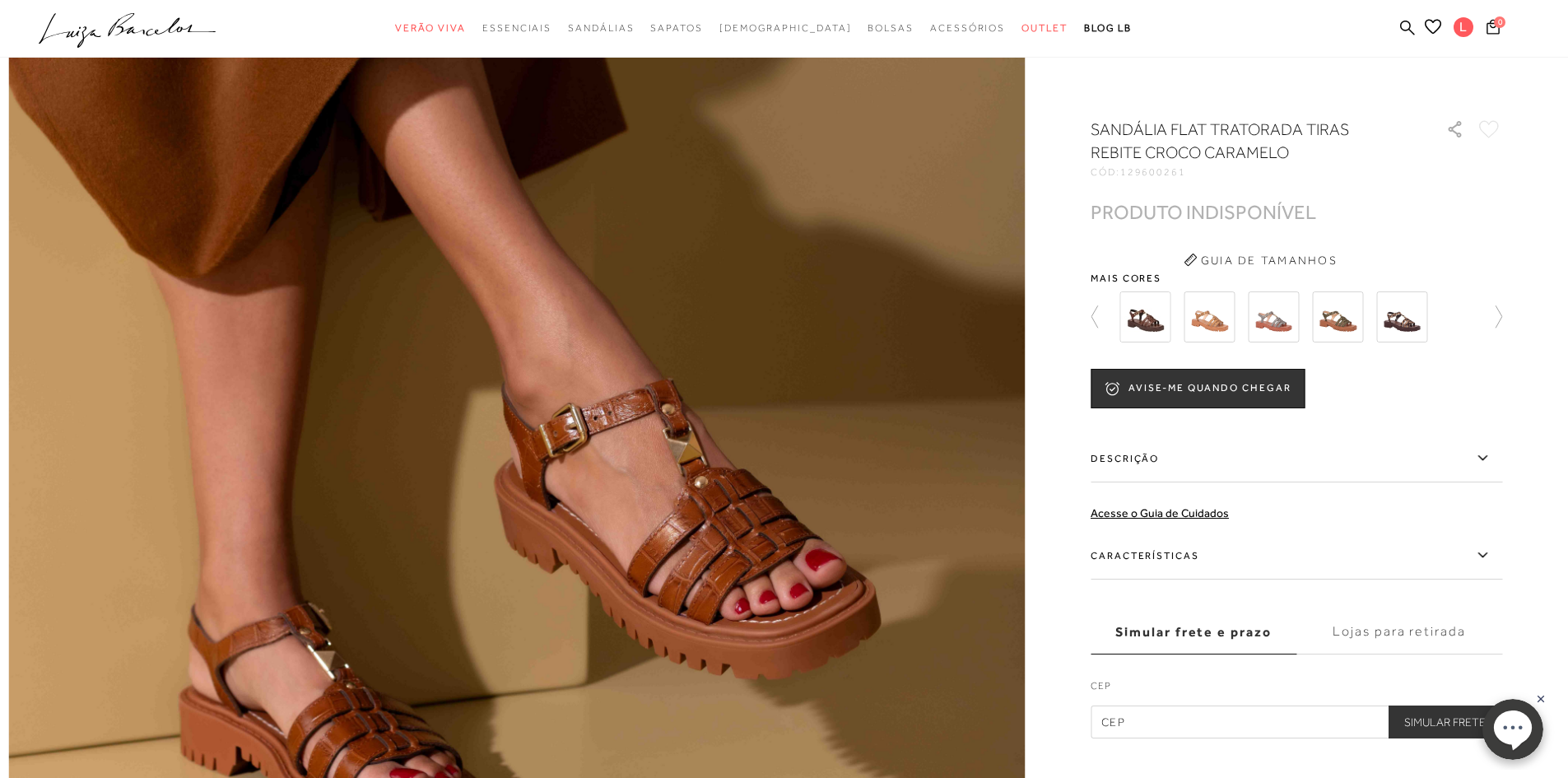
scroll to position [494, 0]
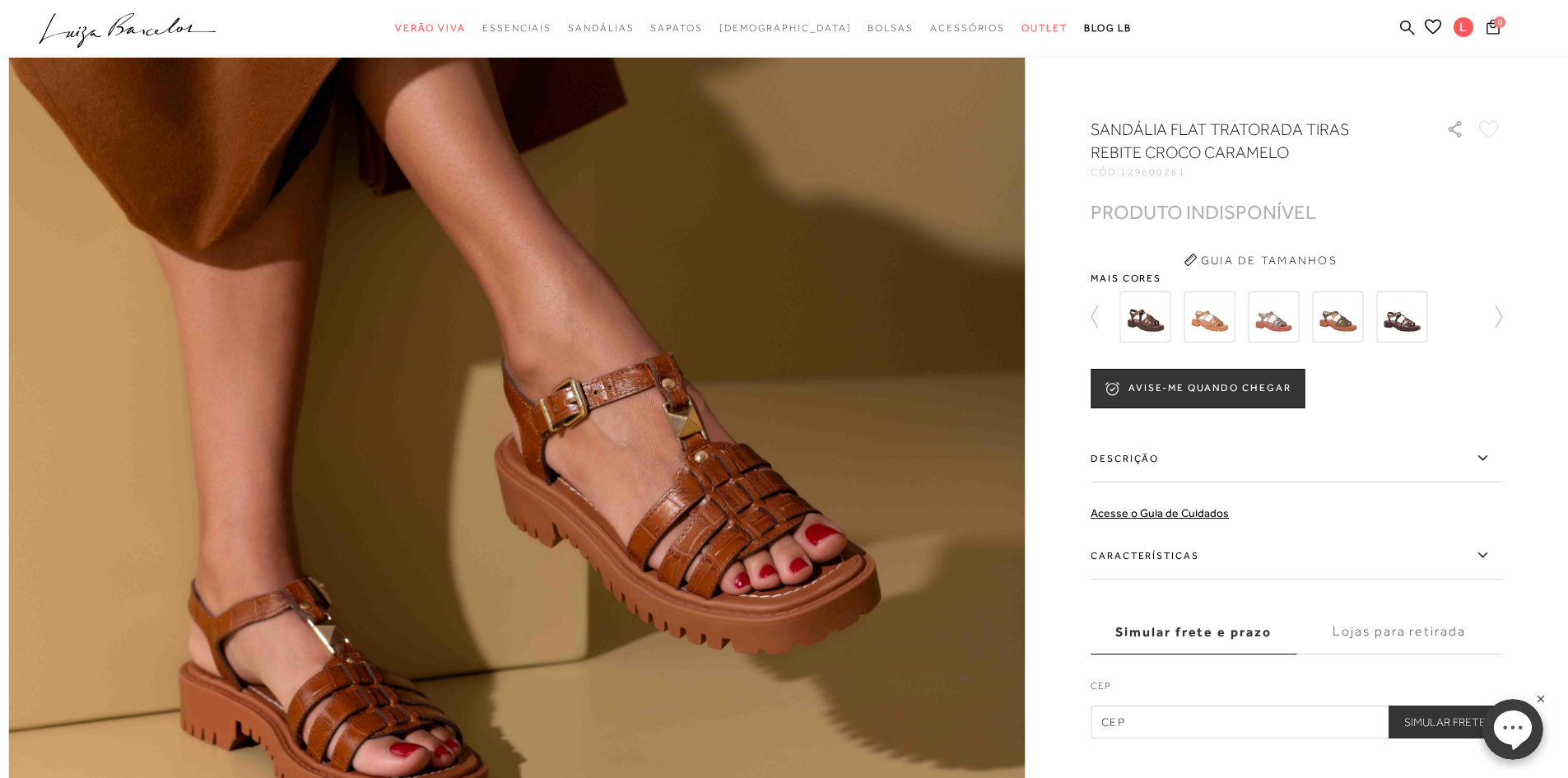
click at [1409, 329] on img at bounding box center [1401, 316] width 51 height 51
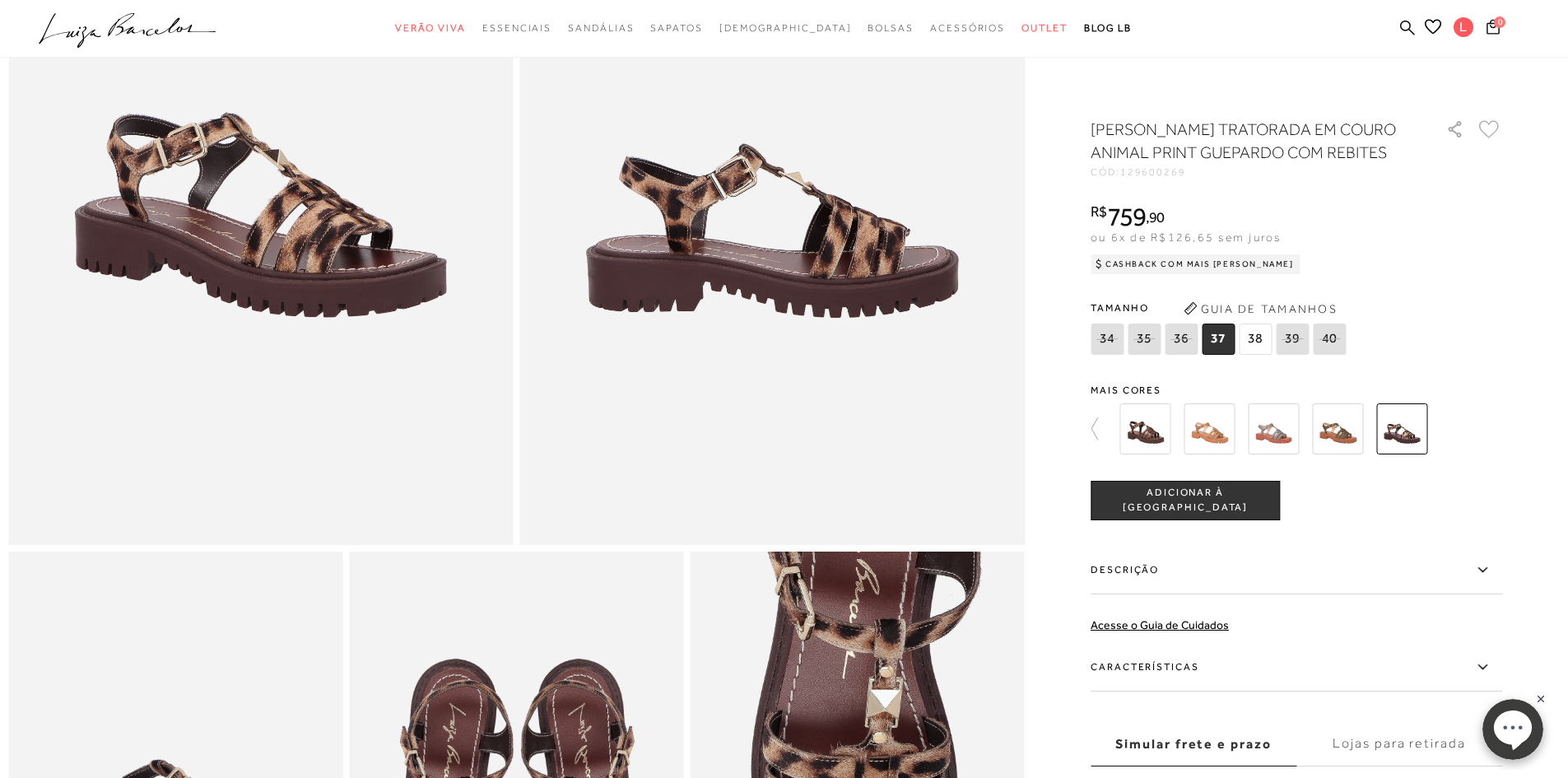
scroll to position [412, 0]
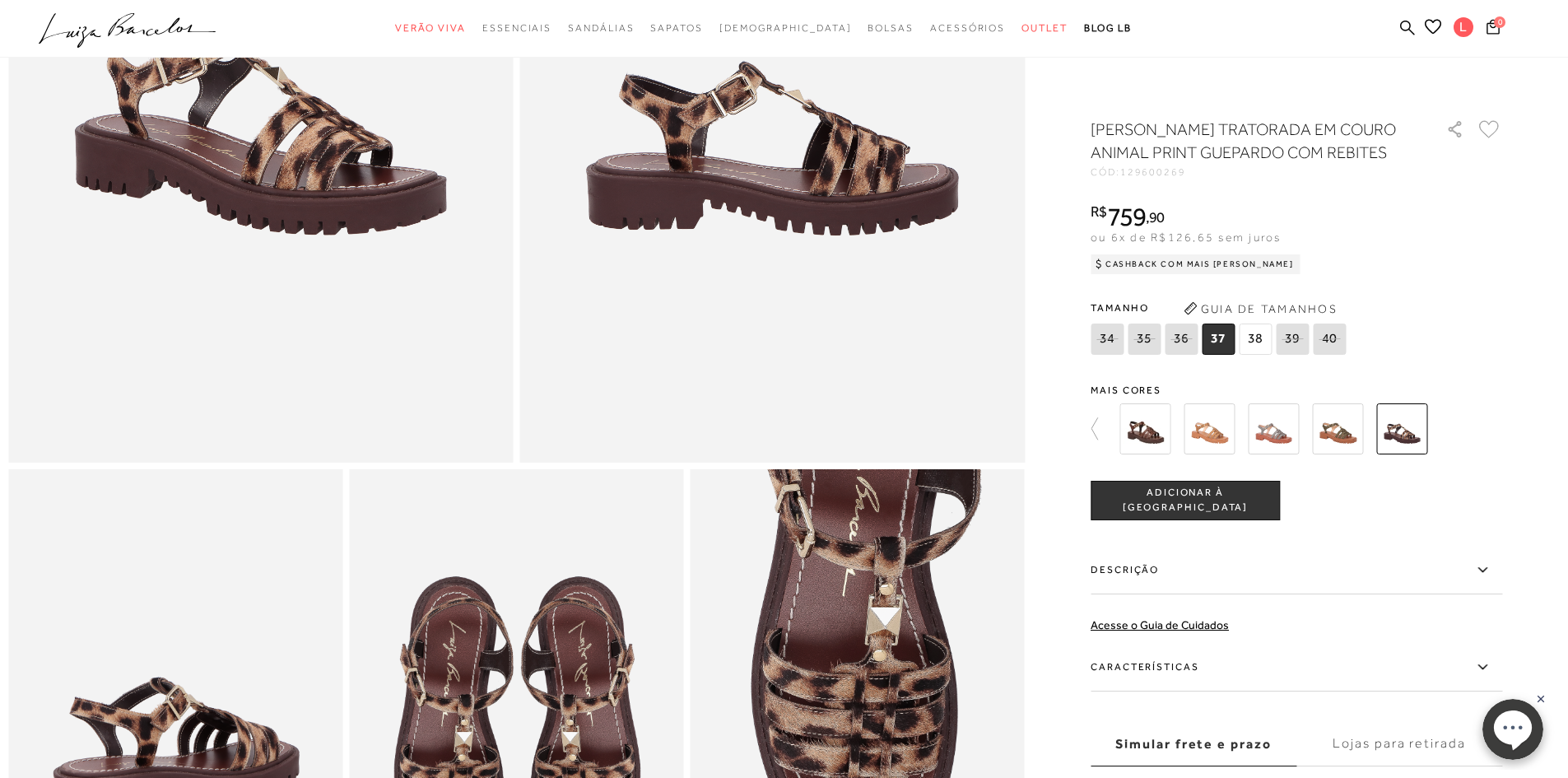
click at [1419, 424] on img at bounding box center [1401, 428] width 51 height 51
click at [1355, 435] on img at bounding box center [1337, 428] width 51 height 51
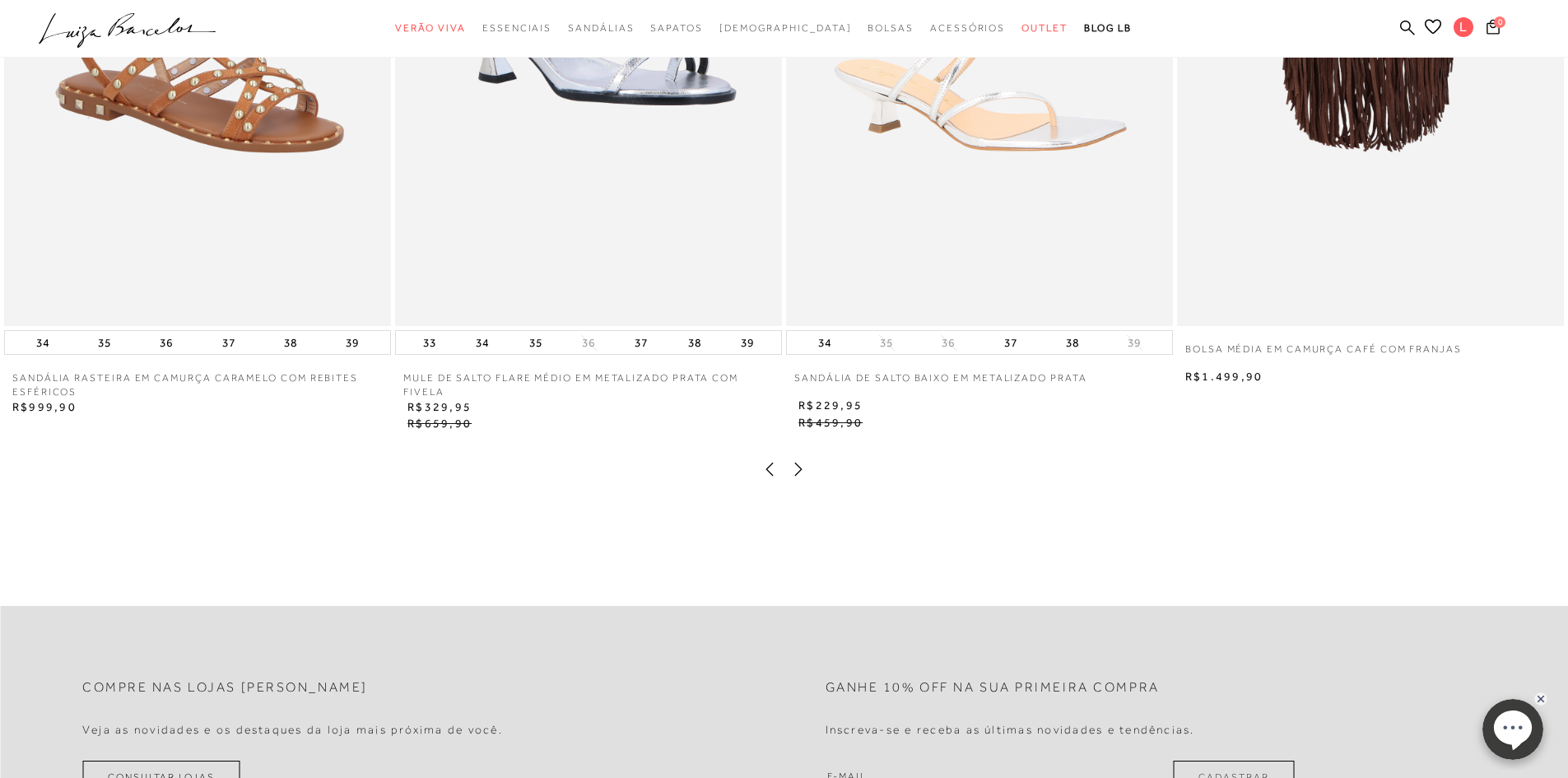
scroll to position [3458, 0]
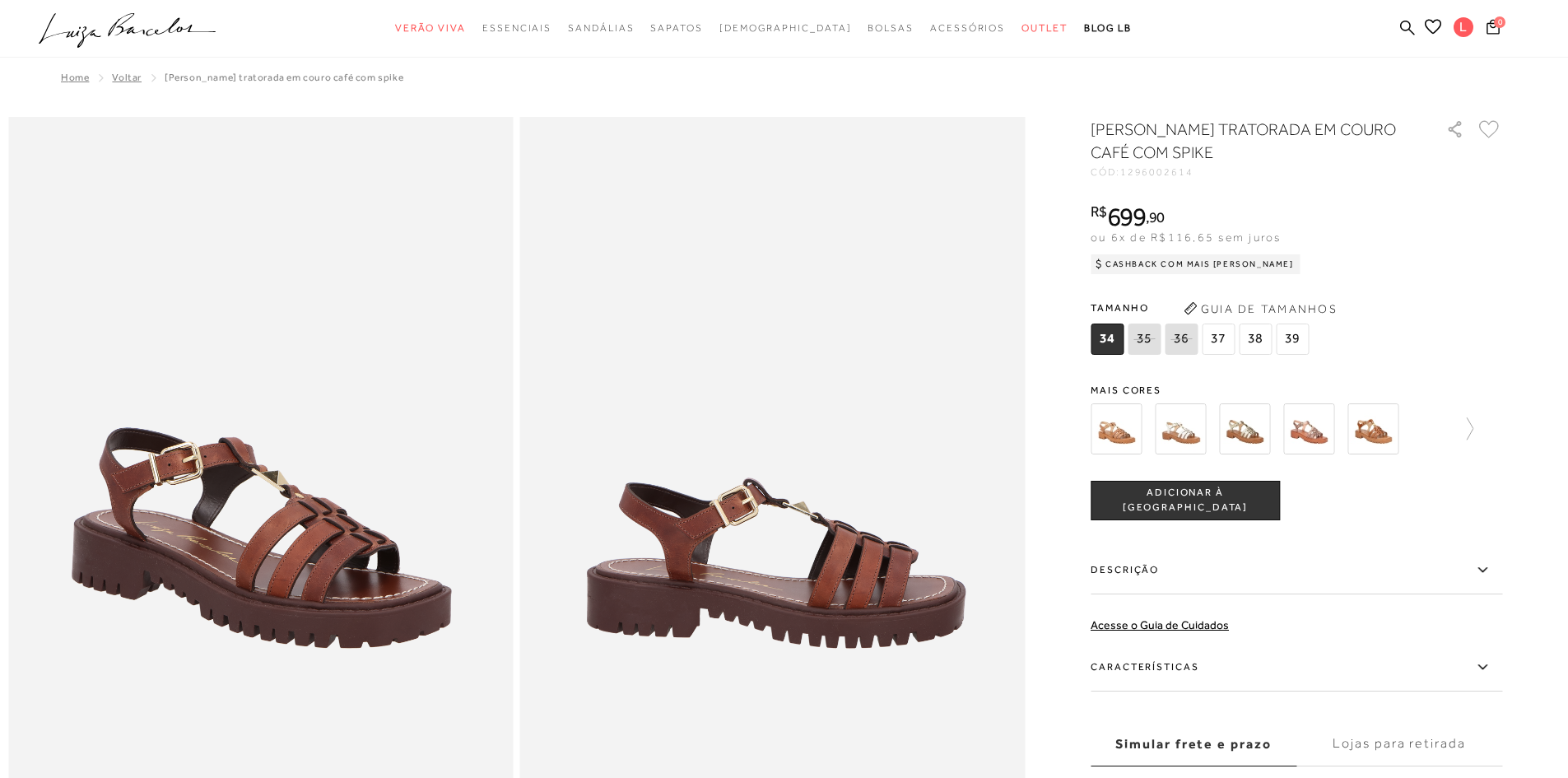
click at [1298, 304] on button "Guia de Tamanhos" at bounding box center [1260, 309] width 164 height 27
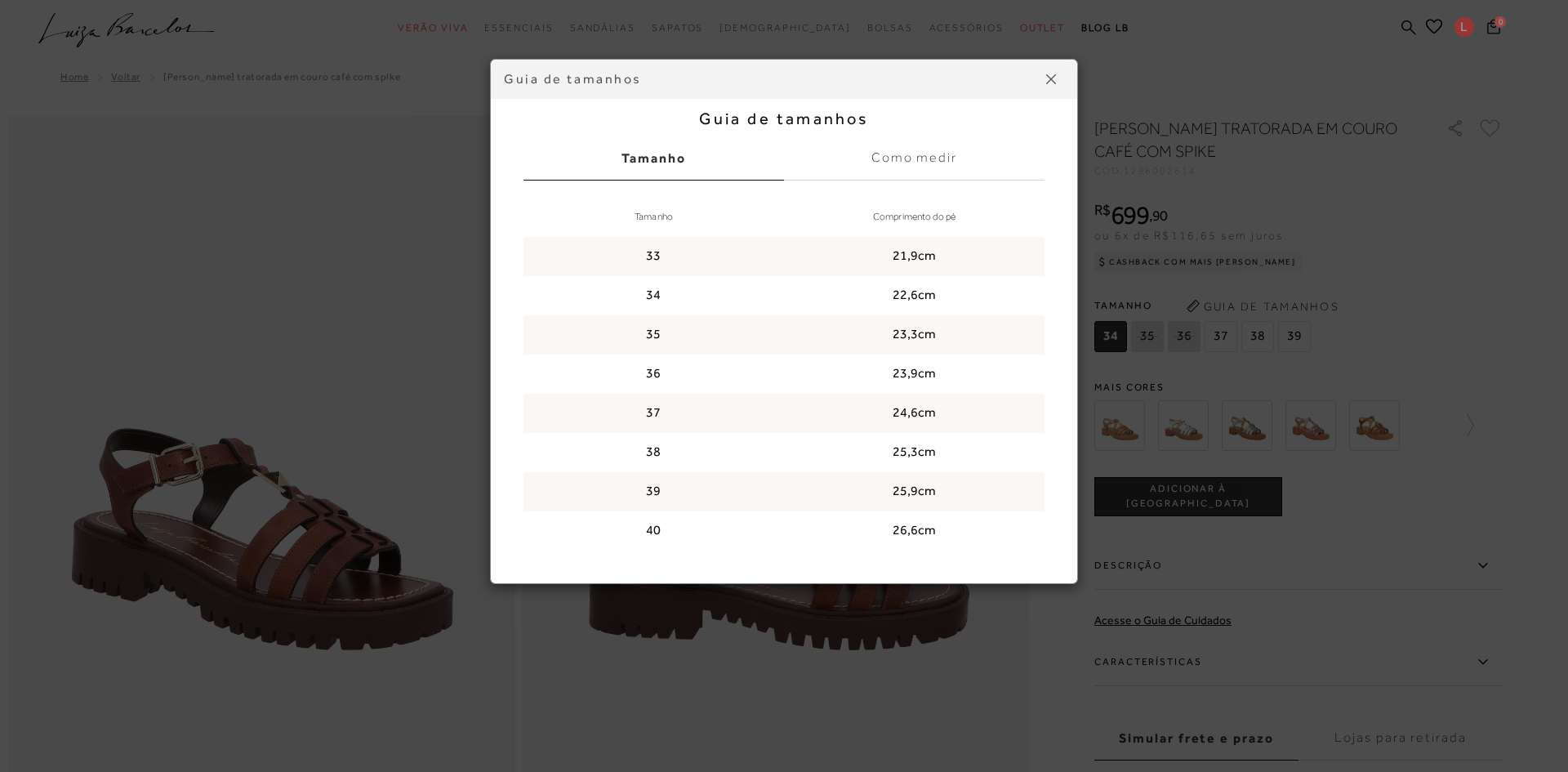
click at [1044, 82] on button at bounding box center [1051, 80] width 26 height 27
